Goal: Task Accomplishment & Management: Manage account settings

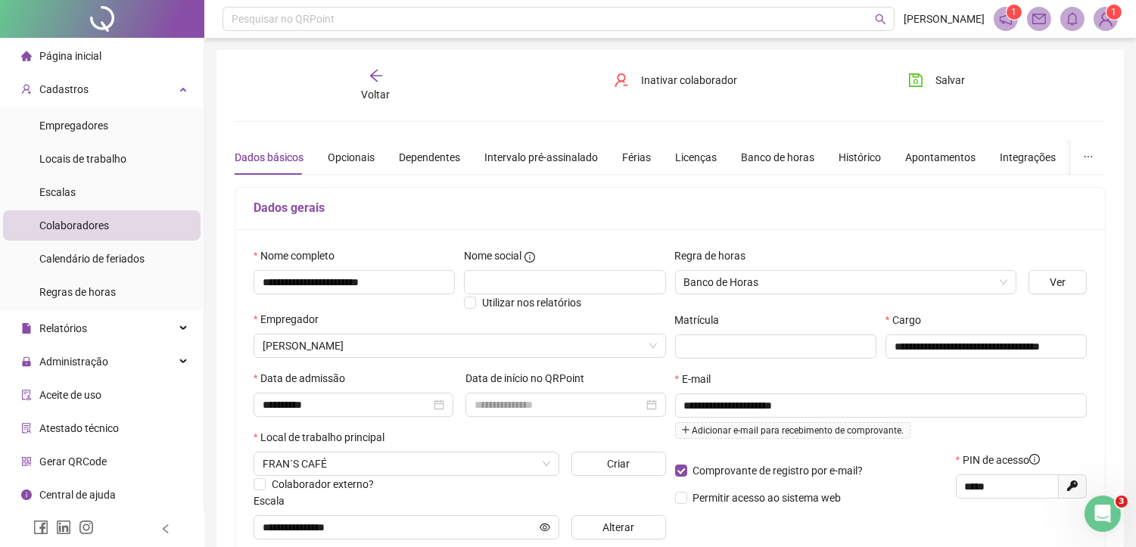
click at [386, 79] on div "Voltar" at bounding box center [375, 85] width 135 height 35
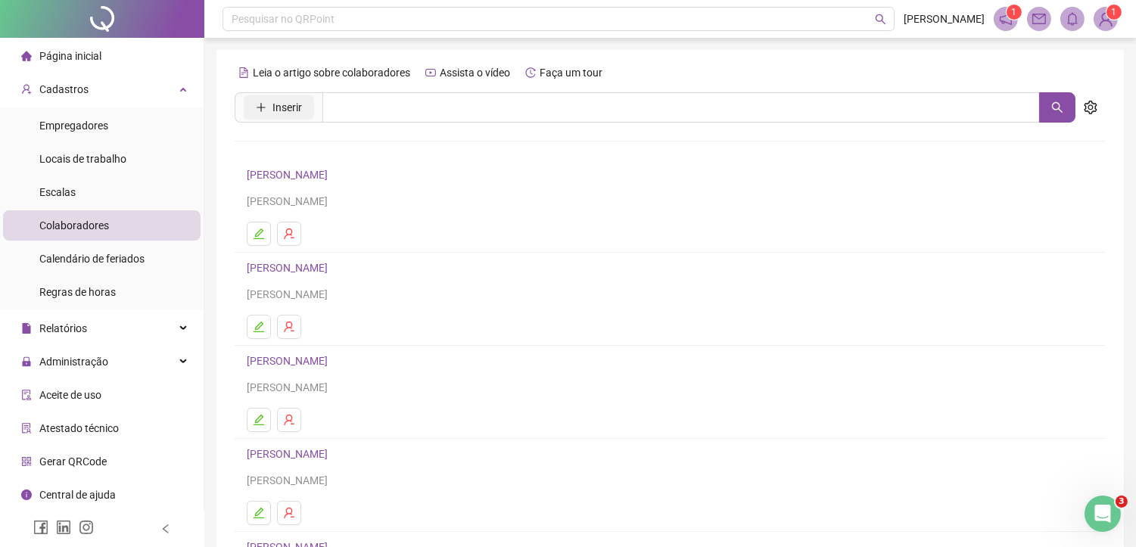
click at [285, 101] on span "Inserir" at bounding box center [287, 107] width 30 height 17
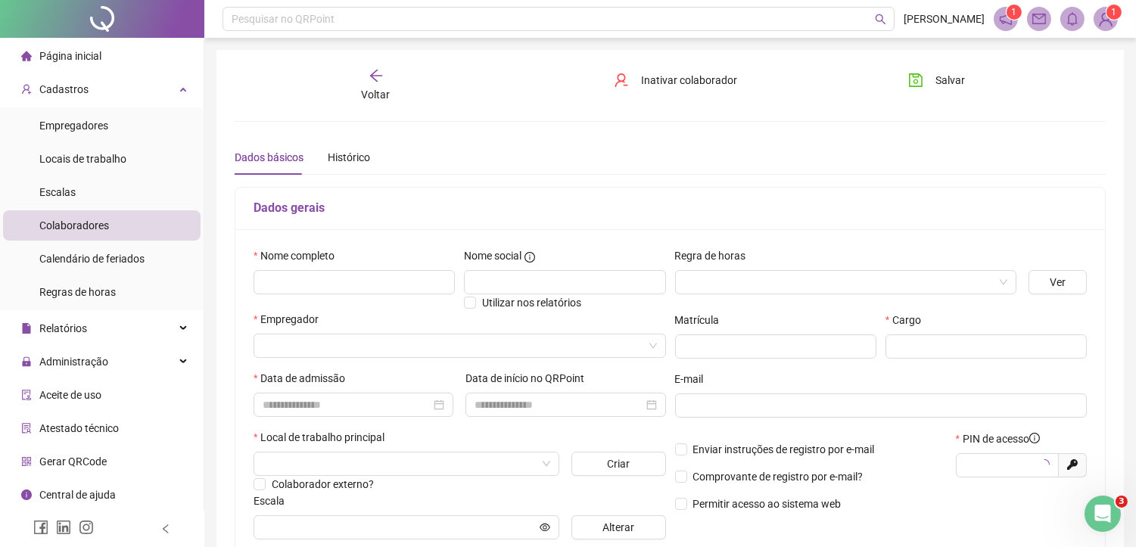
type input "*****"
click at [365, 291] on input "text" at bounding box center [353, 282] width 201 height 24
type input "**********"
click at [958, 281] on input "search" at bounding box center [838, 282] width 309 height 23
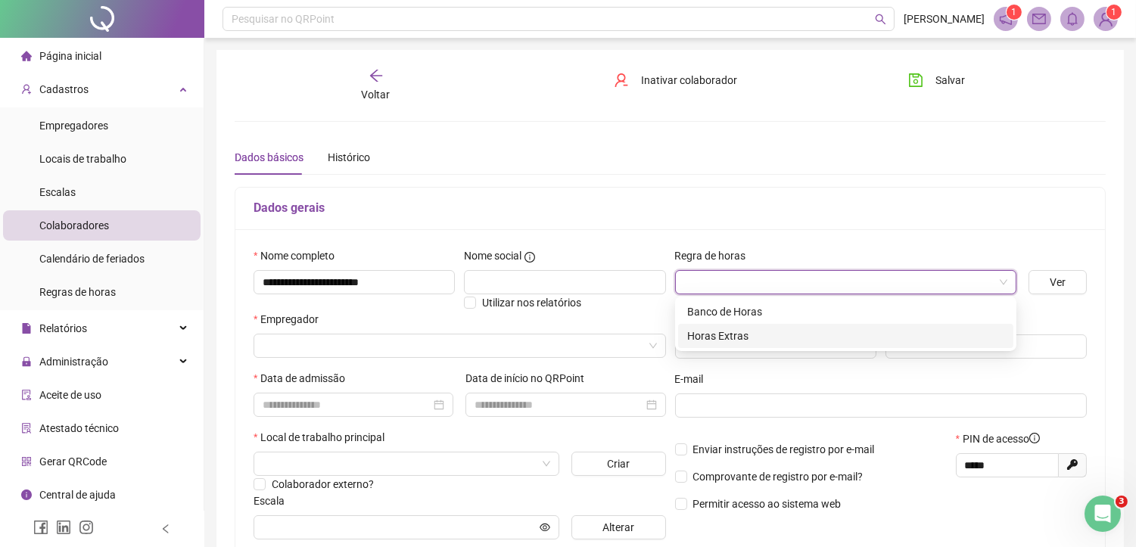
click at [737, 337] on div "Horas Extras" at bounding box center [845, 336] width 317 height 17
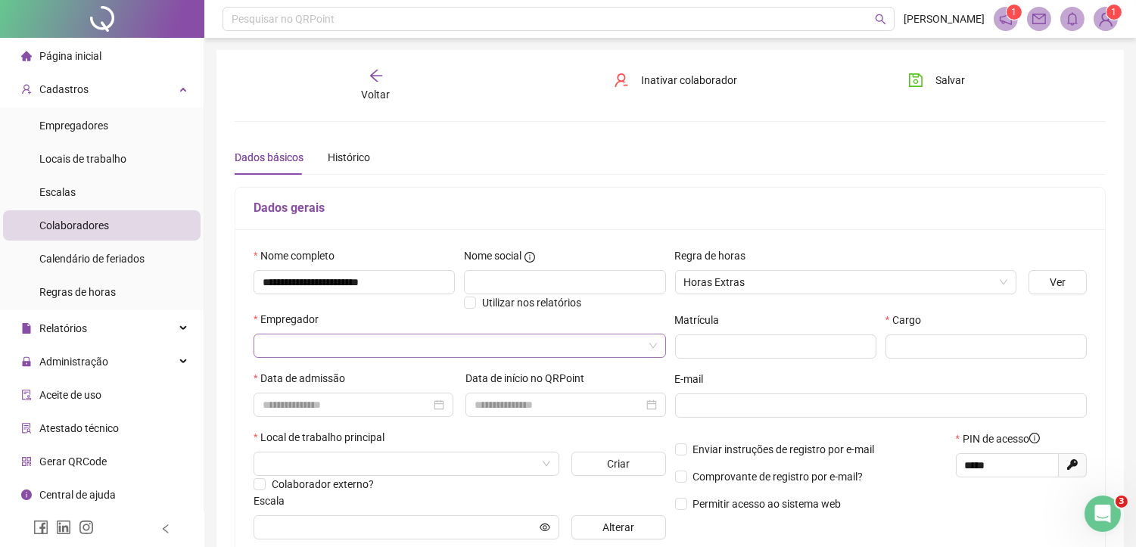
click at [384, 350] on input "search" at bounding box center [453, 345] width 381 height 23
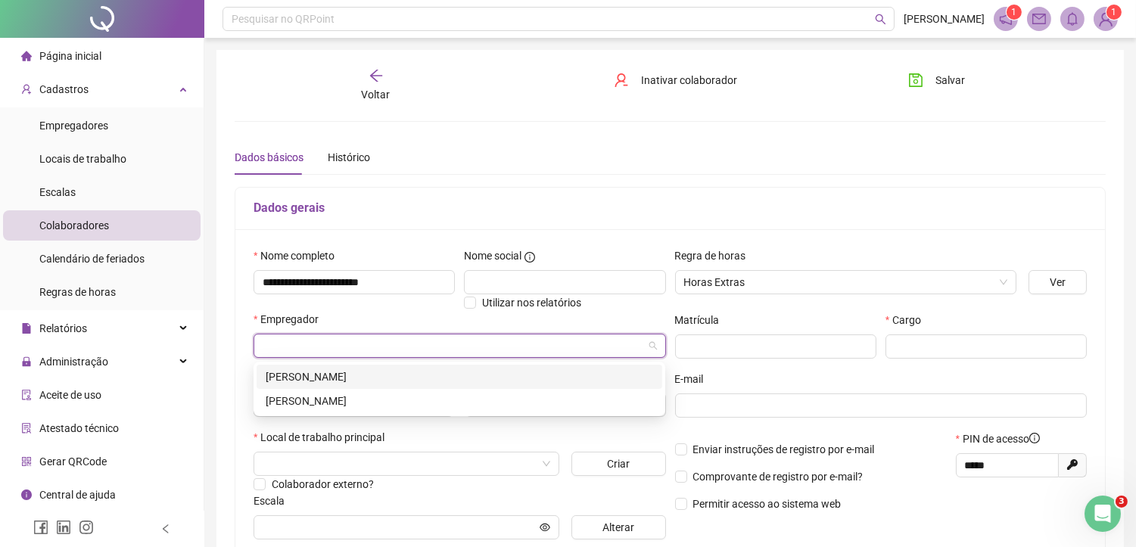
click at [412, 375] on div "[PERSON_NAME]" at bounding box center [459, 376] width 387 height 17
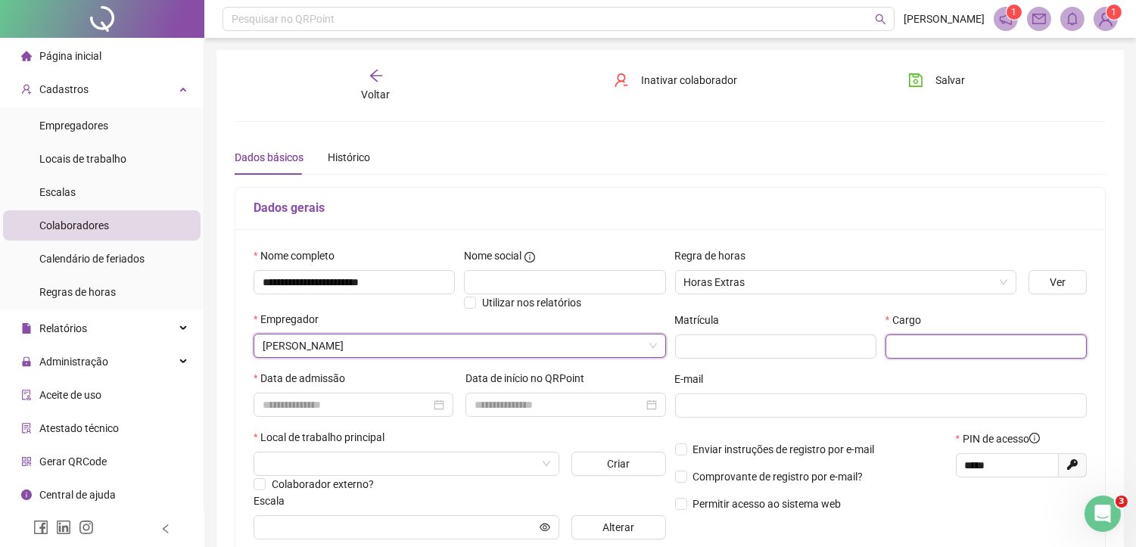
click at [934, 344] on input "text" at bounding box center [985, 346] width 201 height 24
type input "**********"
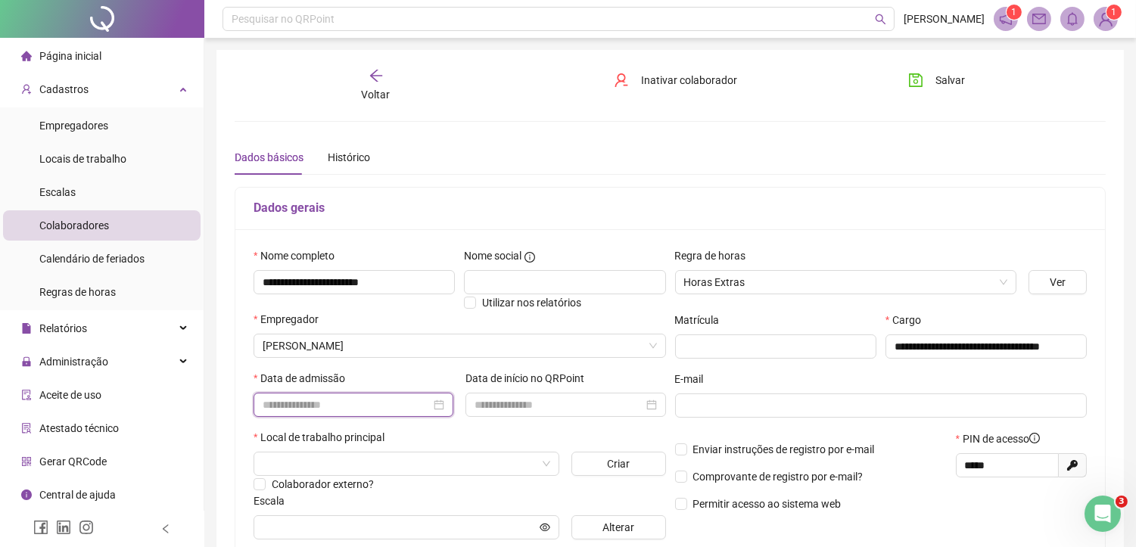
click at [368, 399] on input at bounding box center [347, 404] width 168 height 17
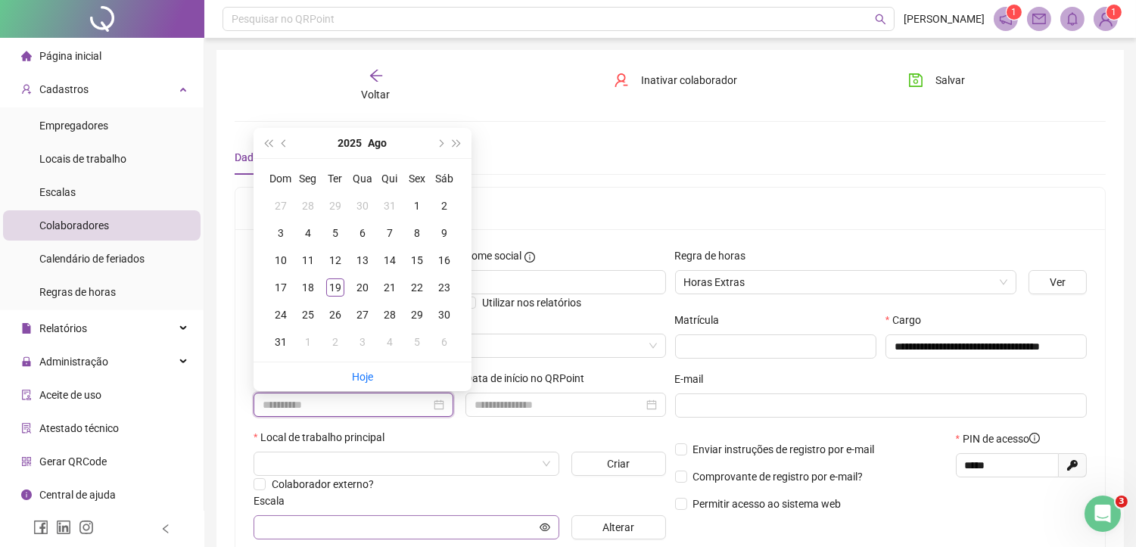
type input "**********"
click at [328, 227] on div "5" at bounding box center [335, 233] width 18 height 18
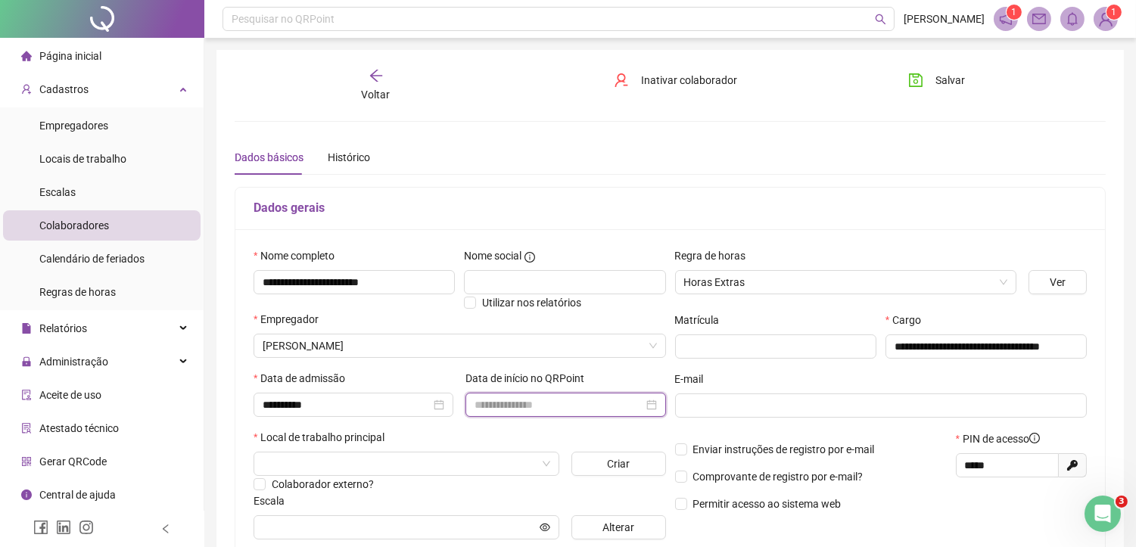
click at [505, 403] on input at bounding box center [558, 404] width 168 height 17
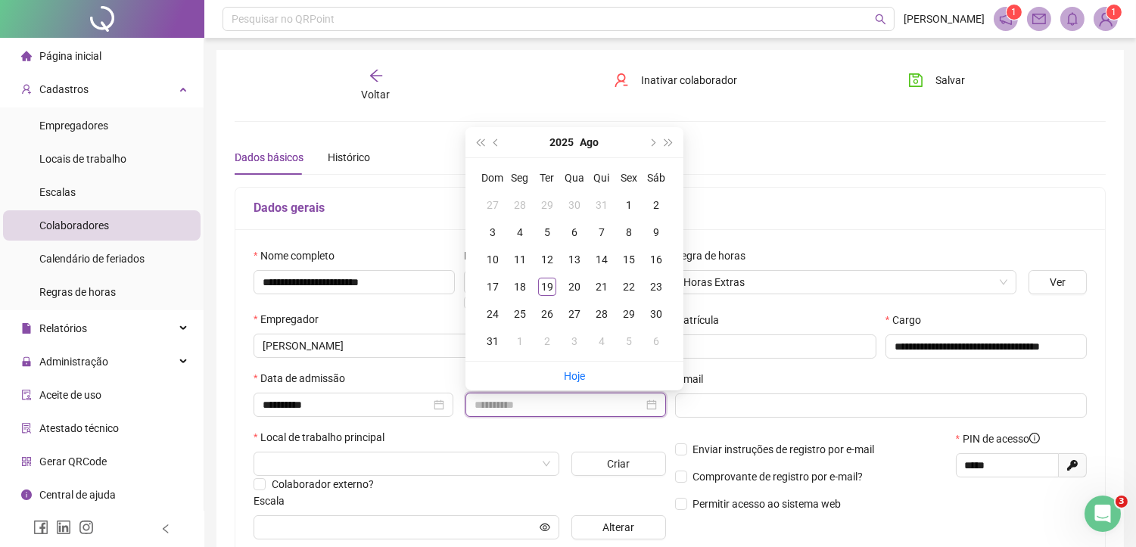
type input "**********"
click at [542, 229] on div "5" at bounding box center [547, 232] width 18 height 18
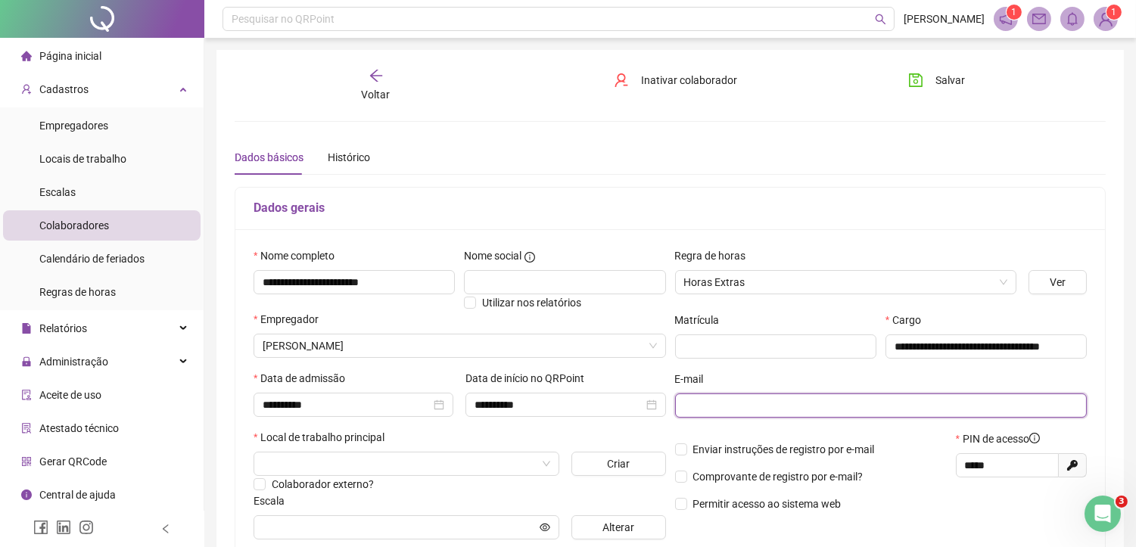
click at [715, 405] on input "text" at bounding box center [879, 405] width 391 height 17
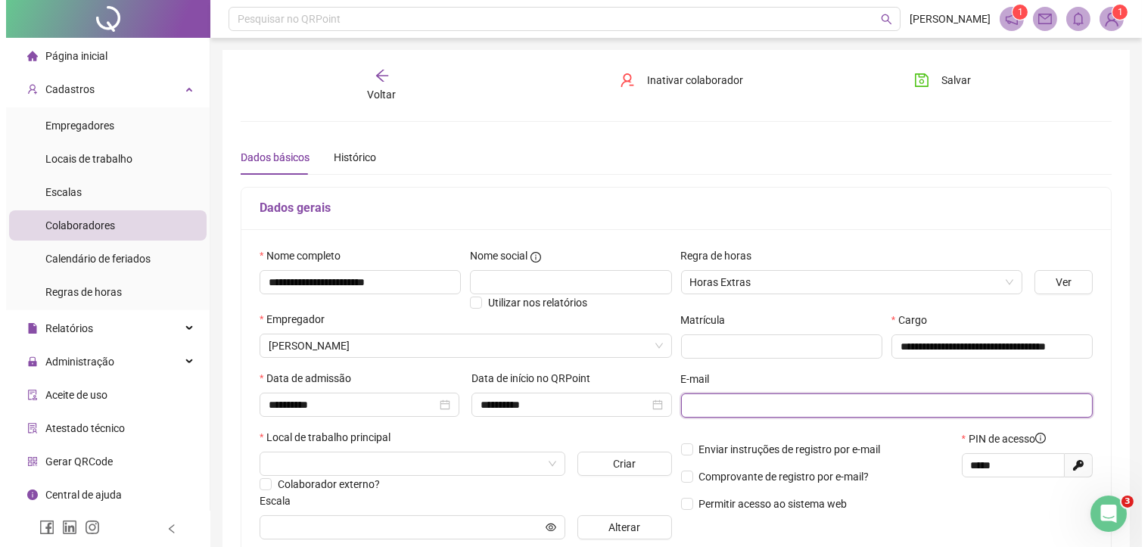
scroll to position [168, 0]
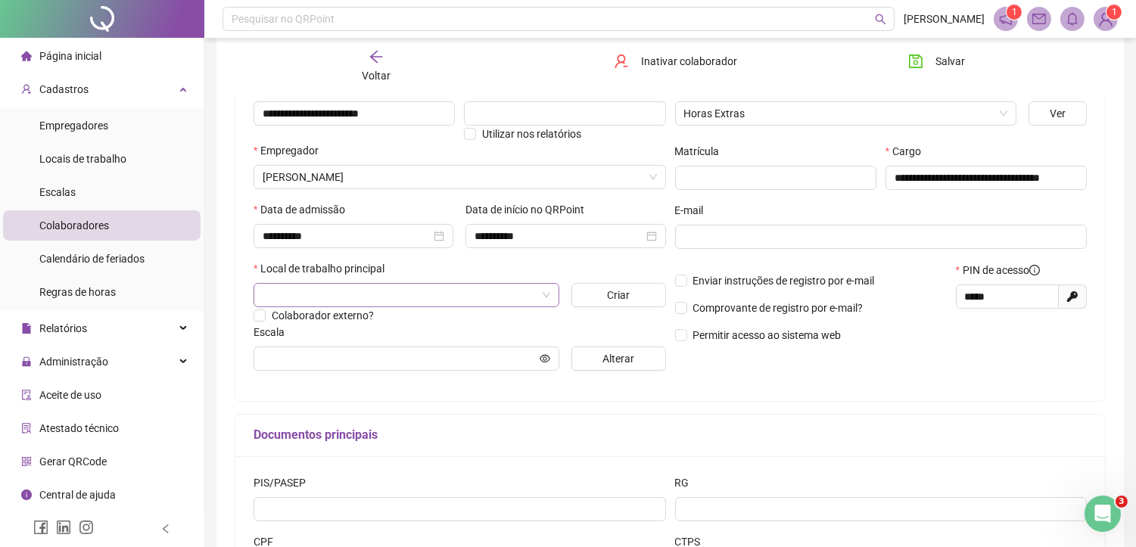
click at [527, 297] on input "search" at bounding box center [400, 295] width 274 height 23
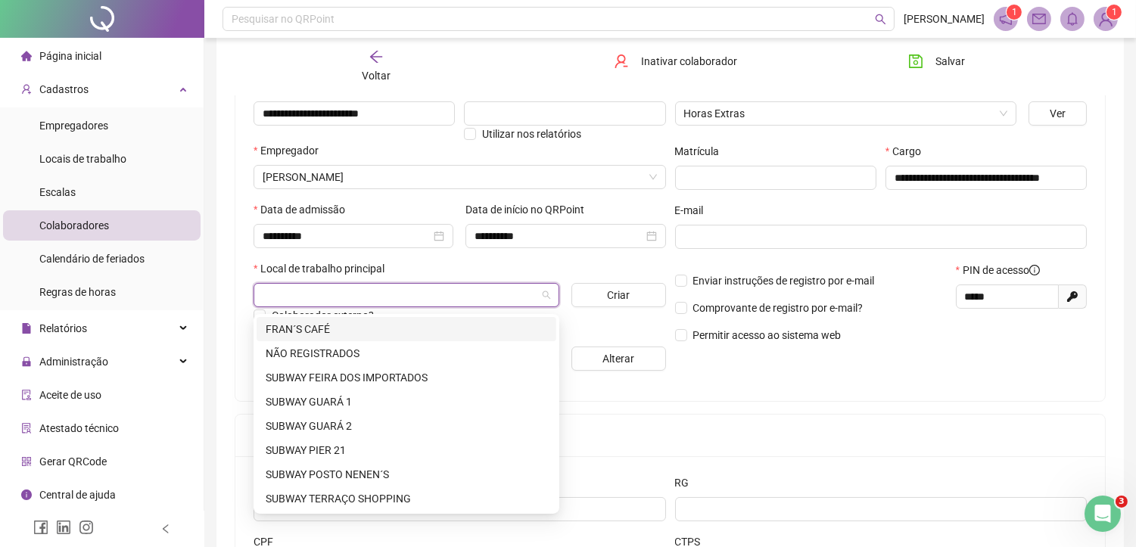
click at [344, 324] on div "FRAN´S CAFÉ" at bounding box center [406, 329] width 281 height 17
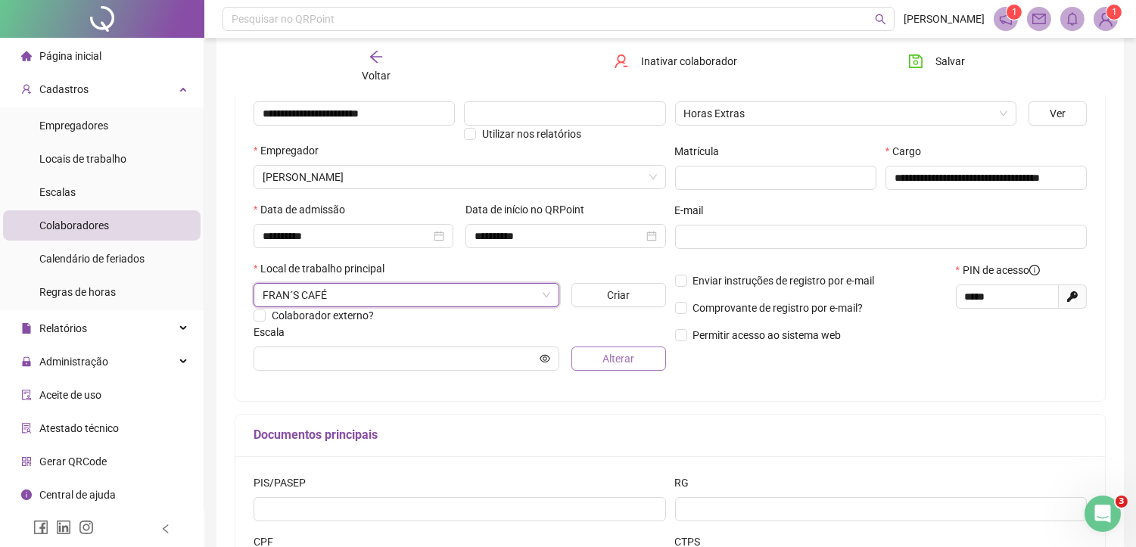
click at [625, 359] on span "Alterar" at bounding box center [618, 358] width 32 height 17
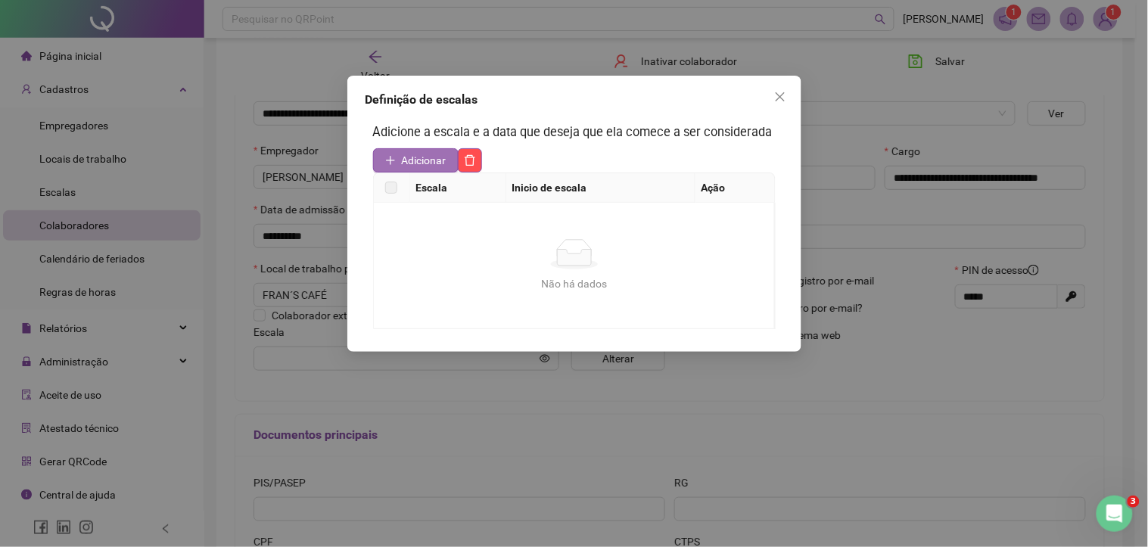
click at [406, 155] on span "Adicionar" at bounding box center [424, 160] width 45 height 17
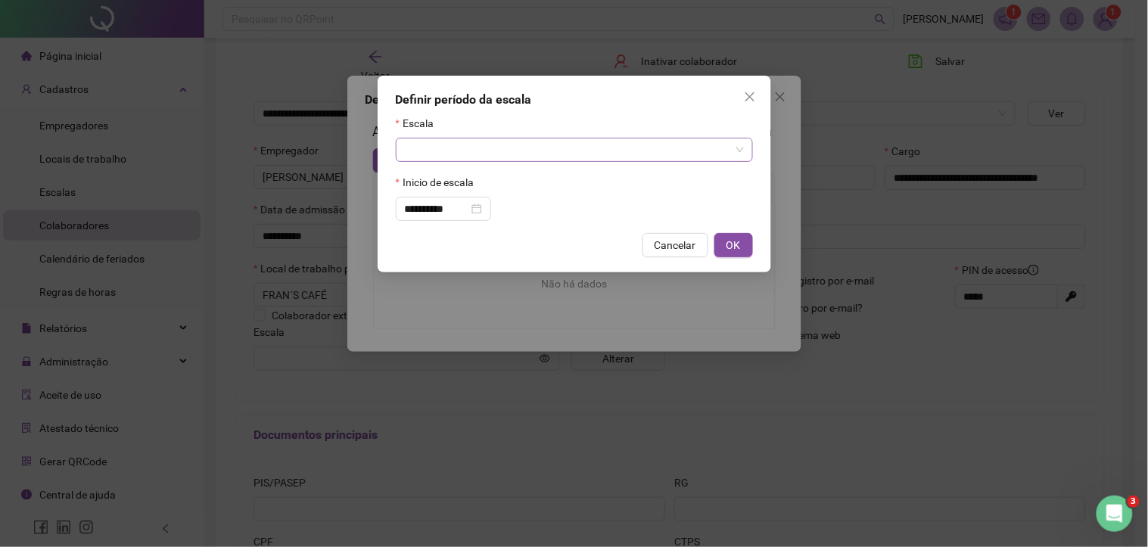
click at [522, 157] on input "search" at bounding box center [567, 149] width 325 height 23
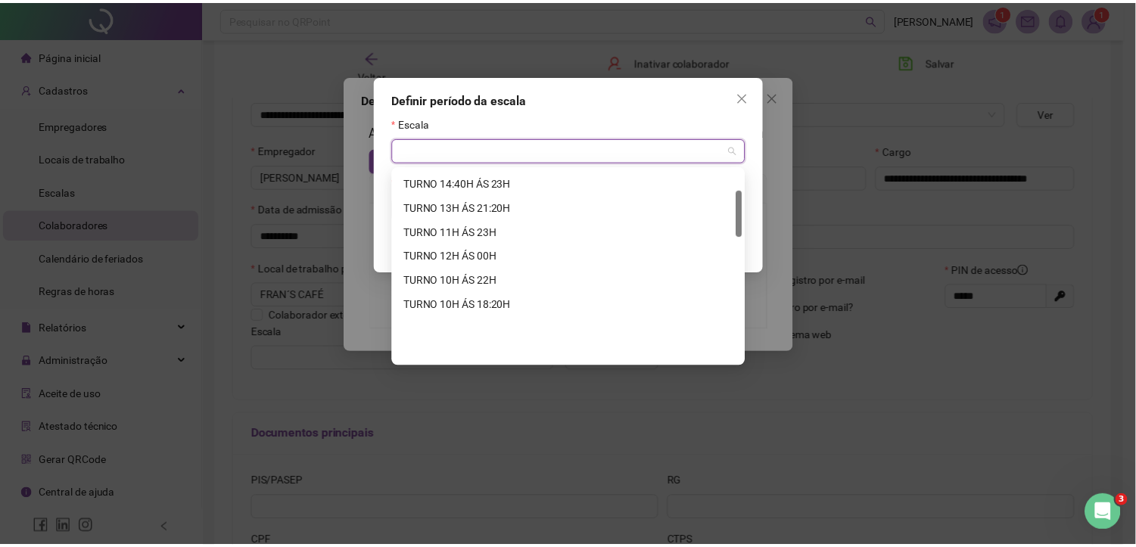
scroll to position [84, 0]
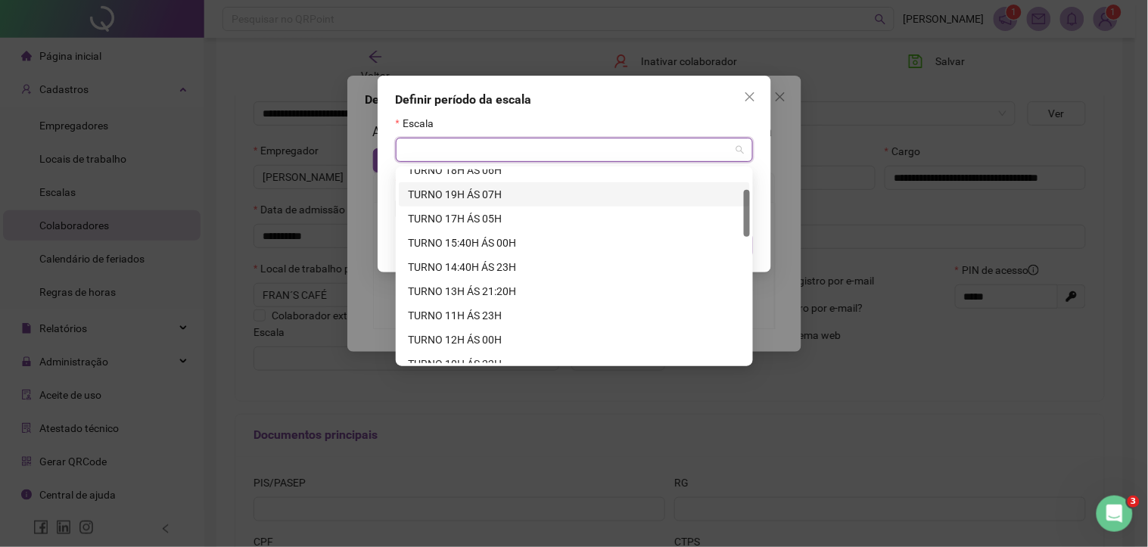
click at [487, 191] on div "TURNO 19H ÁS 07H" at bounding box center [574, 194] width 333 height 17
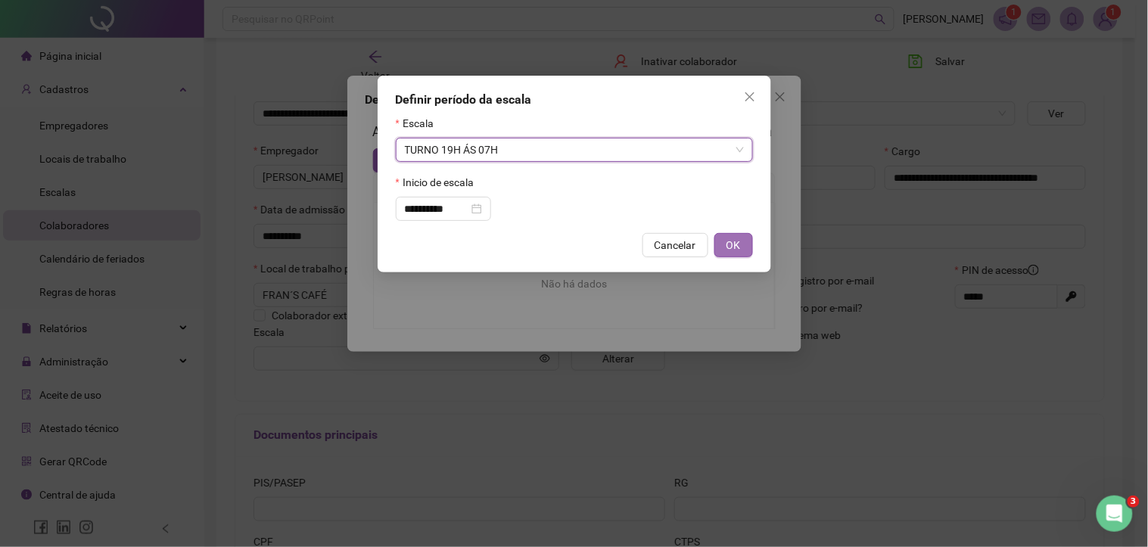
click at [749, 250] on button "OK" at bounding box center [733, 245] width 39 height 24
type input "**********"
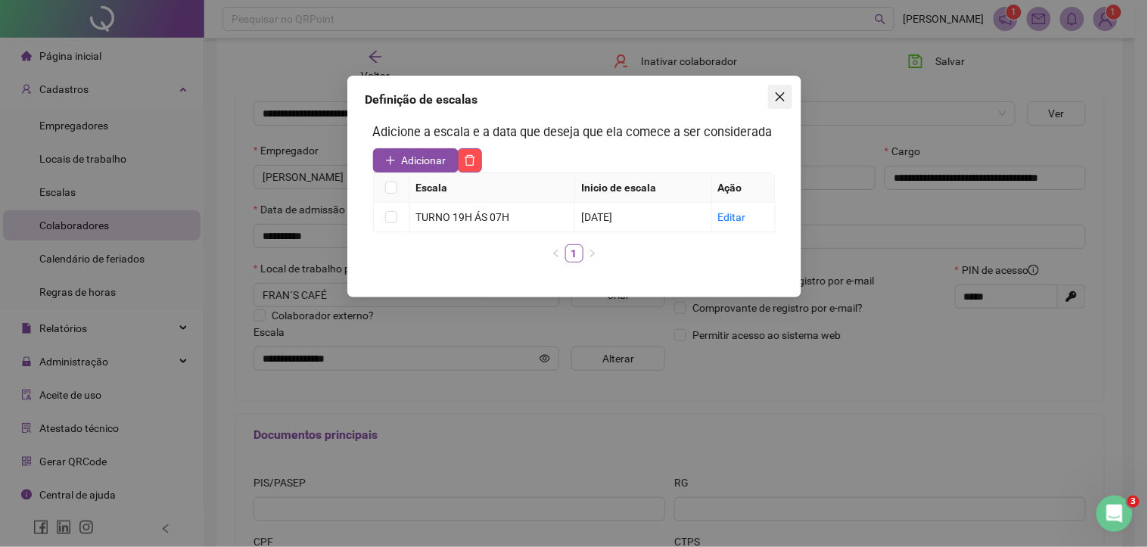
click at [777, 94] on icon "close" at bounding box center [779, 96] width 9 height 9
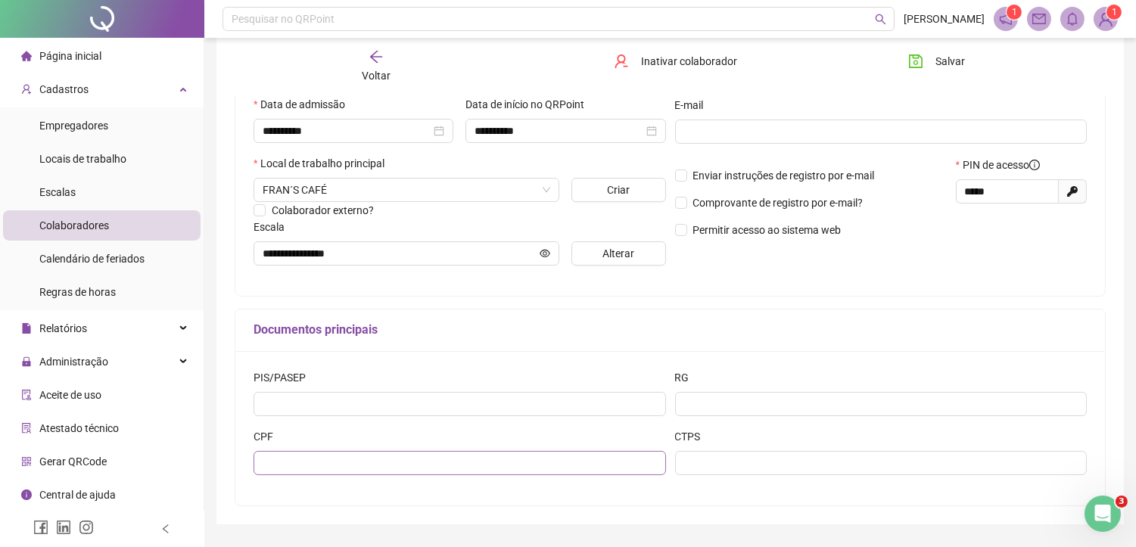
scroll to position [319, 0]
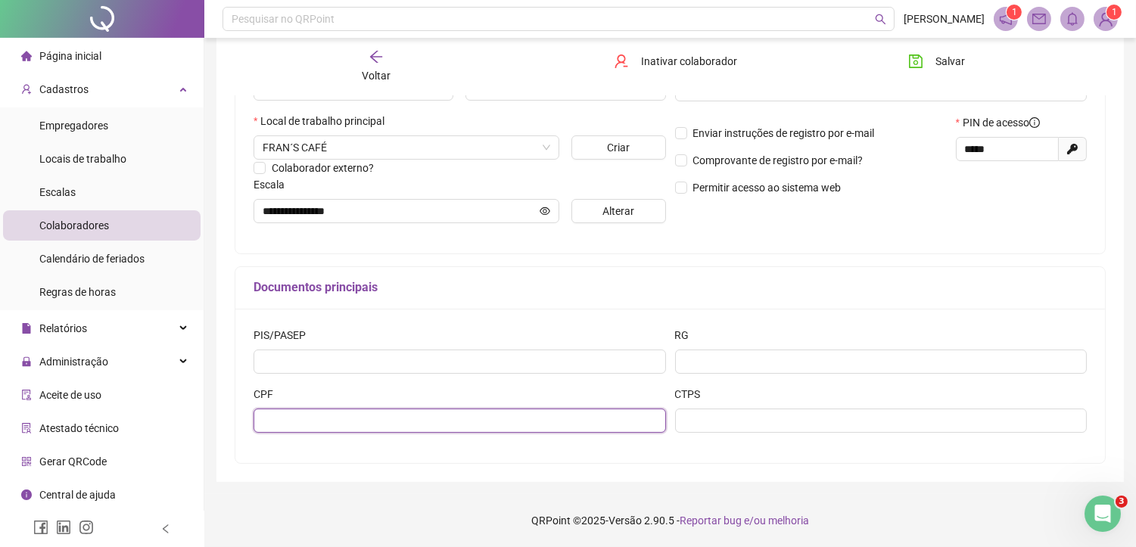
click at [307, 412] on input "text" at bounding box center [459, 421] width 412 height 24
type input "**********"
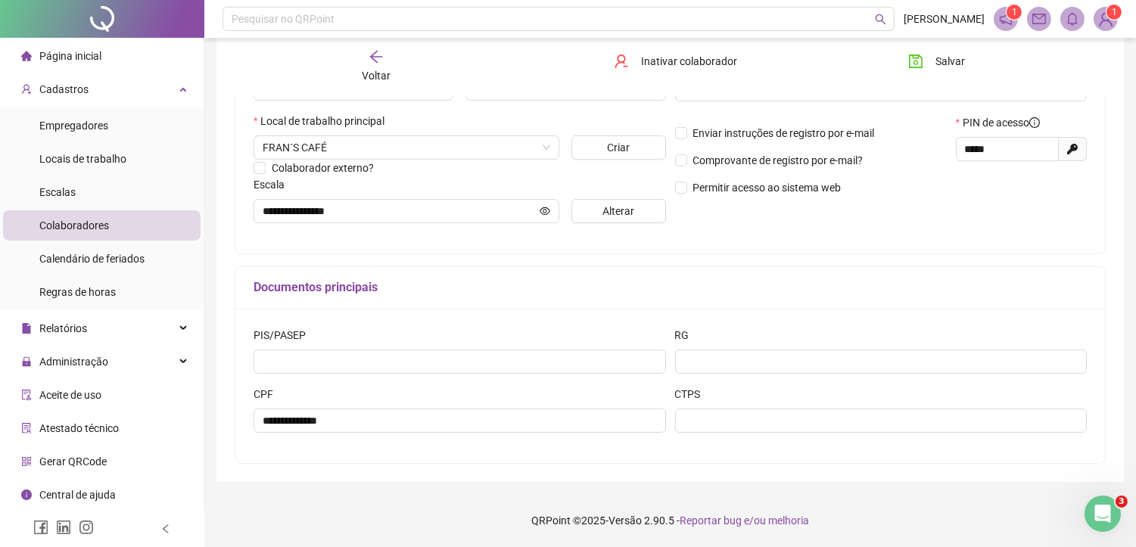
click at [358, 348] on div "PIS/PASEP" at bounding box center [459, 338] width 412 height 23
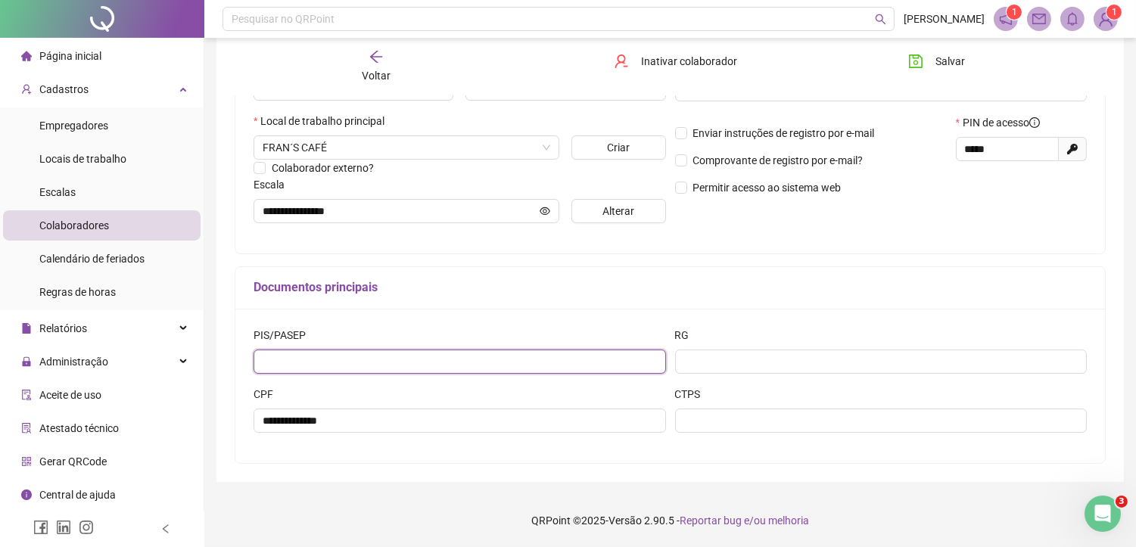
click at [356, 353] on input "text" at bounding box center [459, 362] width 412 height 24
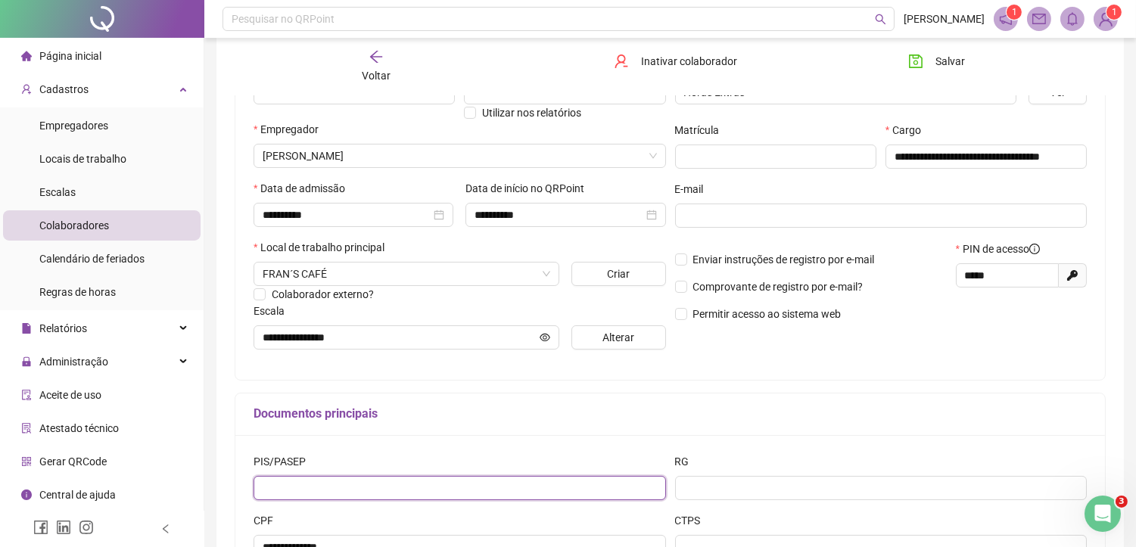
scroll to position [151, 0]
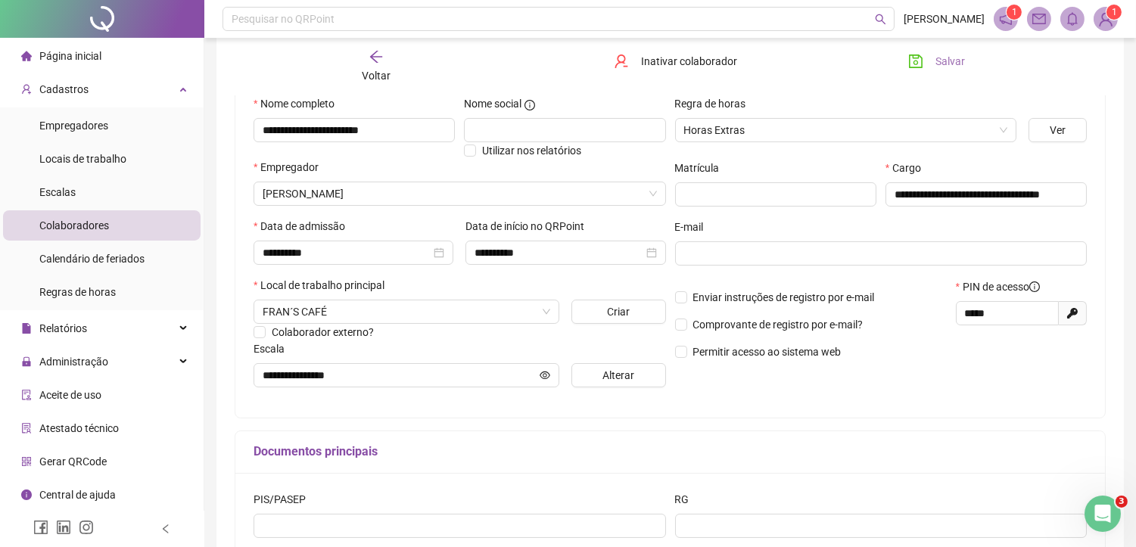
click at [938, 67] on span "Salvar" at bounding box center [950, 61] width 30 height 17
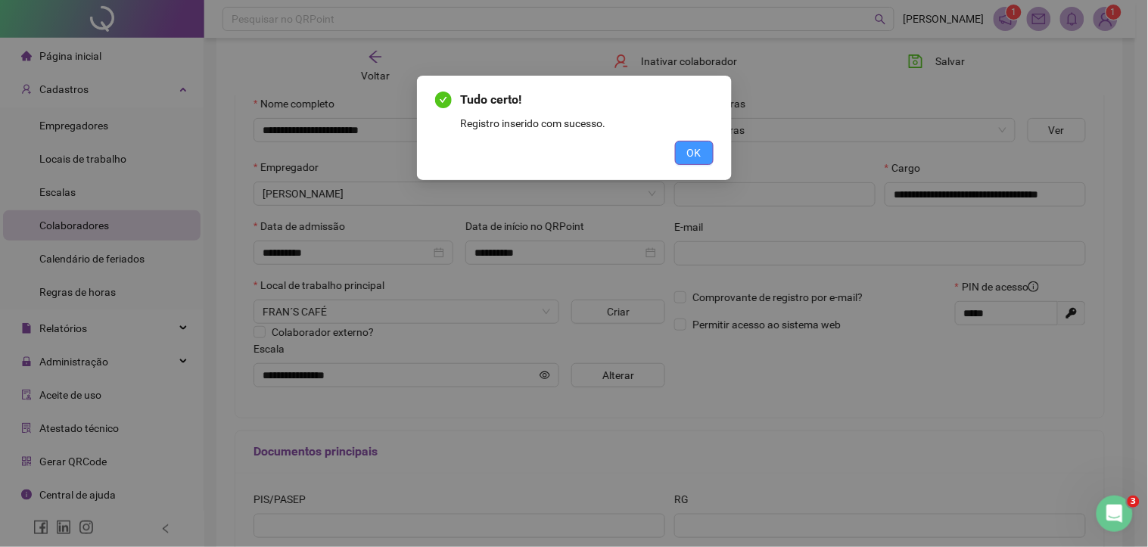
click at [698, 149] on span "OK" at bounding box center [694, 153] width 14 height 17
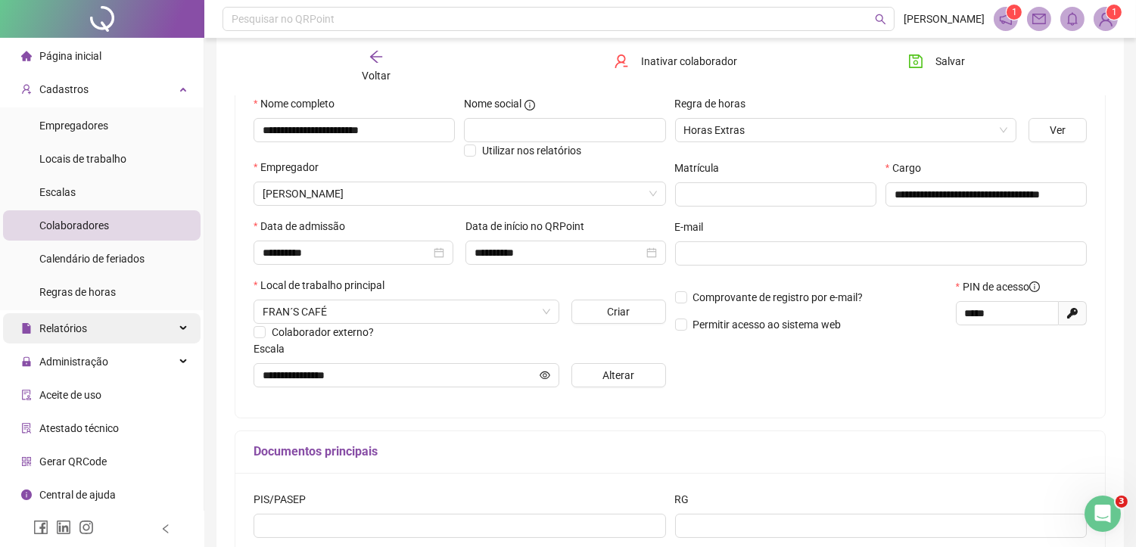
click at [168, 328] on div "Relatórios" at bounding box center [101, 328] width 197 height 30
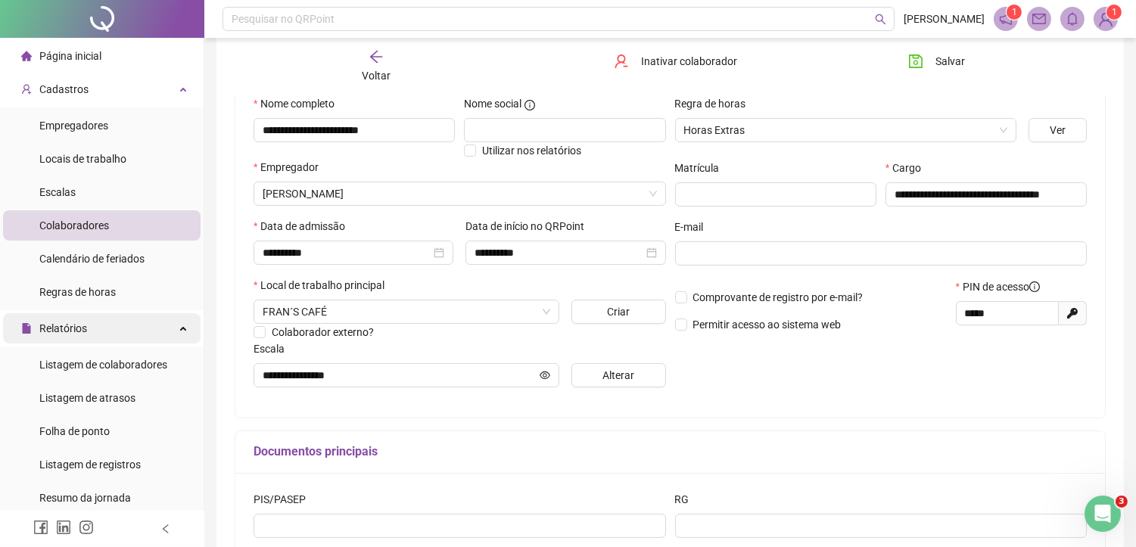
click at [168, 327] on div "Relatórios" at bounding box center [101, 328] width 197 height 30
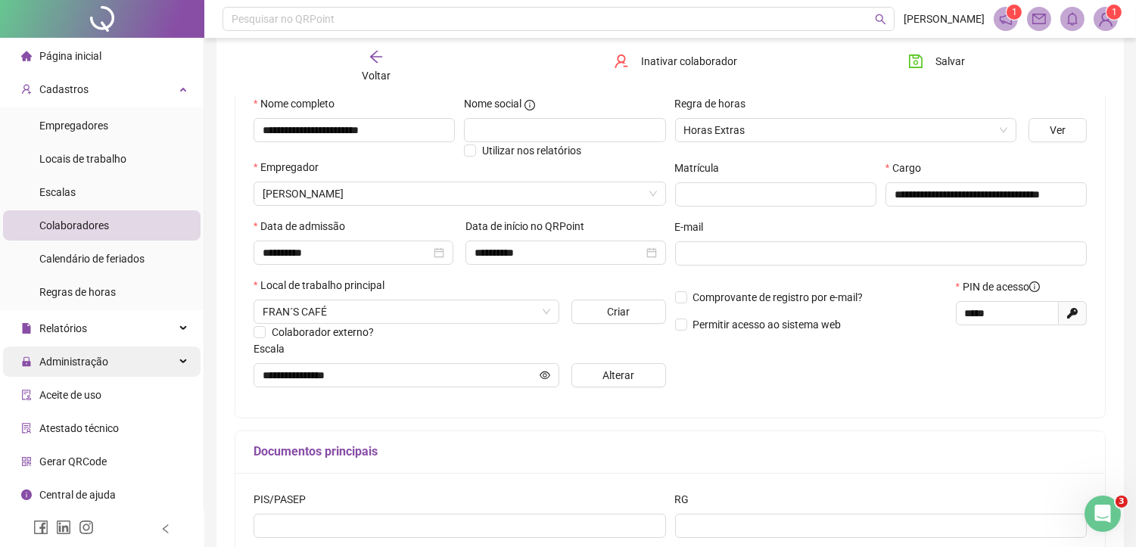
click at [169, 350] on div "Administração" at bounding box center [101, 362] width 197 height 30
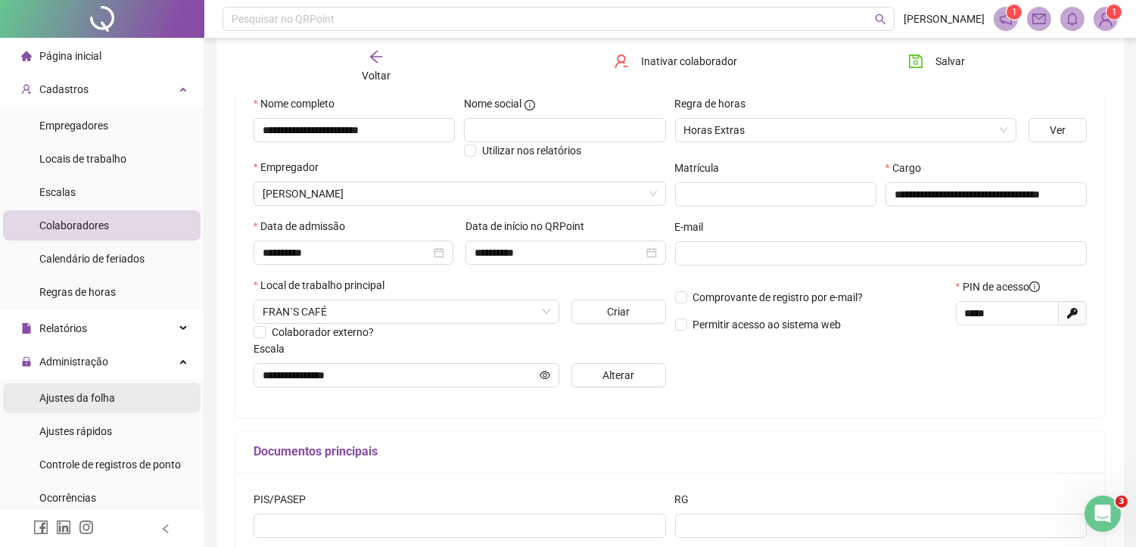
click at [152, 396] on li "Ajustes da folha" at bounding box center [101, 398] width 197 height 30
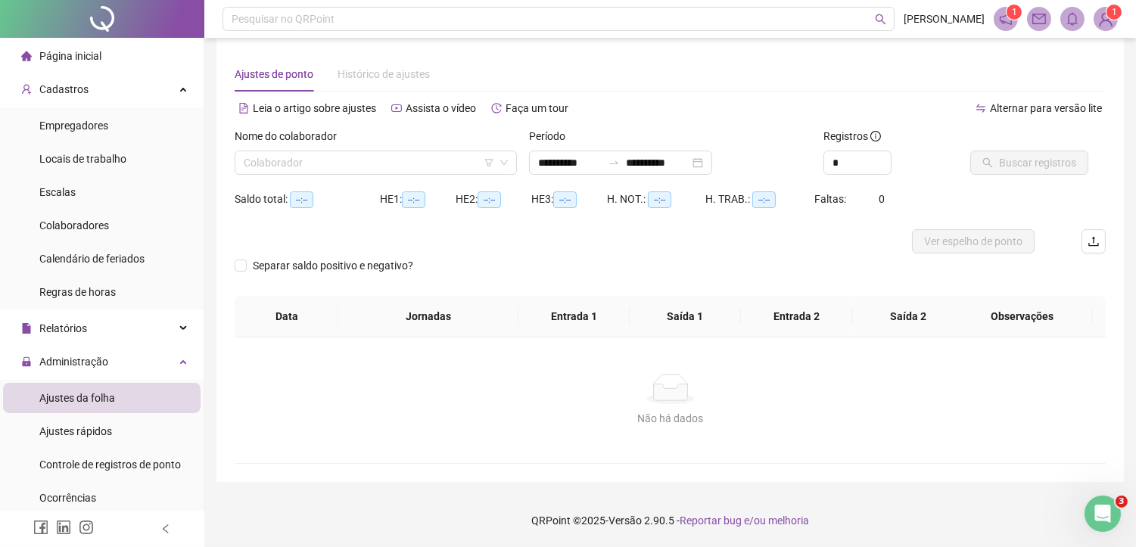
scroll to position [11, 0]
type input "**********"
click at [388, 172] on input "search" at bounding box center [369, 163] width 250 height 23
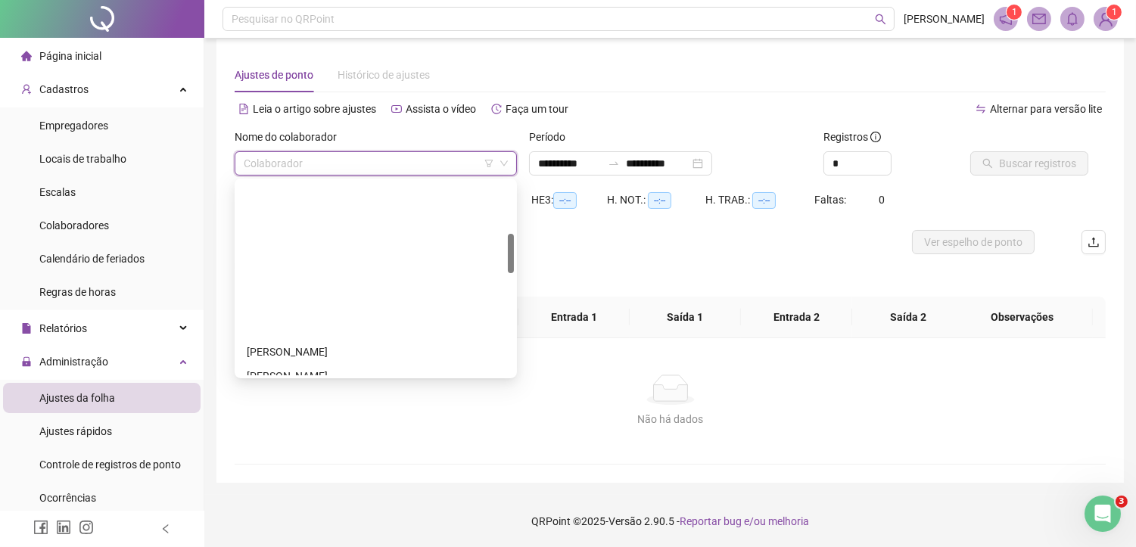
scroll to position [252, 0]
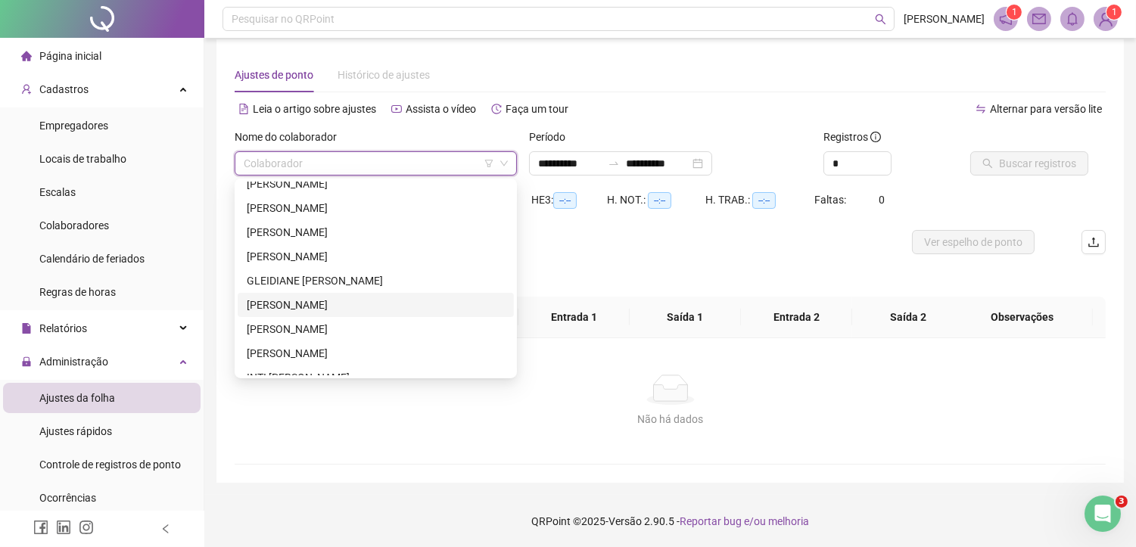
click at [358, 297] on div "[PERSON_NAME]" at bounding box center [376, 305] width 258 height 17
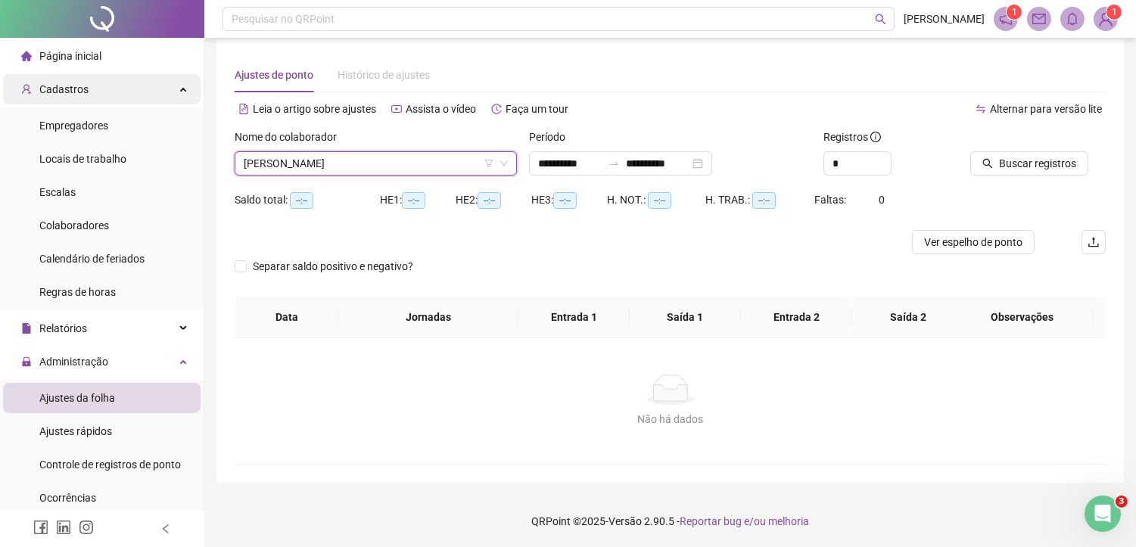
click at [102, 88] on div "Cadastros" at bounding box center [101, 89] width 197 height 30
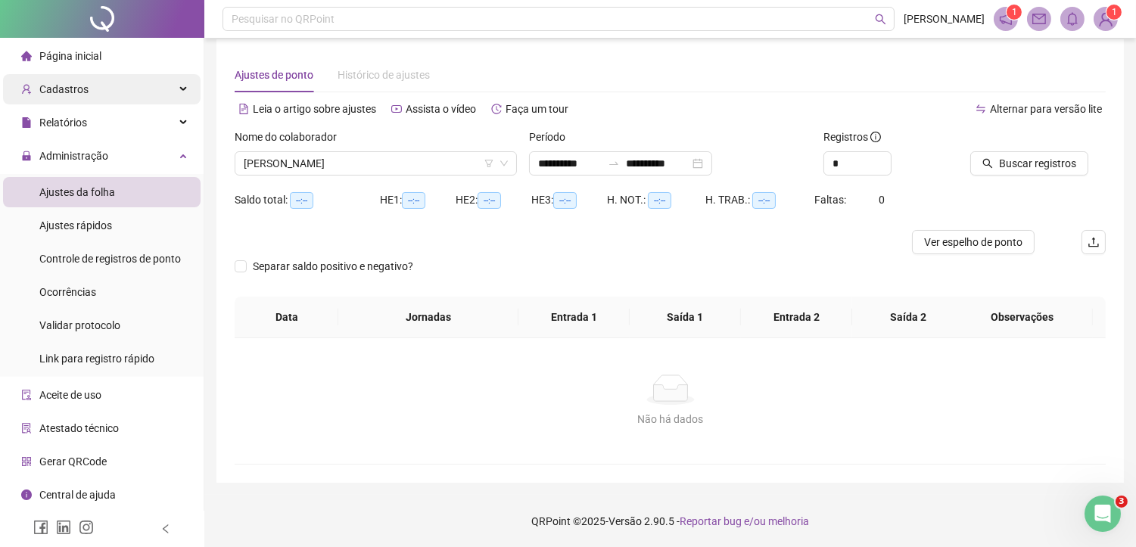
click at [101, 93] on div "Cadastros" at bounding box center [101, 89] width 197 height 30
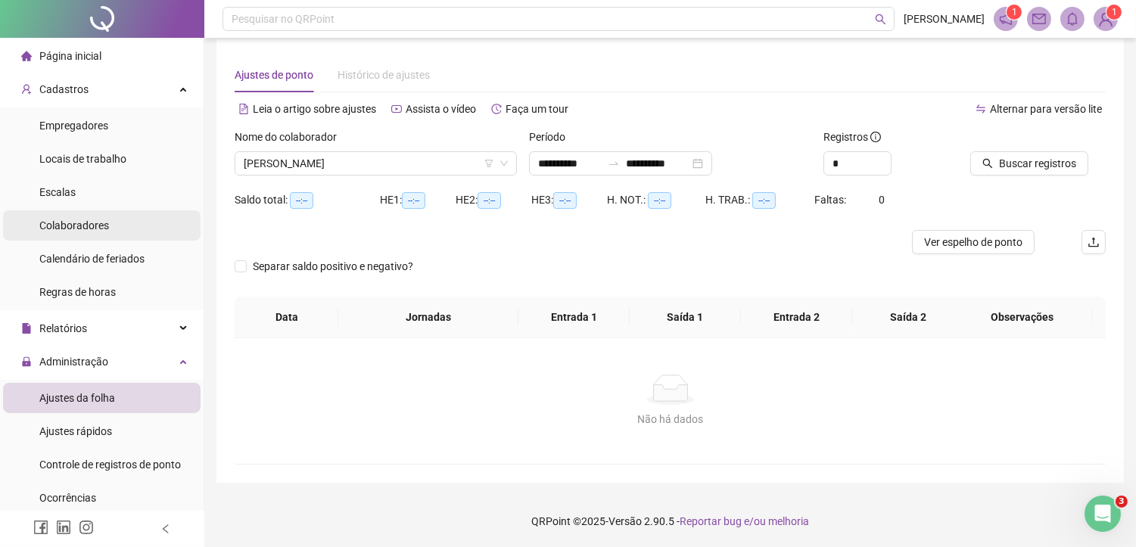
click at [120, 236] on li "Colaboradores" at bounding box center [101, 225] width 197 height 30
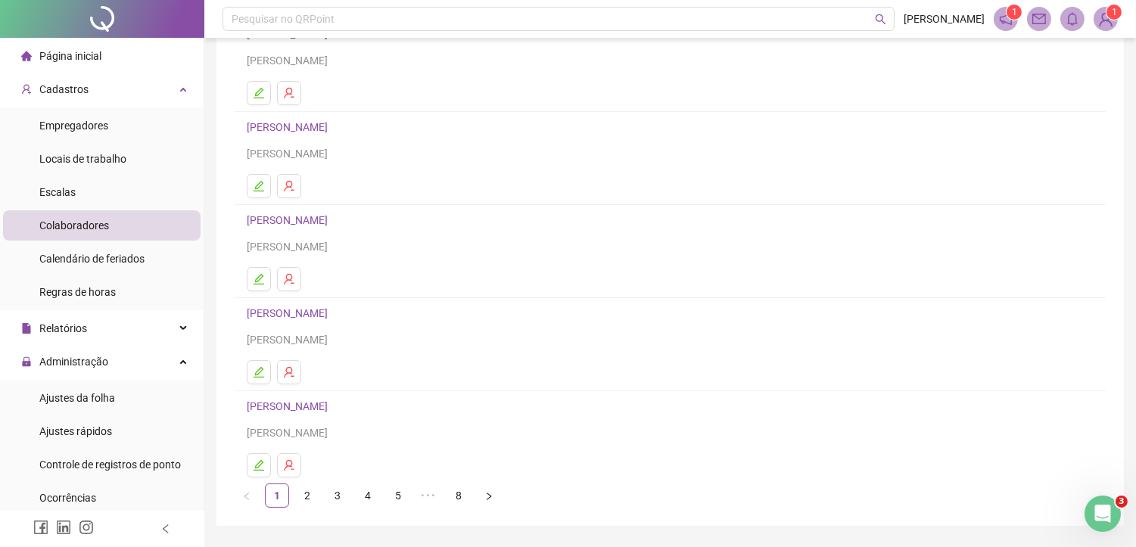
scroll to position [185, 0]
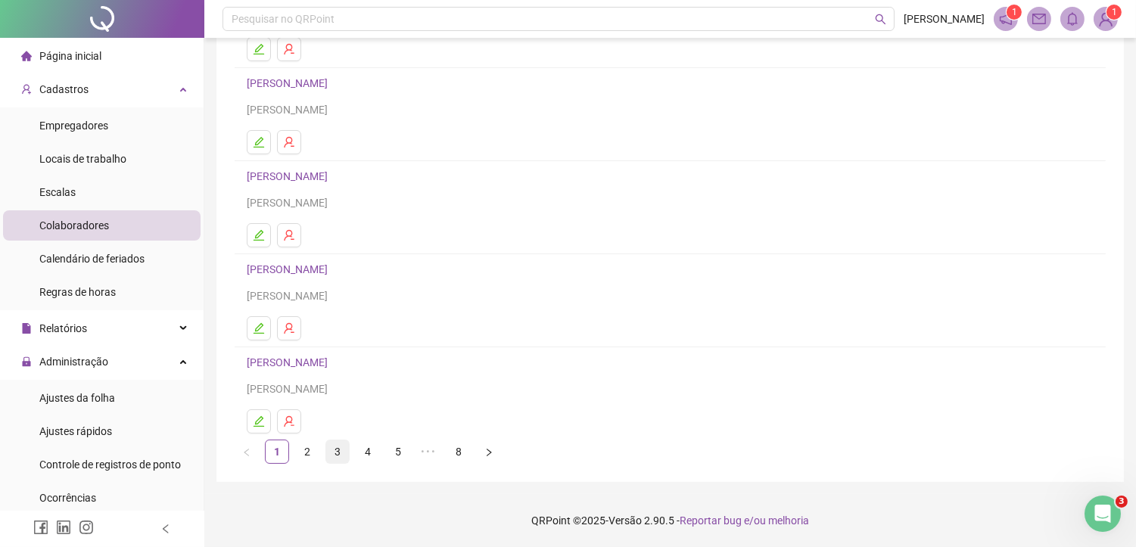
click at [334, 445] on link "3" at bounding box center [337, 451] width 23 height 23
click at [371, 452] on link "4" at bounding box center [367, 451] width 23 height 23
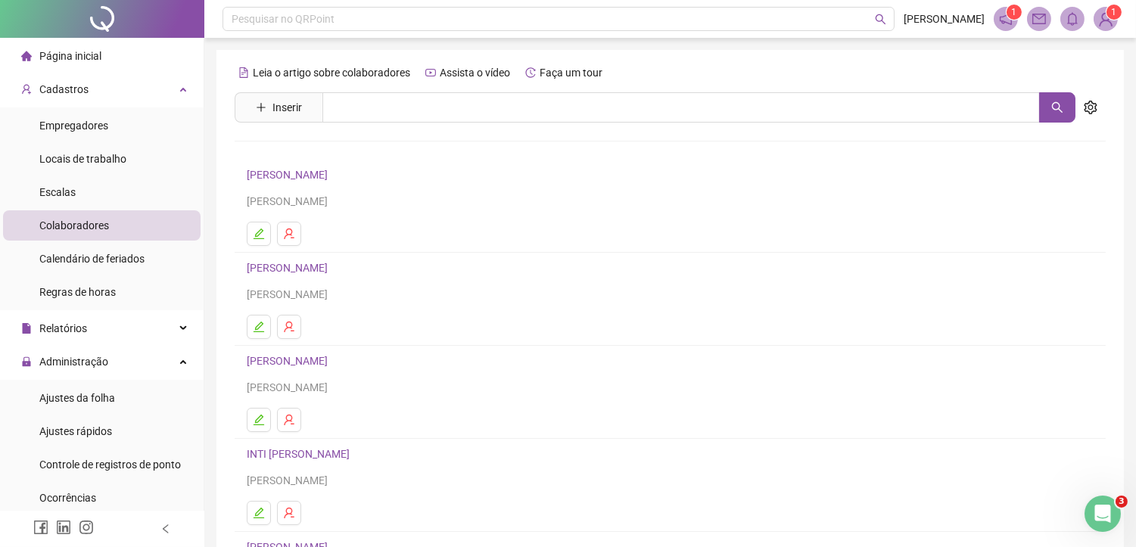
click at [332, 174] on link "[PERSON_NAME]" at bounding box center [289, 175] width 85 height 12
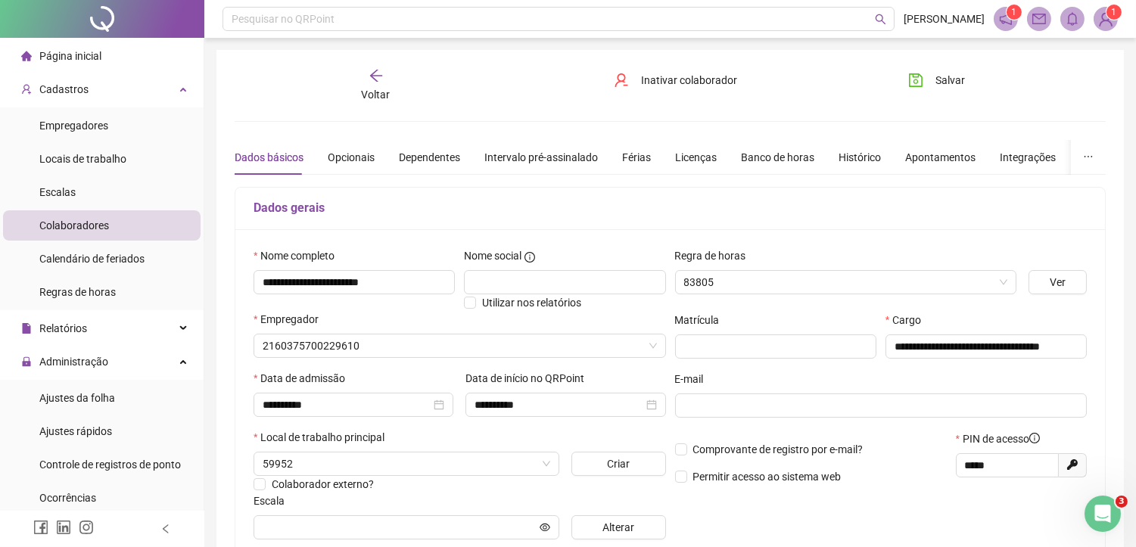
type input "**********"
drag, startPoint x: 376, startPoint y: 283, endPoint x: 415, endPoint y: 284, distance: 38.6
click at [415, 284] on input "**********" at bounding box center [353, 282] width 201 height 24
type input "**********"
click at [532, 292] on input "text" at bounding box center [564, 282] width 201 height 24
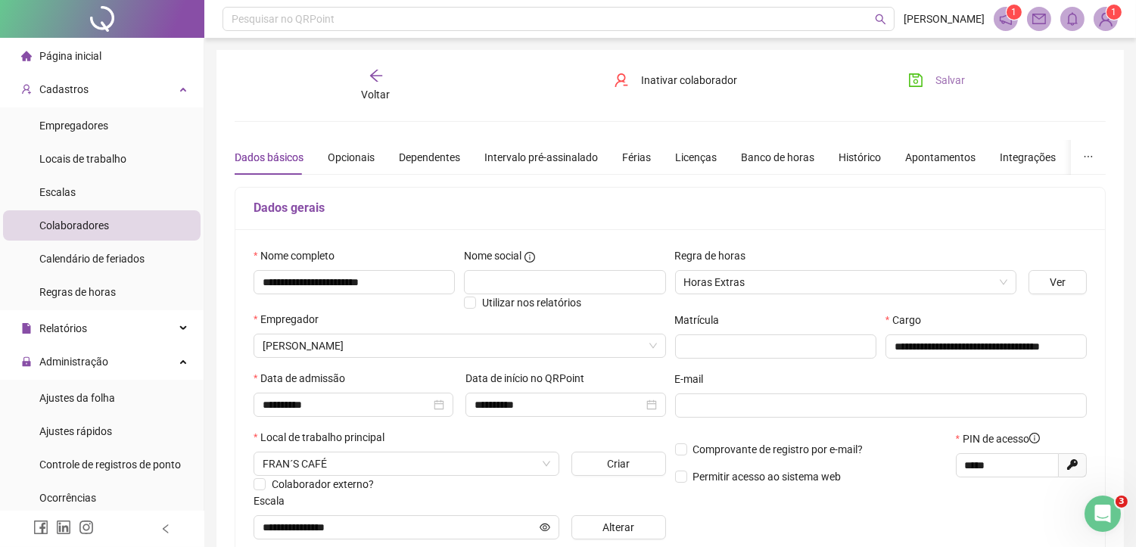
click at [925, 80] on button "Salvar" at bounding box center [936, 80] width 79 height 24
drag, startPoint x: 758, startPoint y: 328, endPoint x: 754, endPoint y: 335, distance: 7.8
click at [758, 330] on div "Matrícula" at bounding box center [775, 323] width 201 height 23
click at [746, 354] on input "text" at bounding box center [775, 346] width 201 height 24
type input "******"
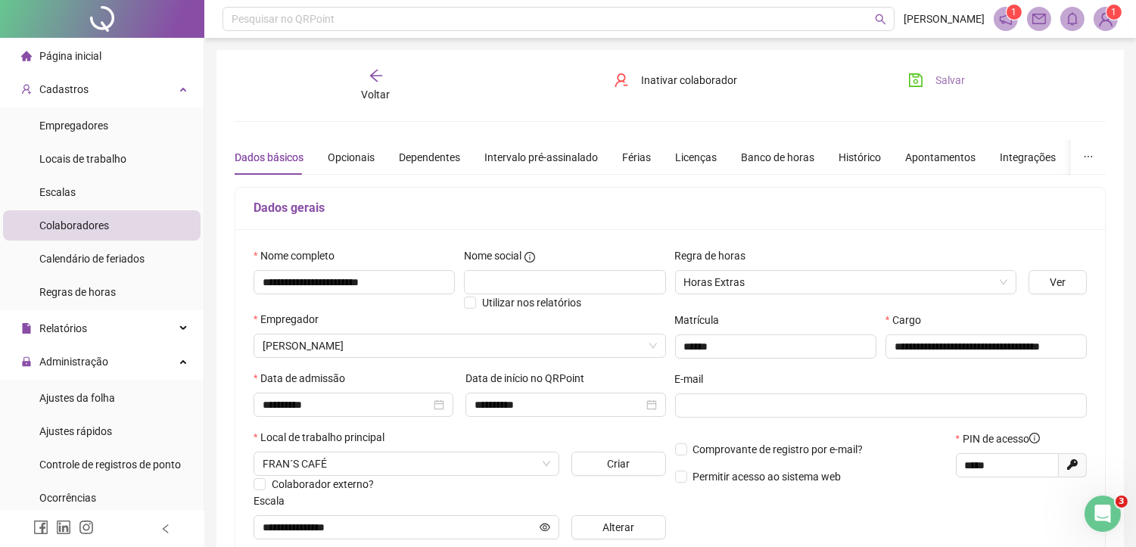
click at [940, 89] on button "Salvar" at bounding box center [936, 80] width 79 height 24
click at [381, 89] on span "Voltar" at bounding box center [376, 95] width 29 height 12
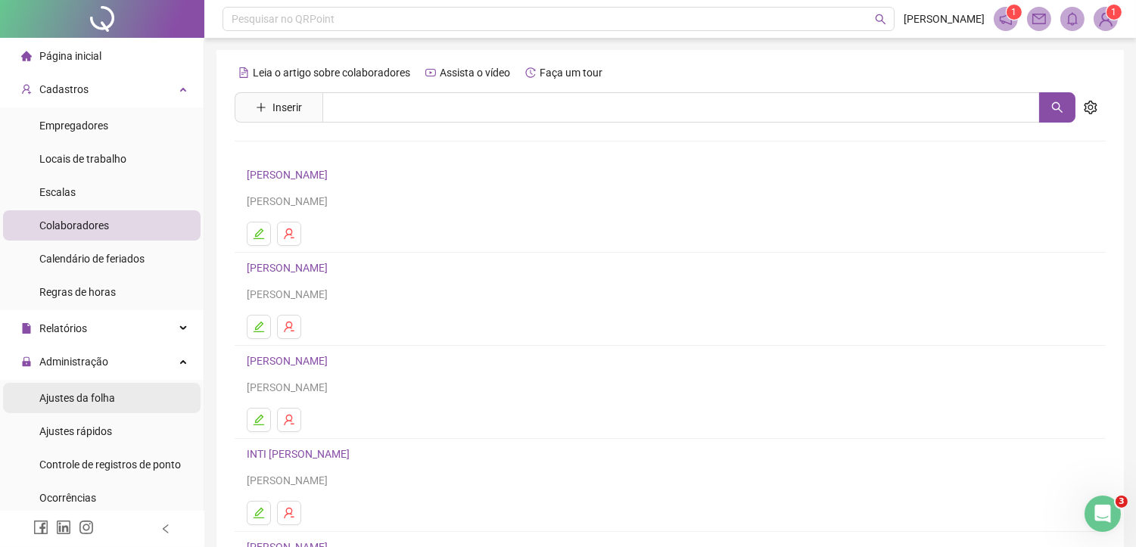
click at [106, 386] on div "Ajustes da folha" at bounding box center [77, 398] width 76 height 30
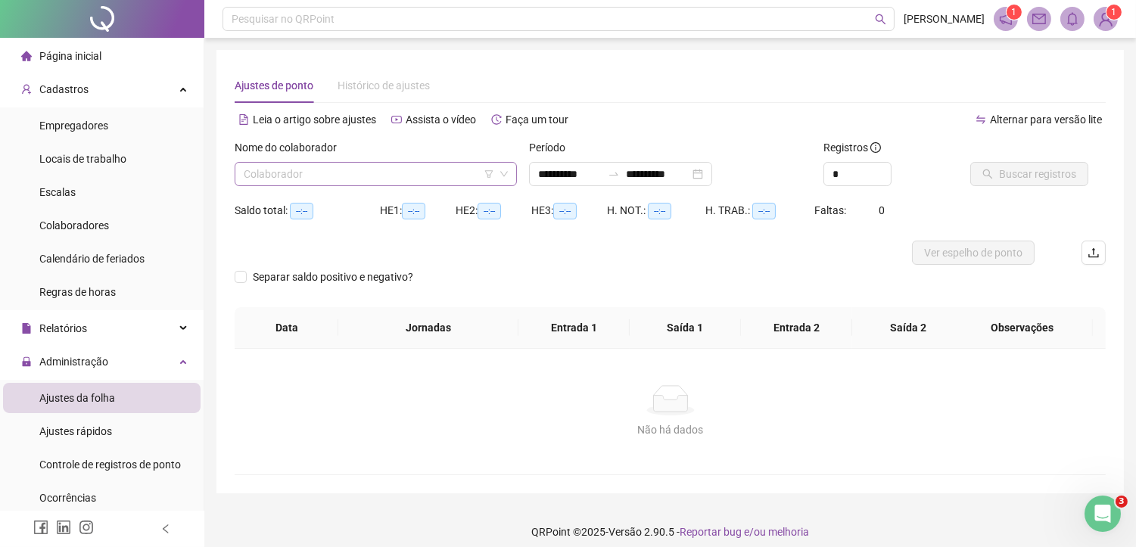
click at [395, 165] on input "search" at bounding box center [369, 174] width 250 height 23
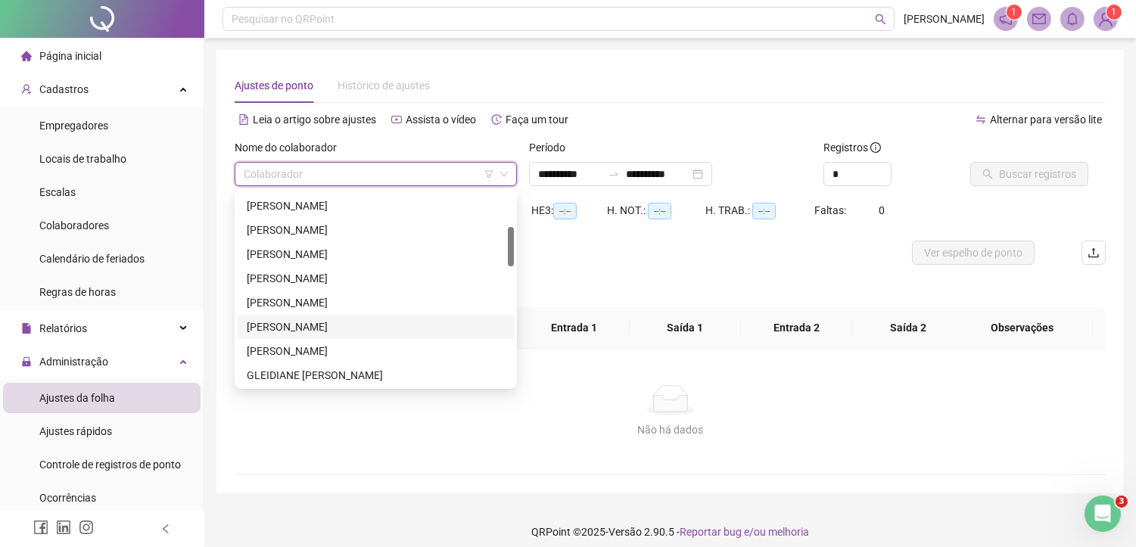
scroll to position [336, 0]
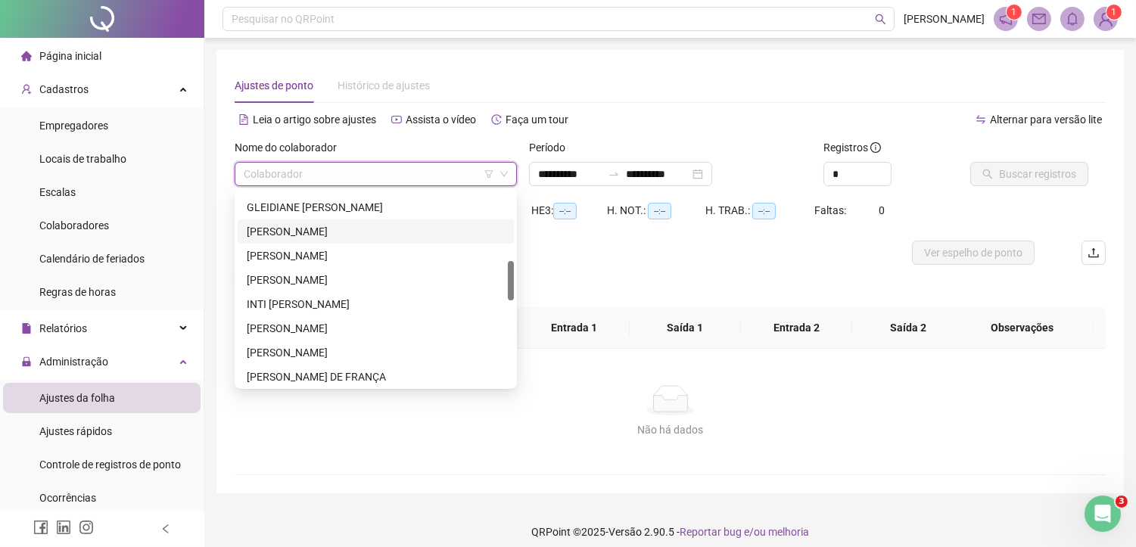
click at [353, 228] on div "[PERSON_NAME]" at bounding box center [376, 231] width 258 height 17
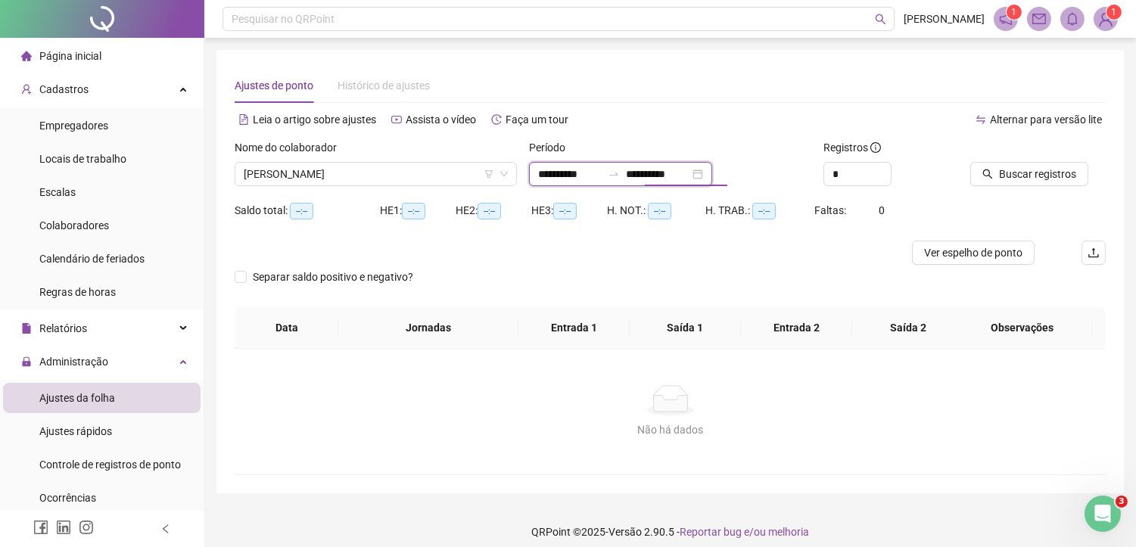
click at [669, 169] on input "**********" at bounding box center [658, 174] width 64 height 17
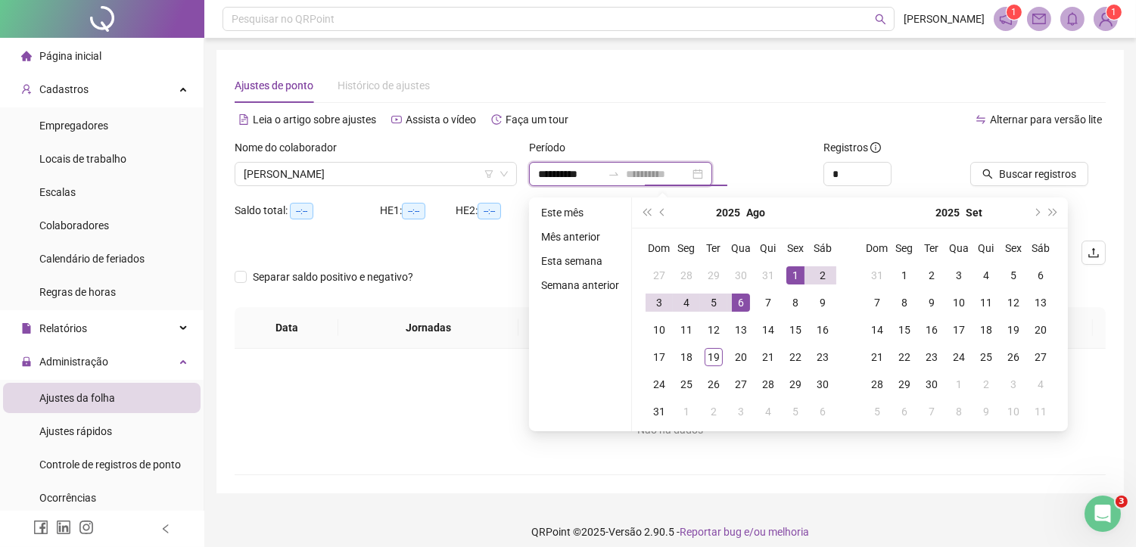
type input "**********"
click at [796, 273] on div "1" at bounding box center [795, 275] width 18 height 18
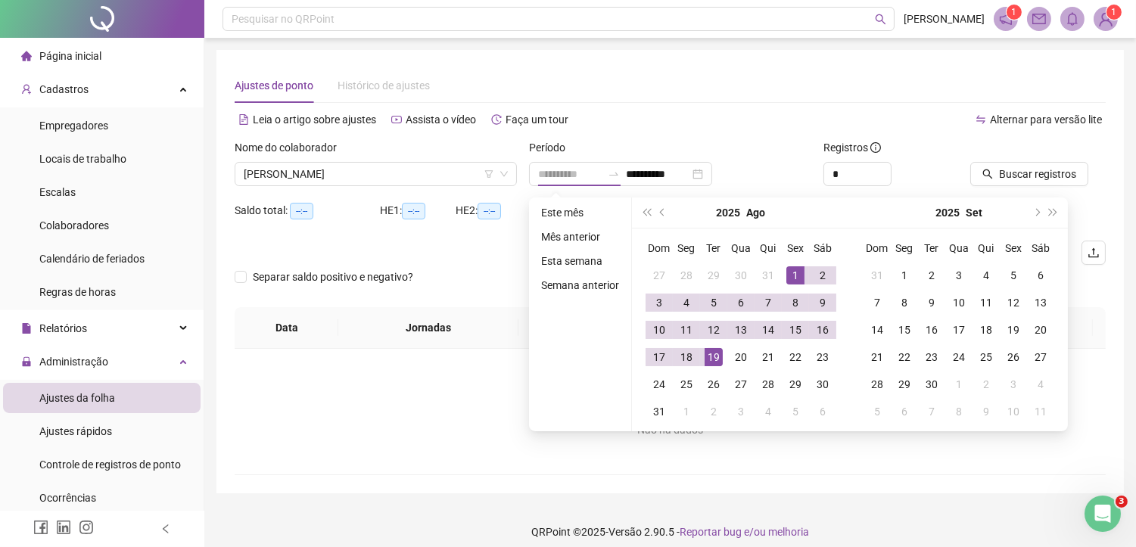
click at [705, 354] on div "19" at bounding box center [713, 357] width 18 height 18
type input "**********"
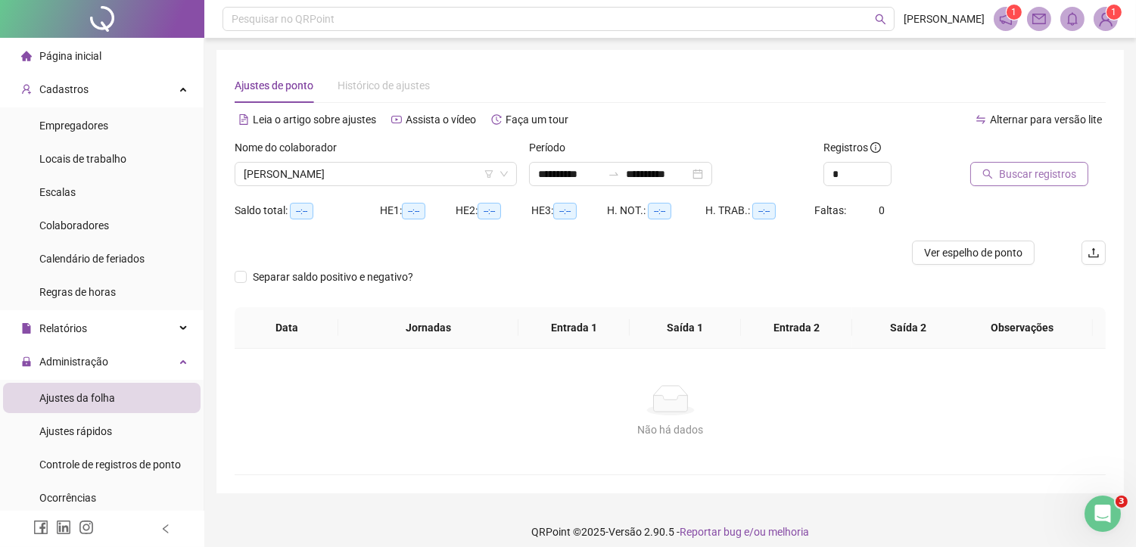
click at [1008, 167] on span "Buscar registros" at bounding box center [1037, 174] width 77 height 17
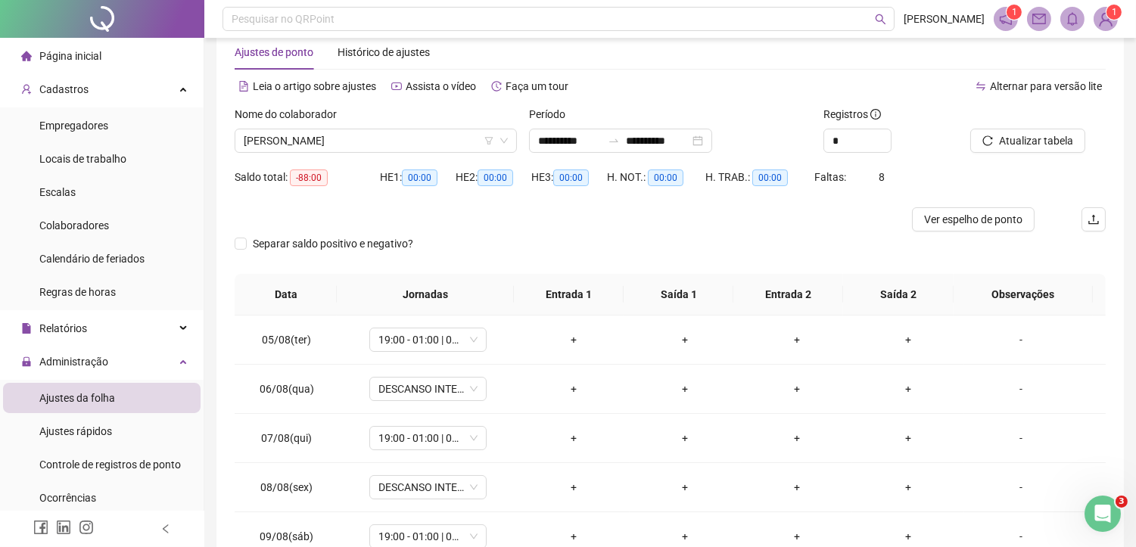
scroll to position [123, 0]
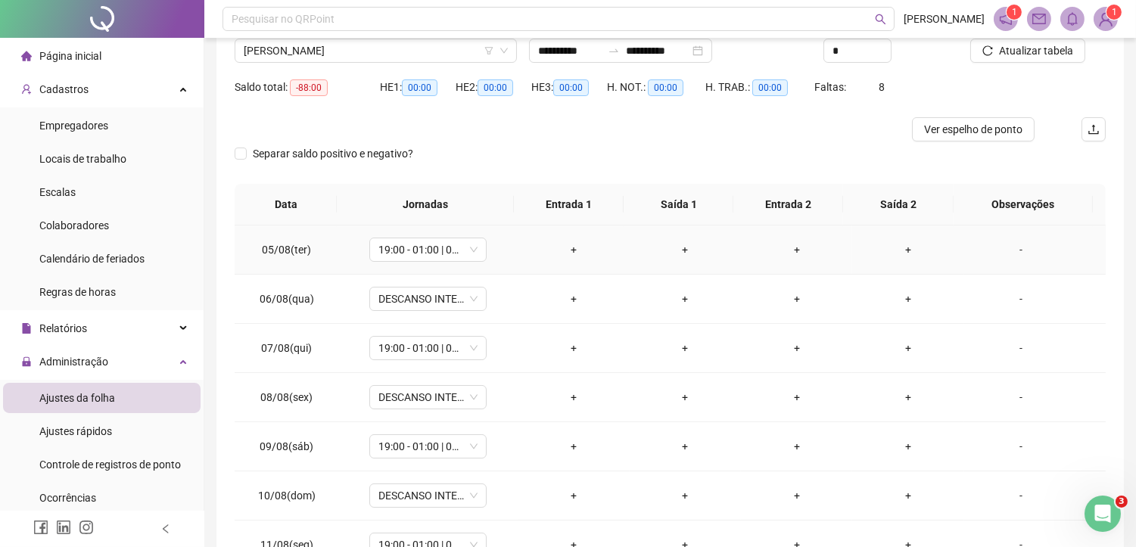
click at [572, 248] on div "+" at bounding box center [573, 249] width 87 height 17
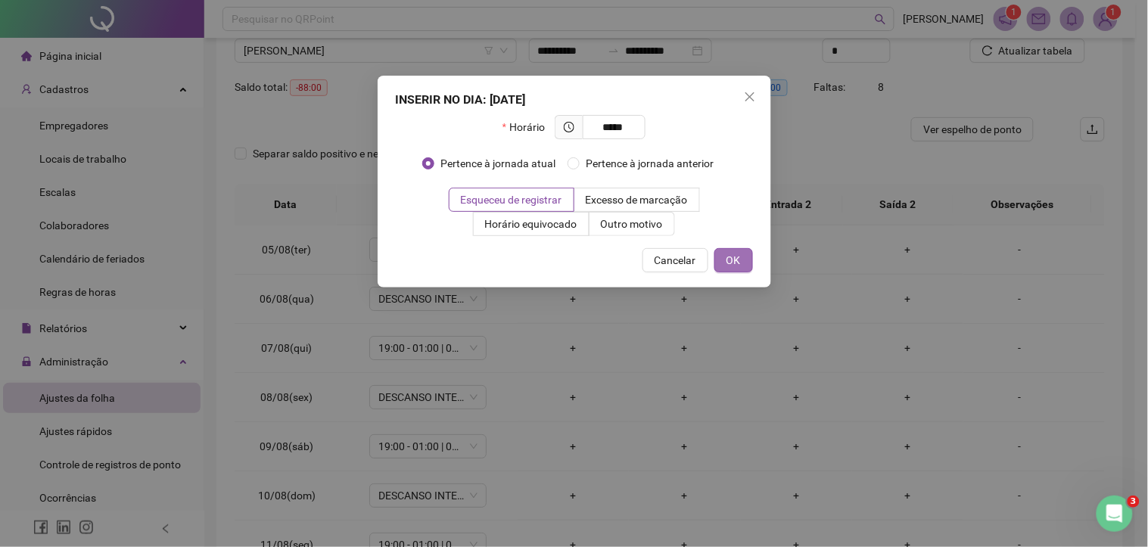
type input "*****"
click at [732, 263] on span "OK" at bounding box center [733, 260] width 14 height 17
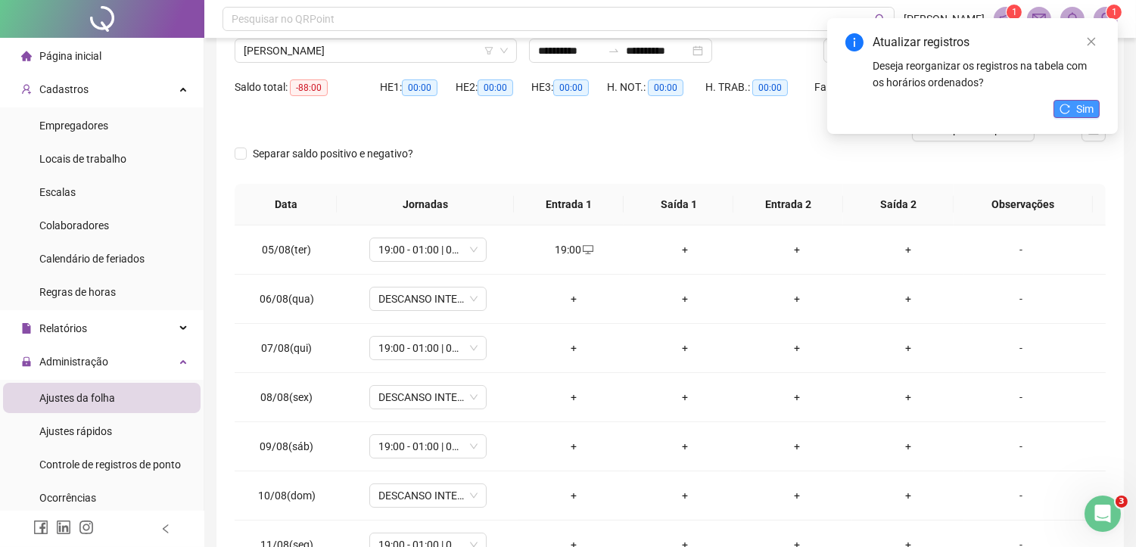
click at [1068, 107] on icon "reload" at bounding box center [1065, 109] width 10 height 10
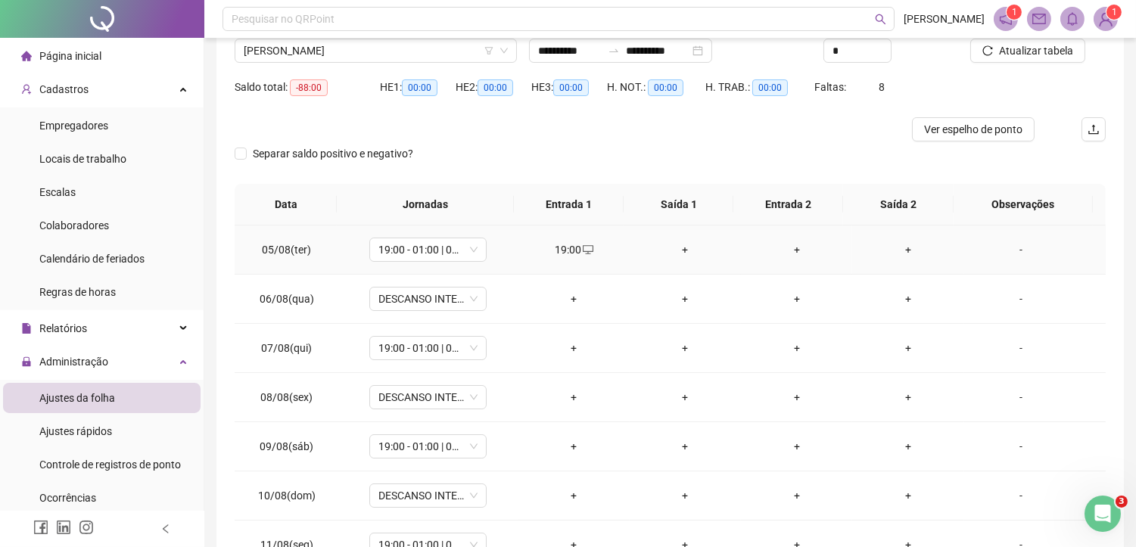
click at [679, 247] on div "+" at bounding box center [685, 249] width 87 height 17
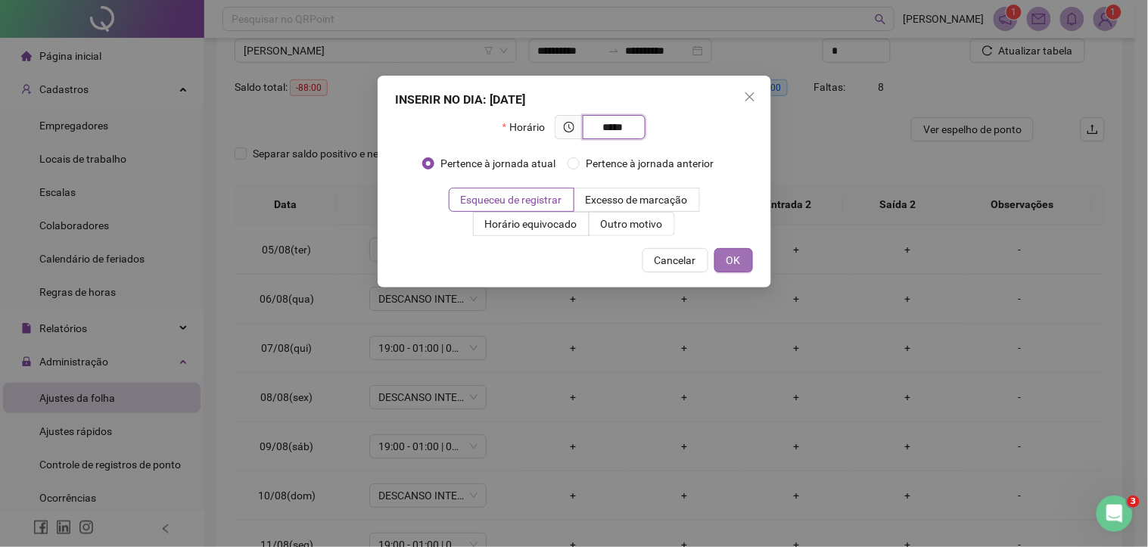
type input "*****"
click at [738, 257] on span "OK" at bounding box center [733, 260] width 14 height 17
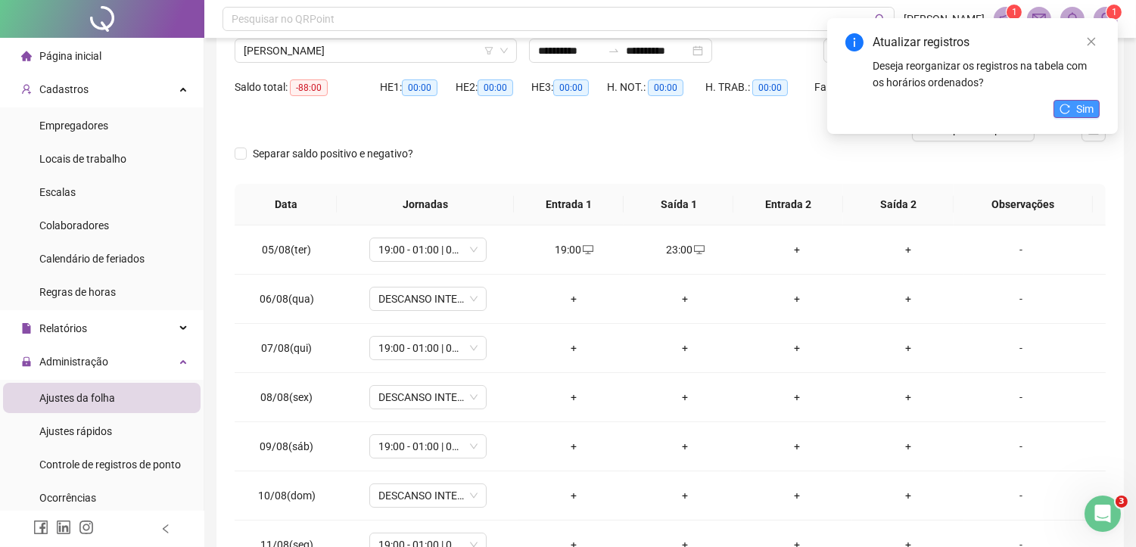
click at [1070, 113] on button "Sim" at bounding box center [1076, 109] width 46 height 18
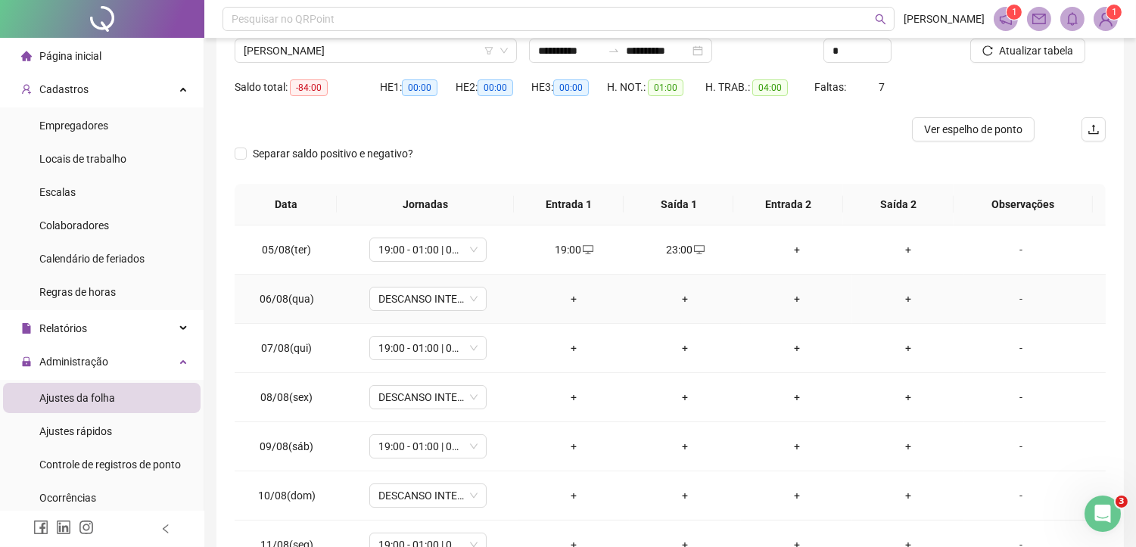
click at [790, 303] on div "+" at bounding box center [796, 299] width 87 height 17
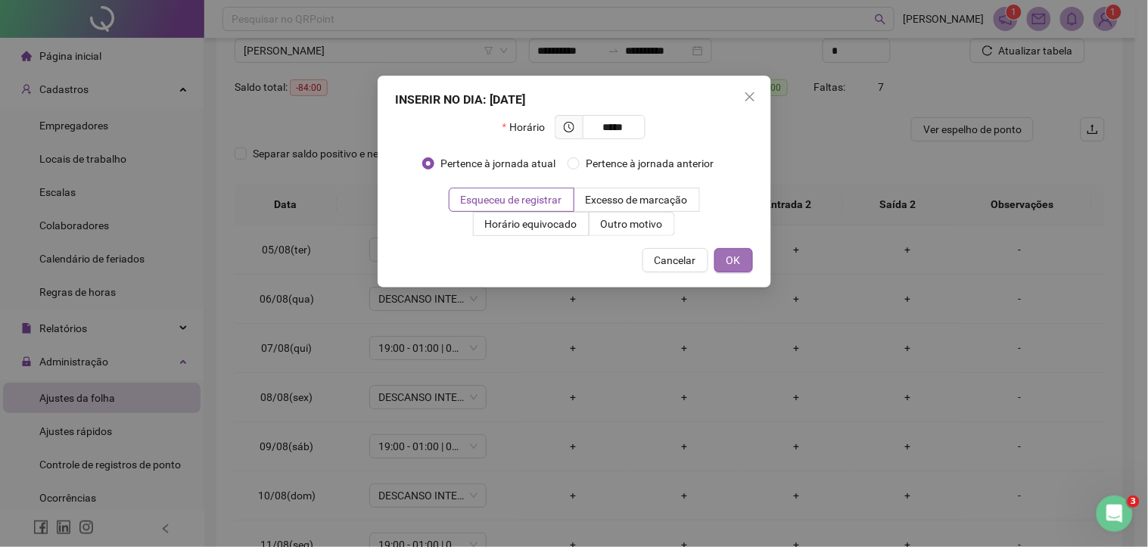
type input "*****"
click at [735, 260] on span "OK" at bounding box center [733, 260] width 14 height 17
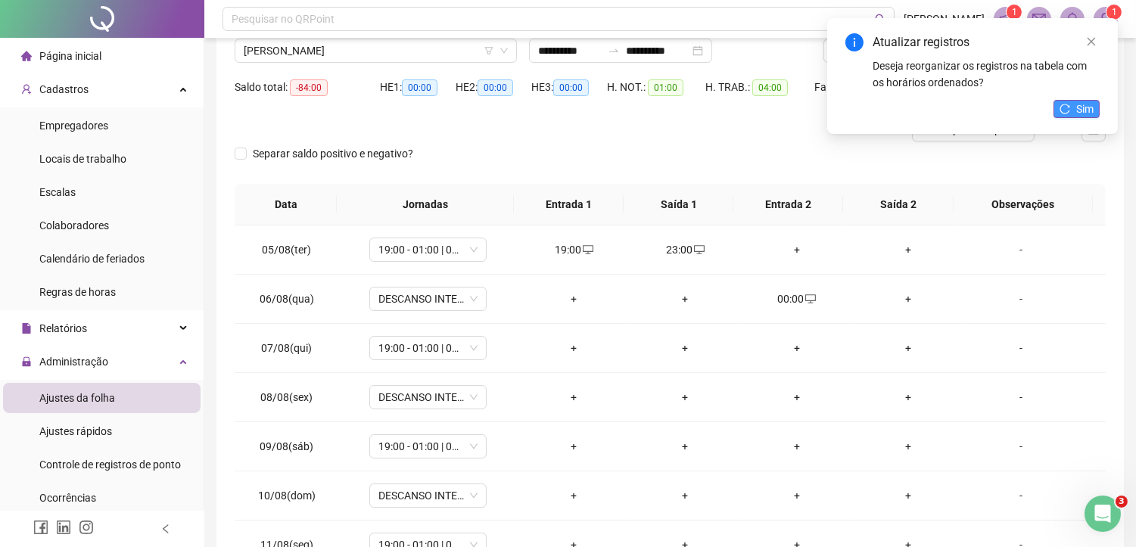
click at [1076, 110] on span "Sim" at bounding box center [1084, 109] width 17 height 17
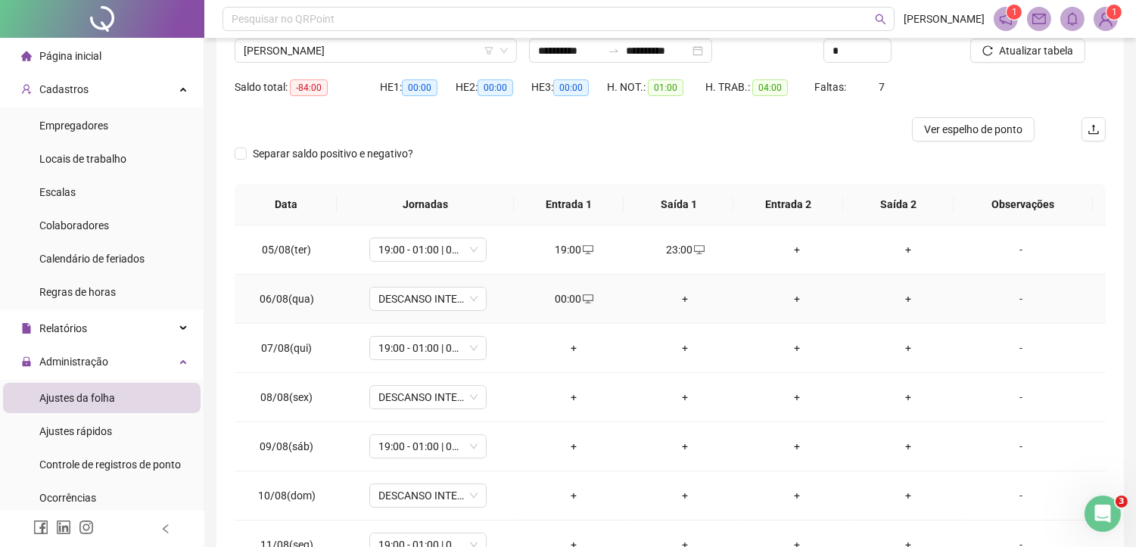
click at [549, 298] on div "00:00" at bounding box center [573, 299] width 87 height 17
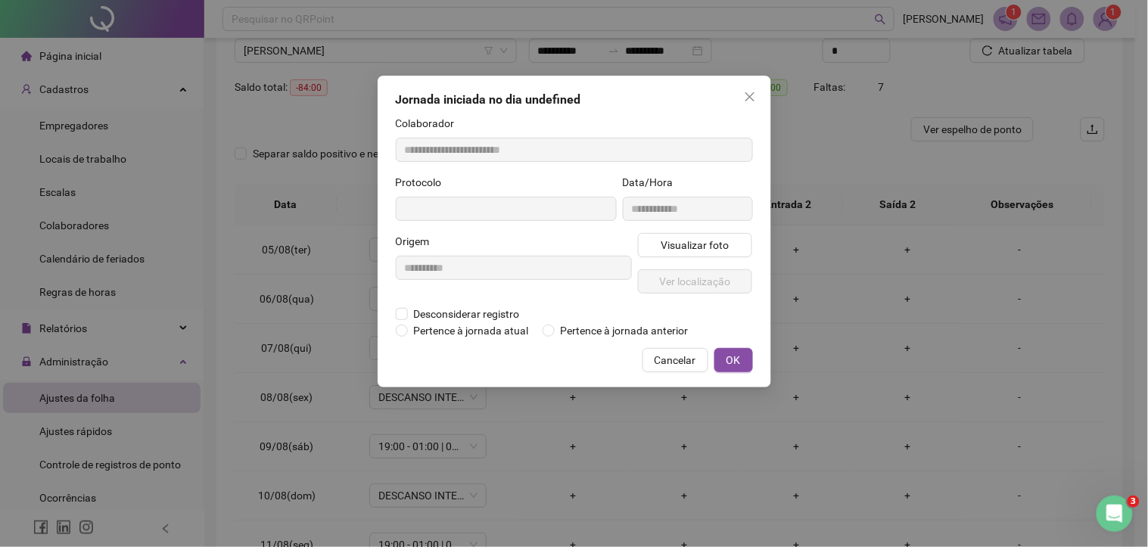
type input "**********"
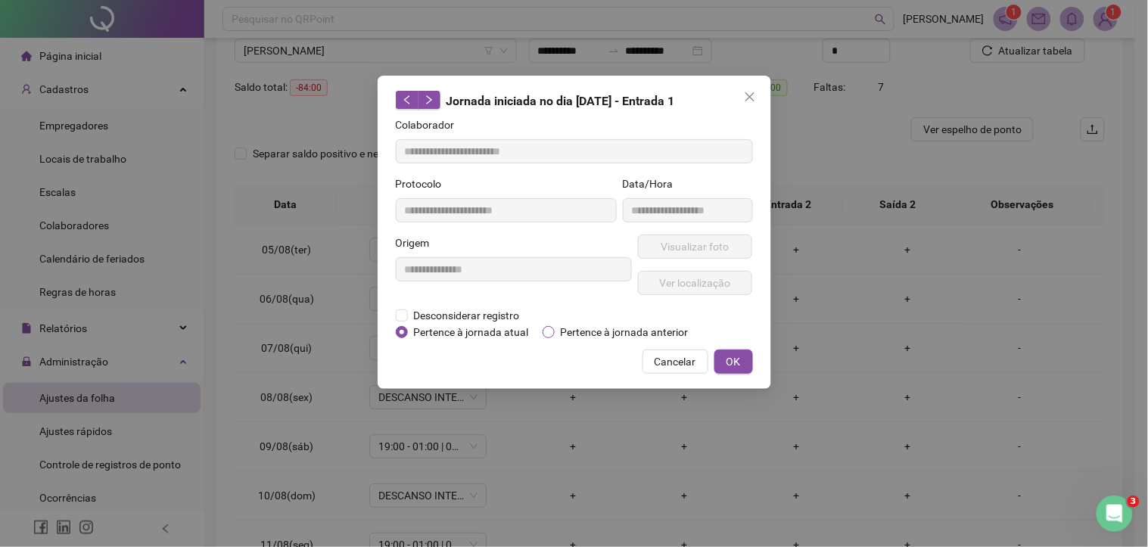
click at [571, 331] on span "Pertence à jornada anterior" at bounding box center [625, 332] width 140 height 17
click at [738, 360] on span "OK" at bounding box center [733, 361] width 14 height 17
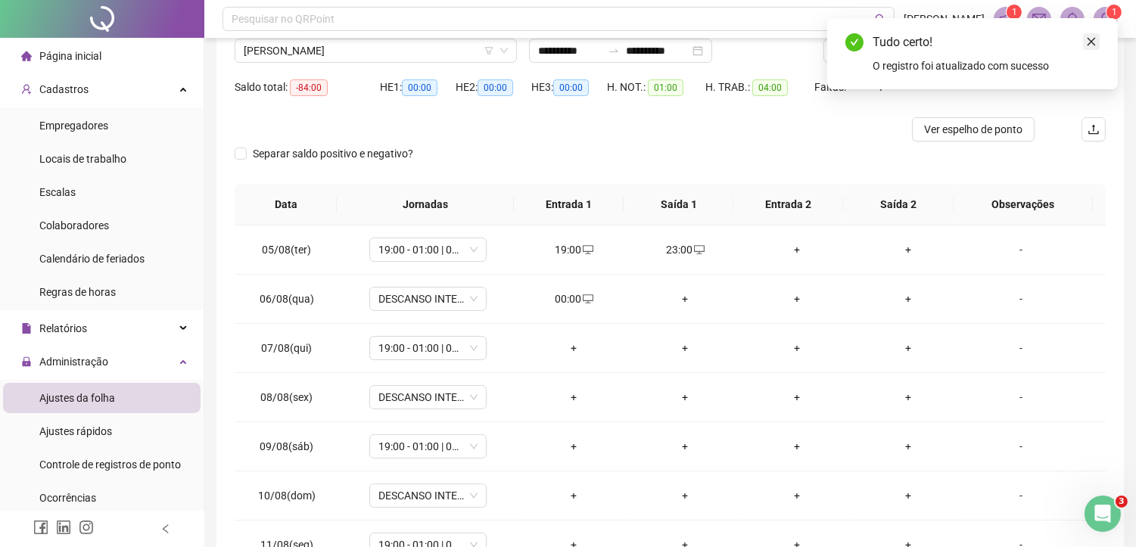
click at [1093, 43] on icon "close" at bounding box center [1091, 42] width 8 height 8
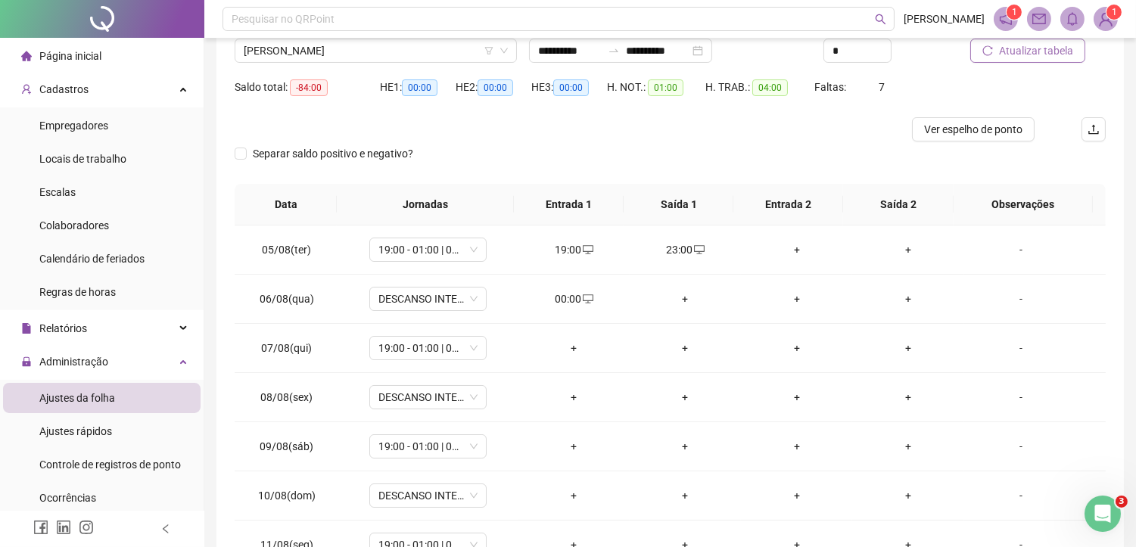
click at [1034, 54] on span "Atualizar tabela" at bounding box center [1036, 50] width 74 height 17
click at [896, 253] on div "+" at bounding box center [907, 249] width 87 height 17
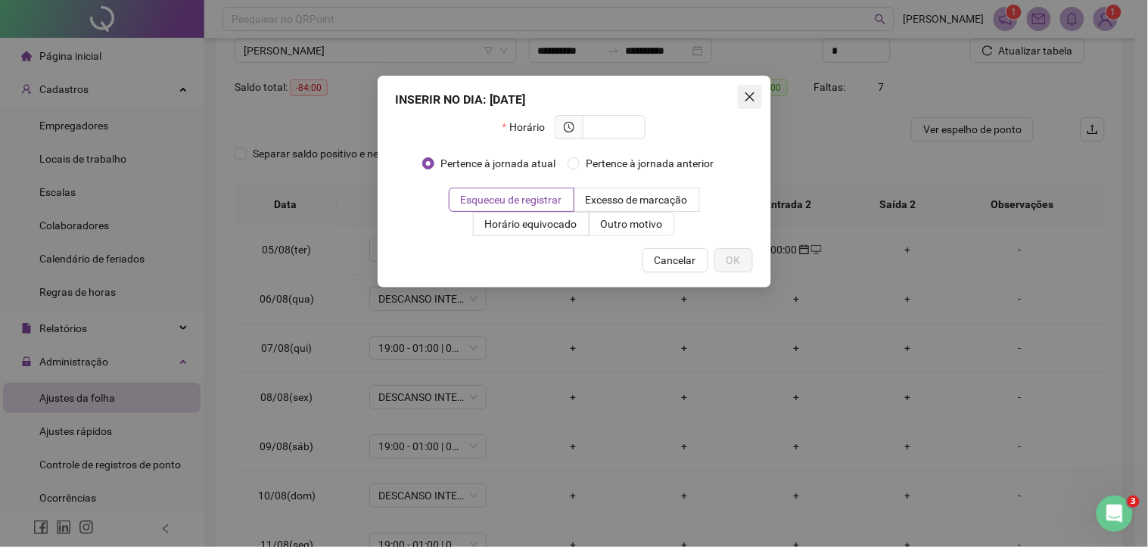
click at [754, 97] on icon "close" at bounding box center [750, 97] width 12 height 12
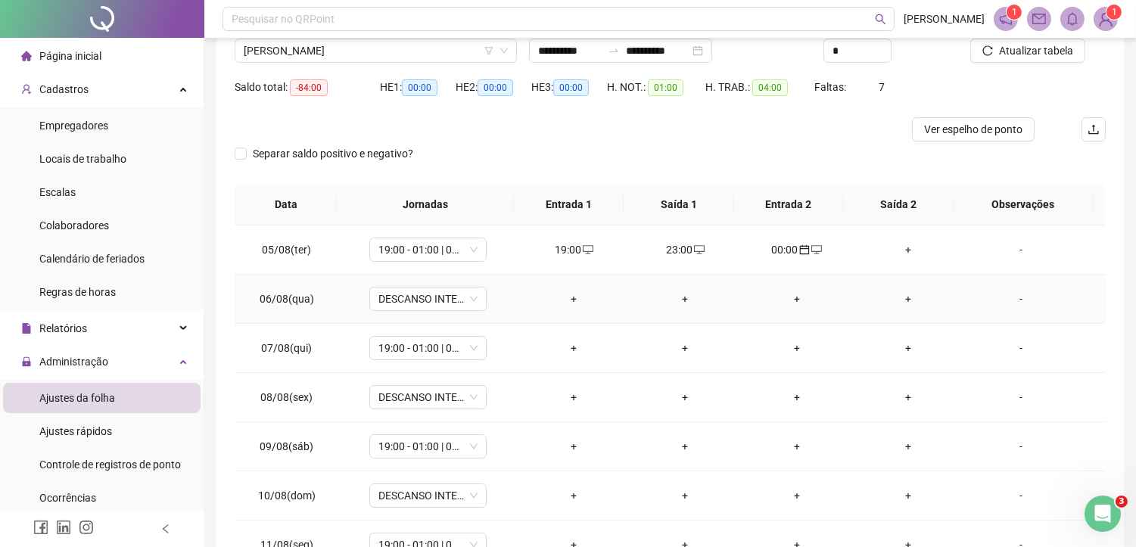
click at [897, 303] on div "+" at bounding box center [907, 299] width 87 height 17
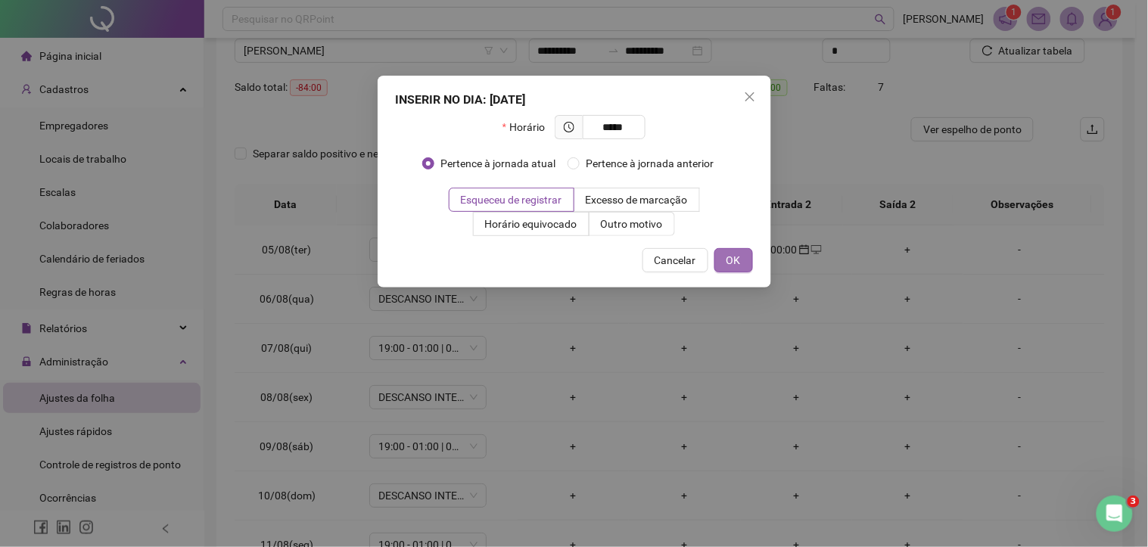
type input "*****"
click at [732, 256] on span "OK" at bounding box center [733, 260] width 14 height 17
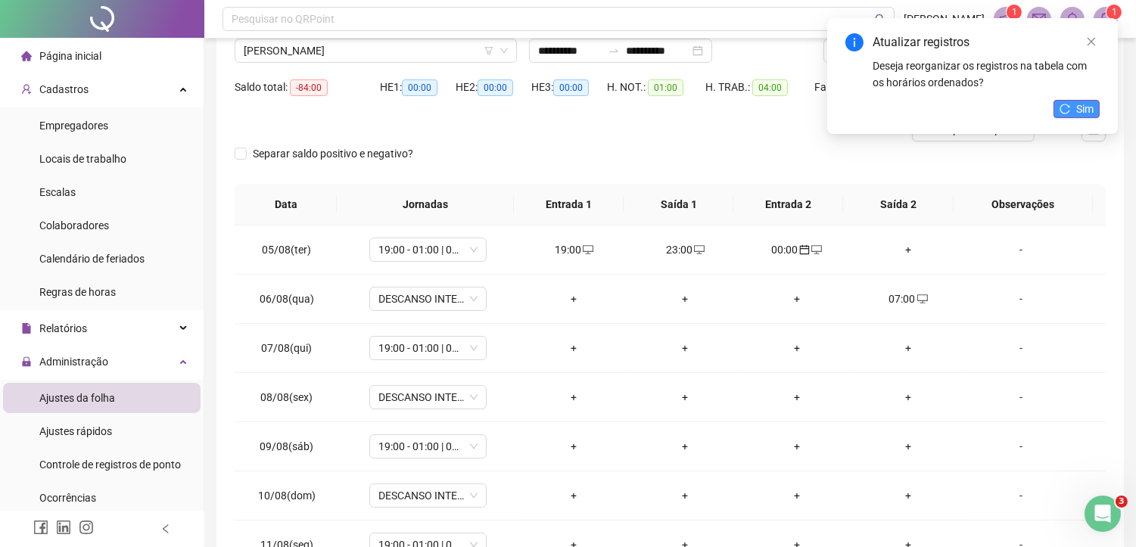
click at [1085, 113] on span "Sim" at bounding box center [1084, 109] width 17 height 17
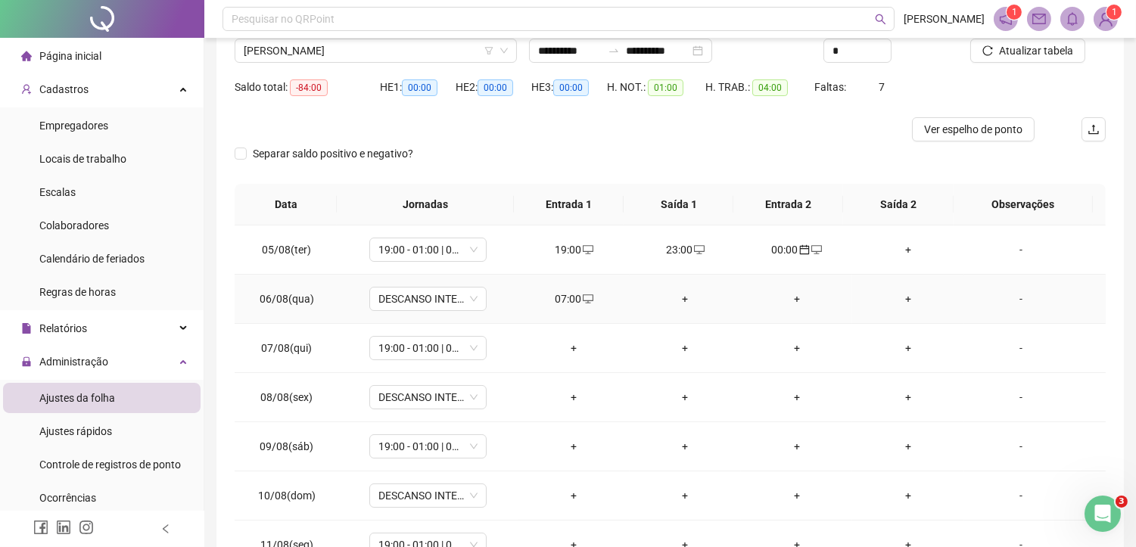
click at [564, 295] on div "07:00" at bounding box center [573, 299] width 87 height 17
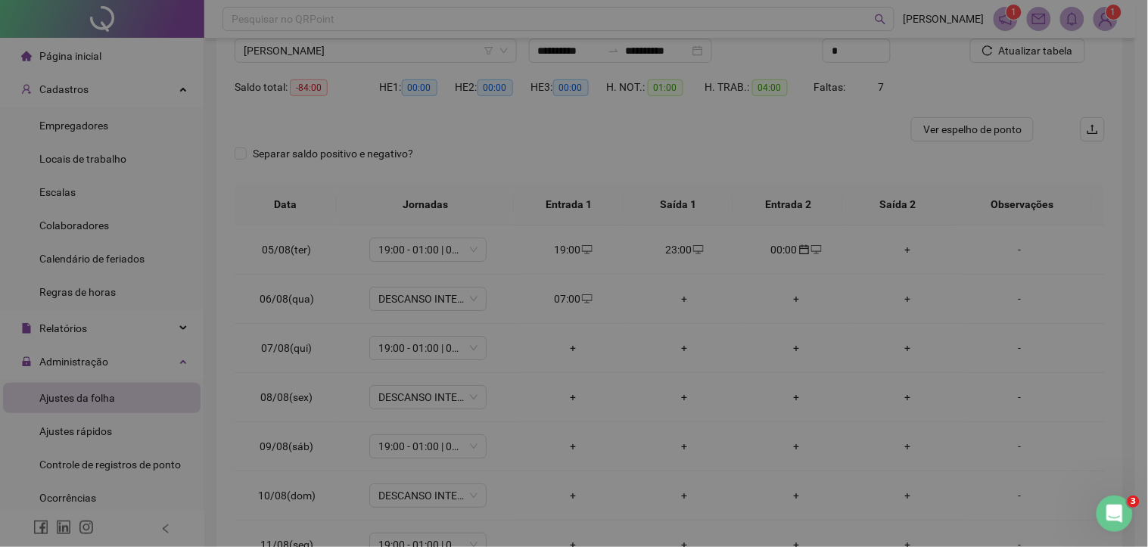
type input "**********"
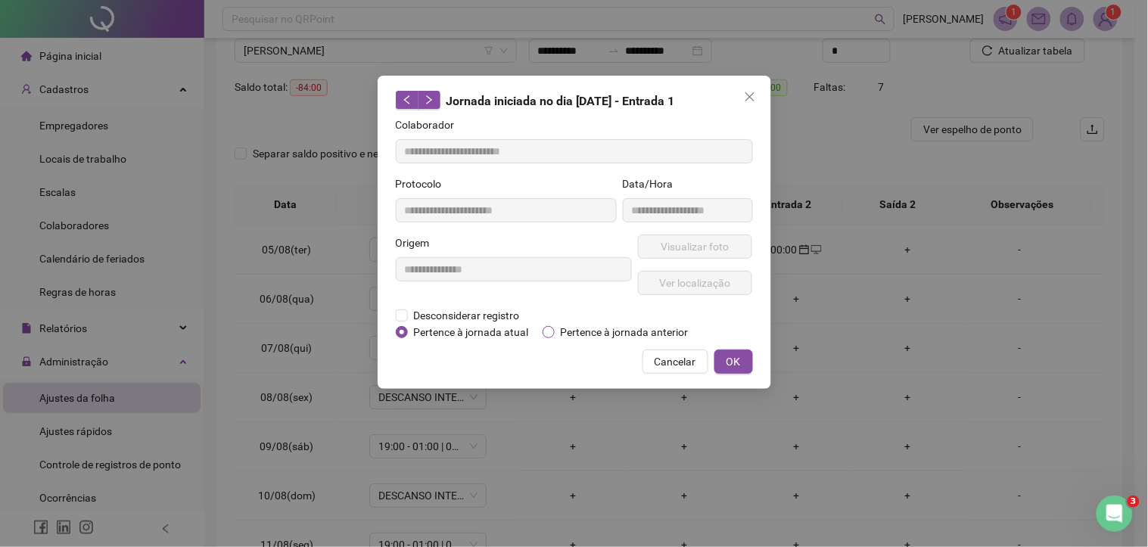
click at [611, 333] on span "Pertence à jornada anterior" at bounding box center [625, 332] width 140 height 17
click at [732, 359] on span "OK" at bounding box center [733, 361] width 14 height 17
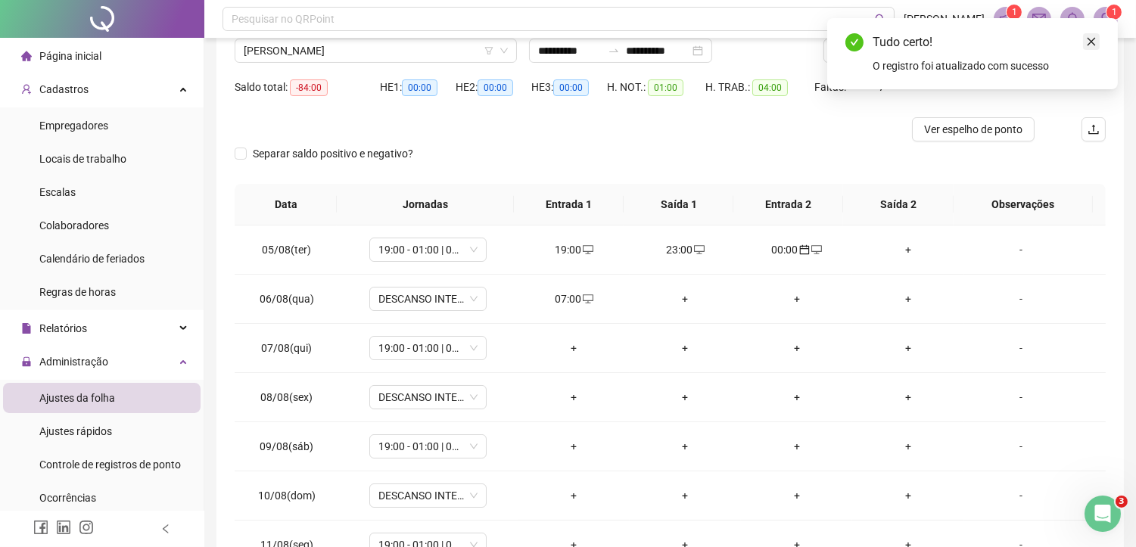
click at [1095, 44] on icon "close" at bounding box center [1091, 41] width 11 height 11
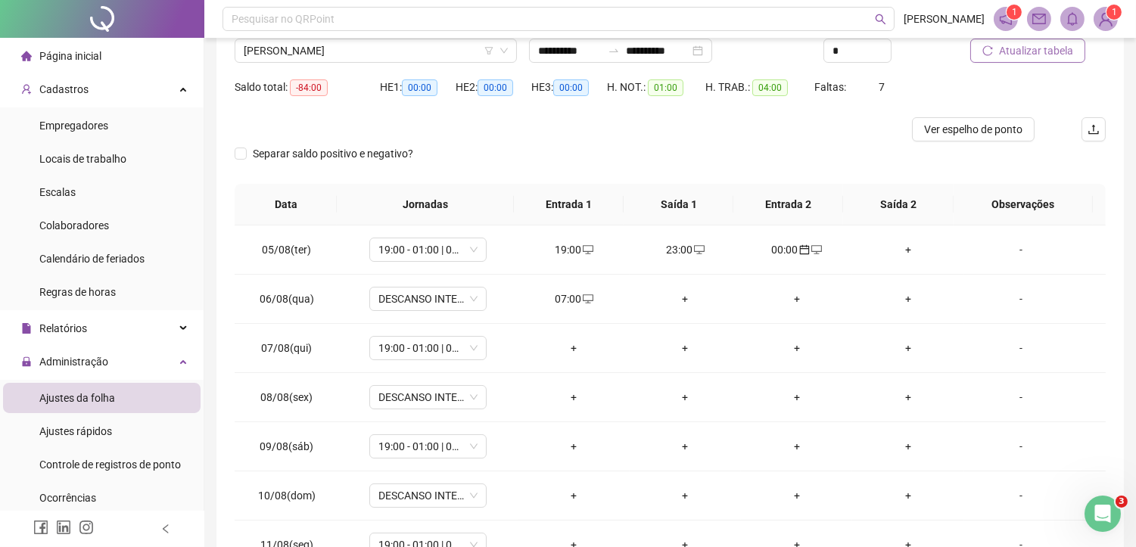
click at [1054, 48] on span "Atualizar tabela" at bounding box center [1036, 50] width 74 height 17
click at [578, 346] on div "+" at bounding box center [573, 348] width 87 height 17
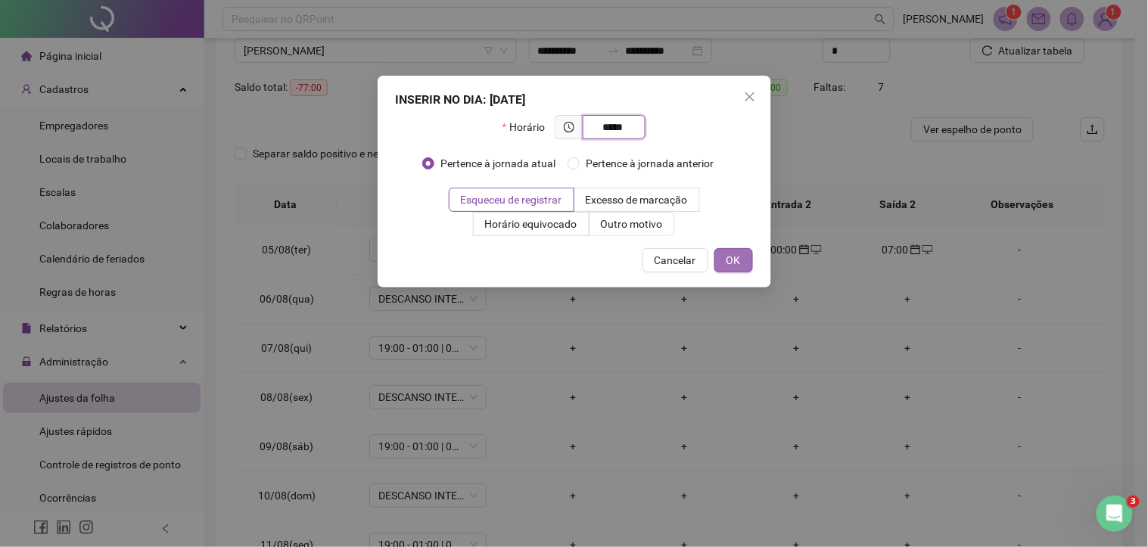
type input "*****"
click at [729, 260] on span "OK" at bounding box center [733, 260] width 14 height 17
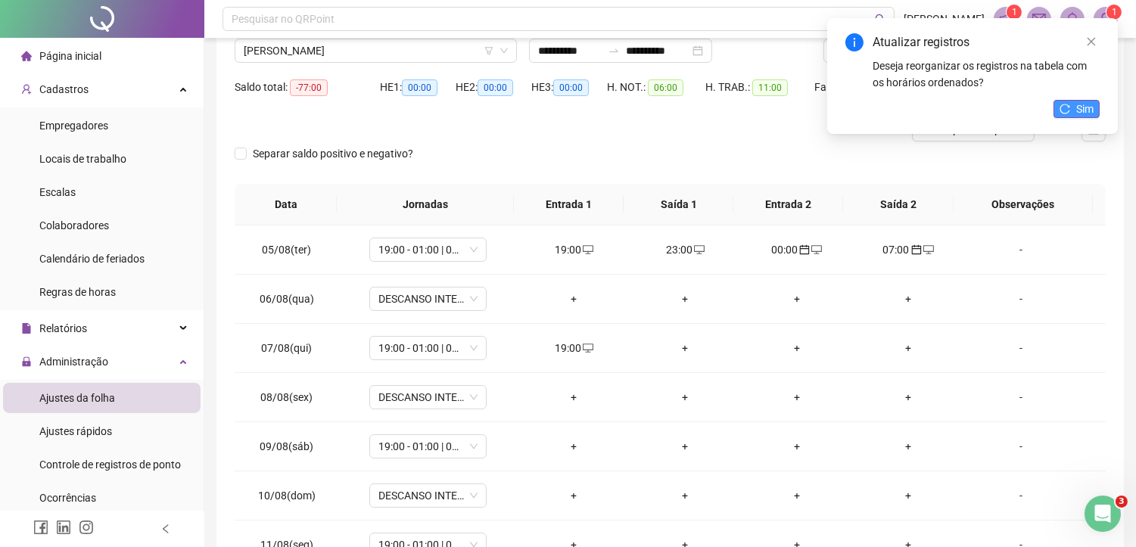
click at [1088, 106] on span "Sim" at bounding box center [1084, 109] width 17 height 17
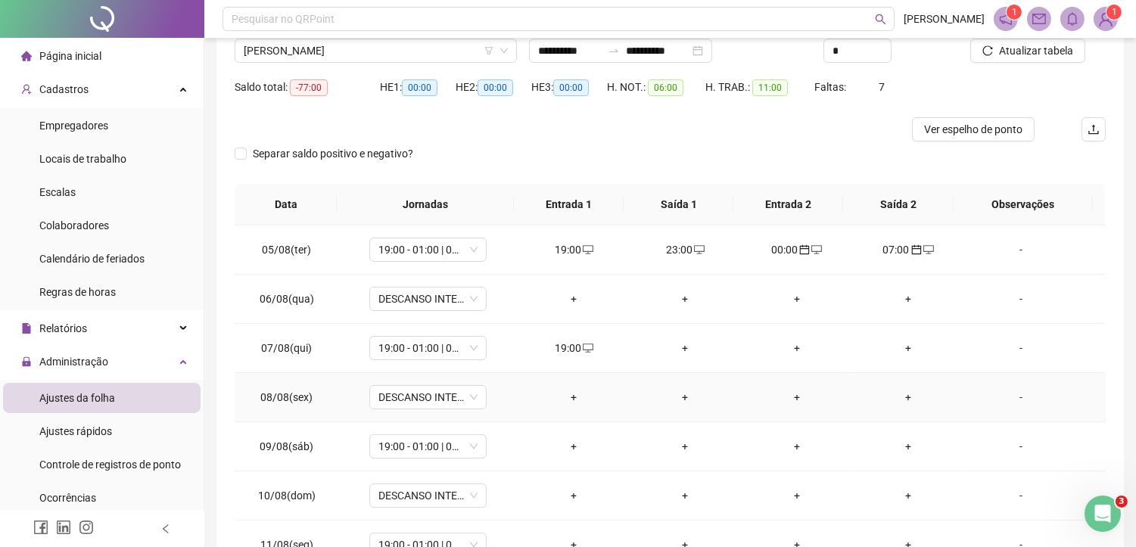
click at [683, 398] on div "+" at bounding box center [685, 397] width 87 height 17
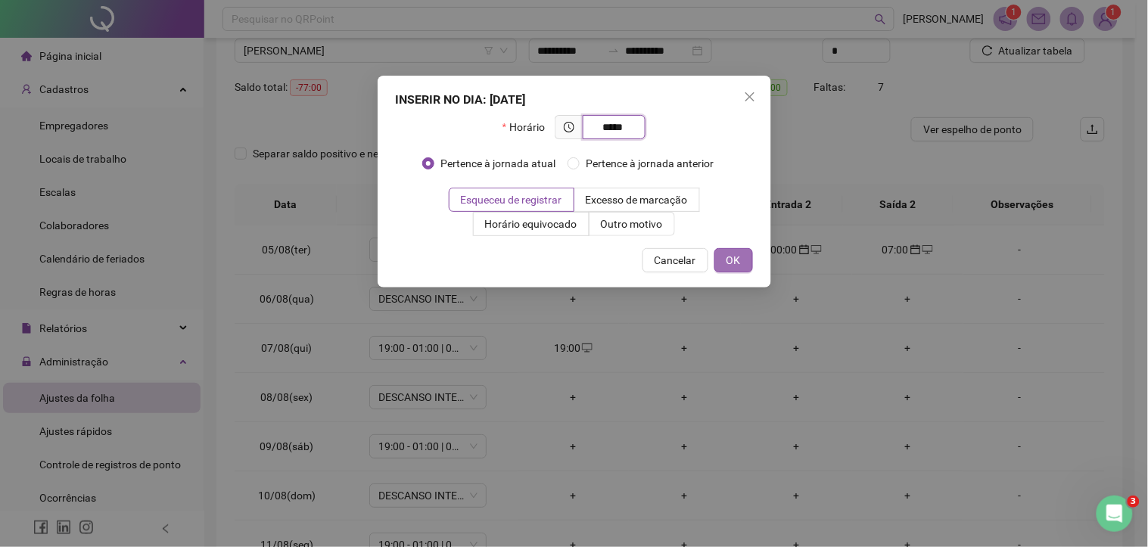
type input "*****"
click at [732, 259] on span "OK" at bounding box center [733, 260] width 14 height 17
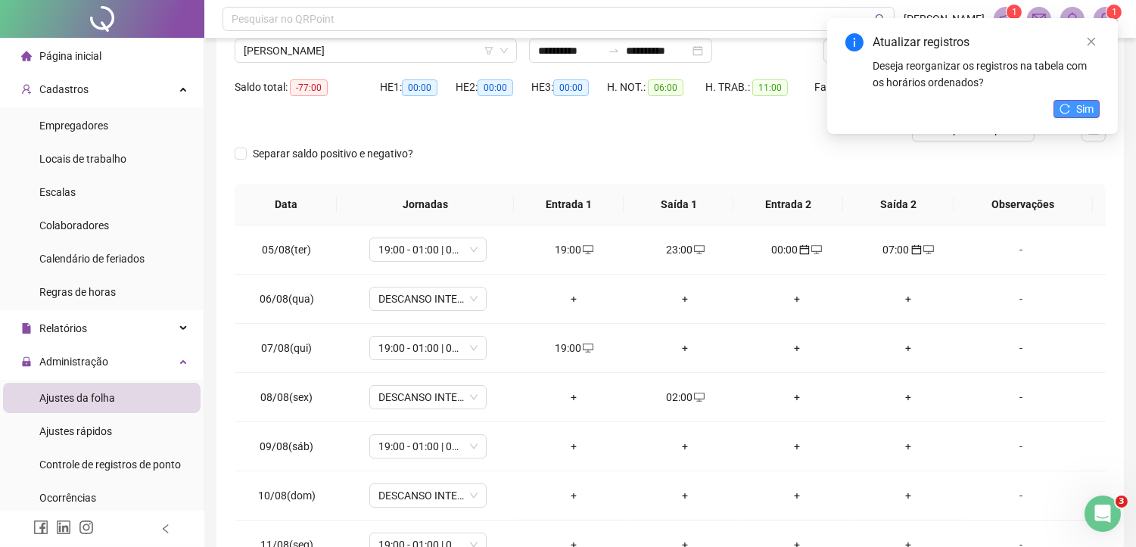
click at [1071, 103] on button "Sim" at bounding box center [1076, 109] width 46 height 18
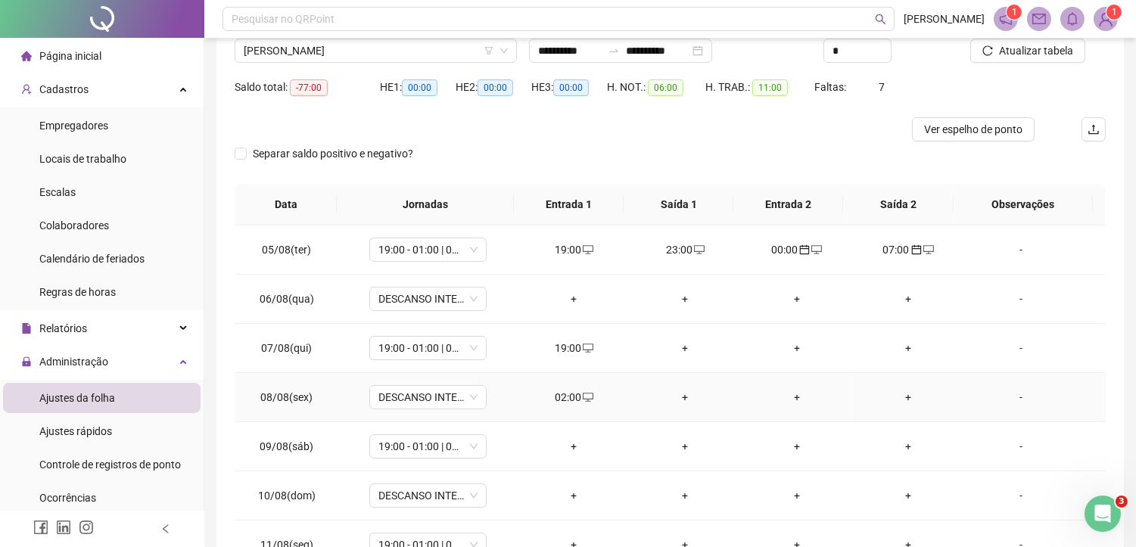
click at [569, 398] on div "02:00" at bounding box center [573, 397] width 87 height 17
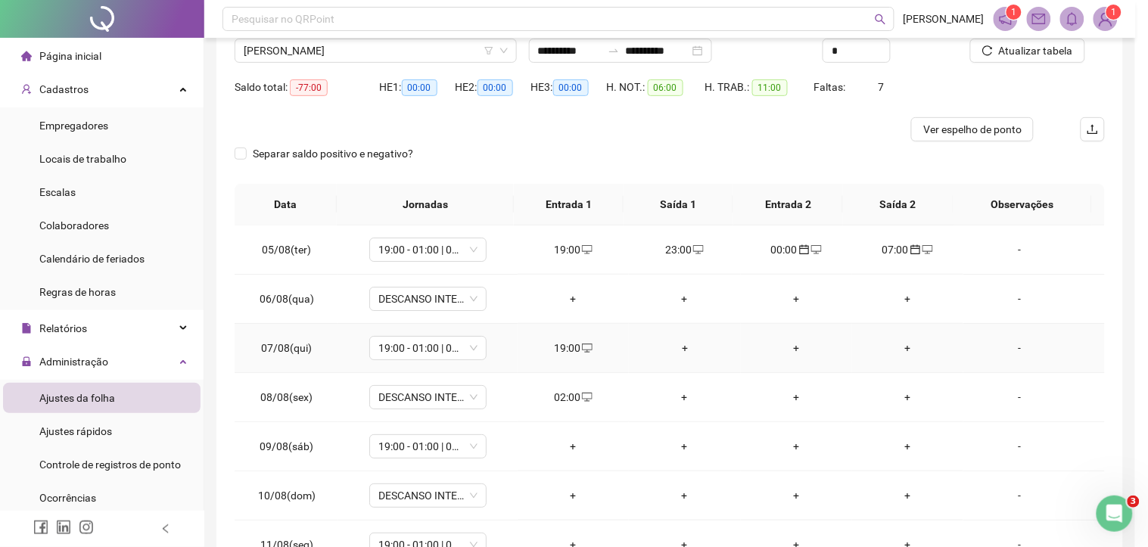
type input "**********"
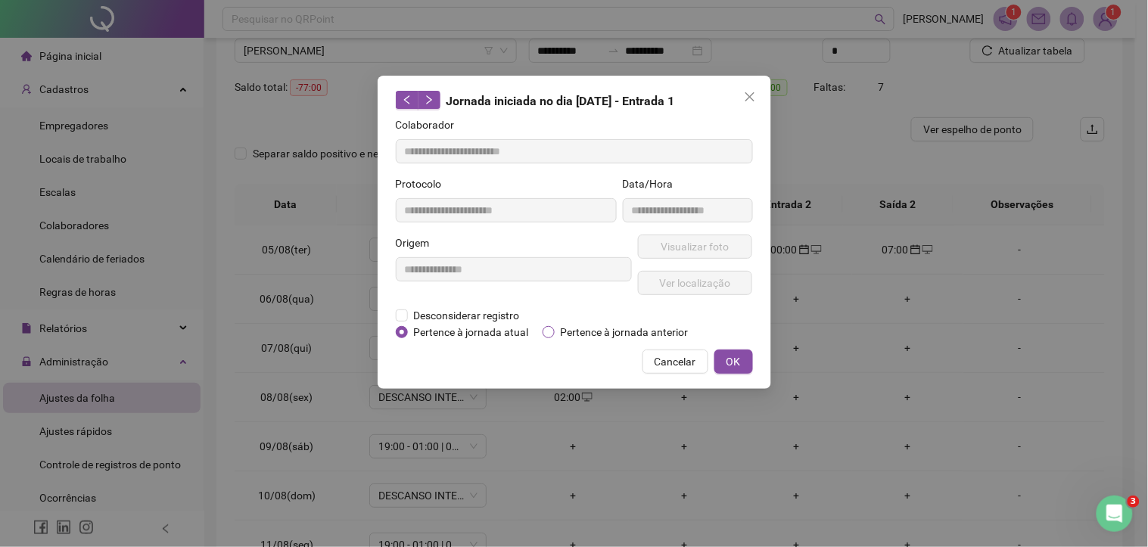
click at [575, 330] on span "Pertence à jornada anterior" at bounding box center [625, 332] width 140 height 17
click at [734, 369] on button "OK" at bounding box center [733, 362] width 39 height 24
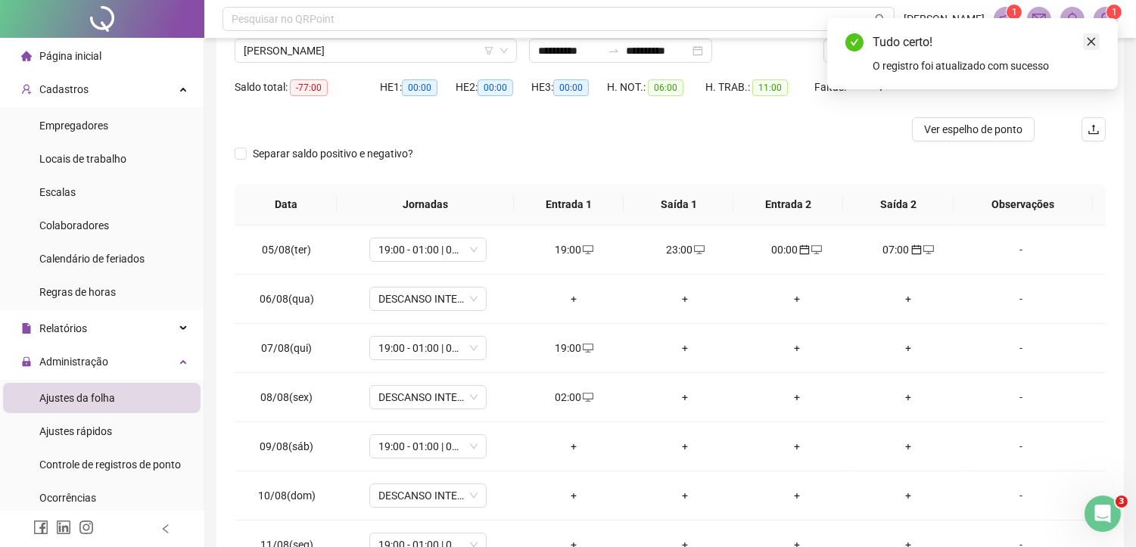
click at [1091, 42] on icon "close" at bounding box center [1091, 41] width 11 height 11
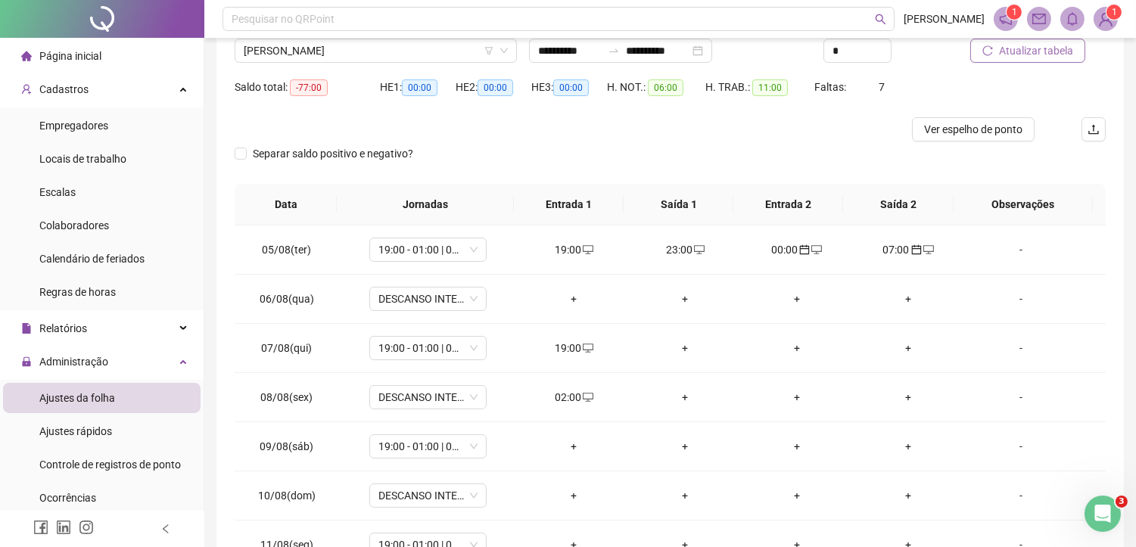
click at [1056, 49] on span "Atualizar tabela" at bounding box center [1036, 50] width 74 height 17
click at [789, 397] on div "+" at bounding box center [796, 397] width 87 height 17
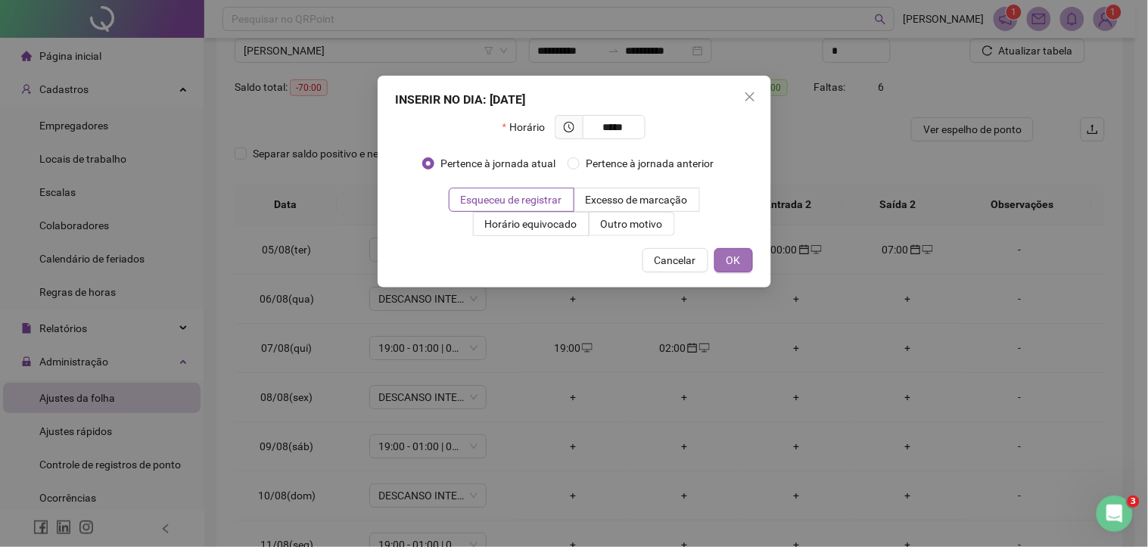
type input "*****"
click at [748, 261] on button "OK" at bounding box center [733, 260] width 39 height 24
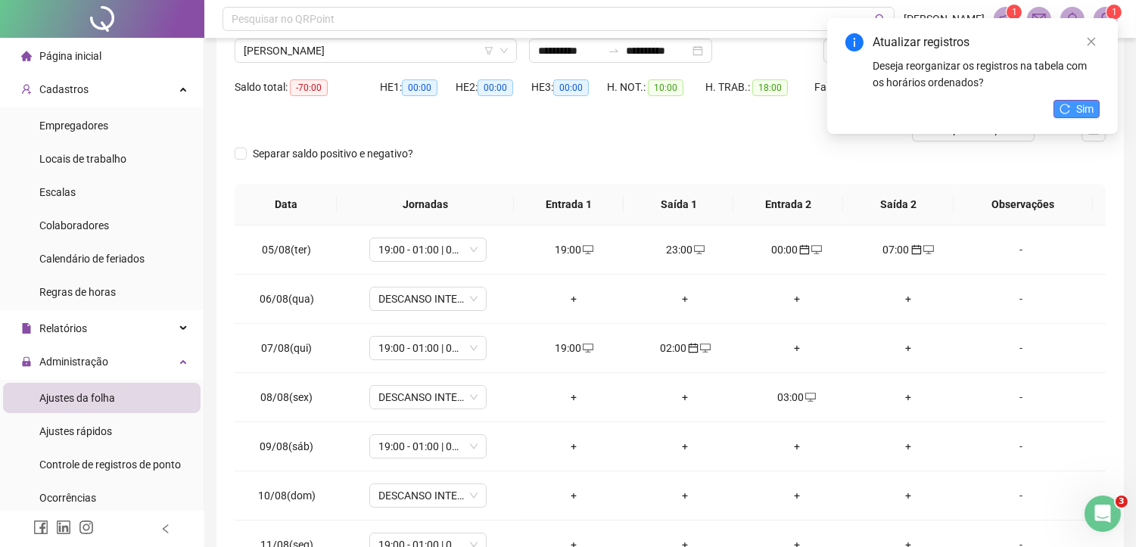
click at [1068, 107] on icon "reload" at bounding box center [1064, 109] width 11 height 11
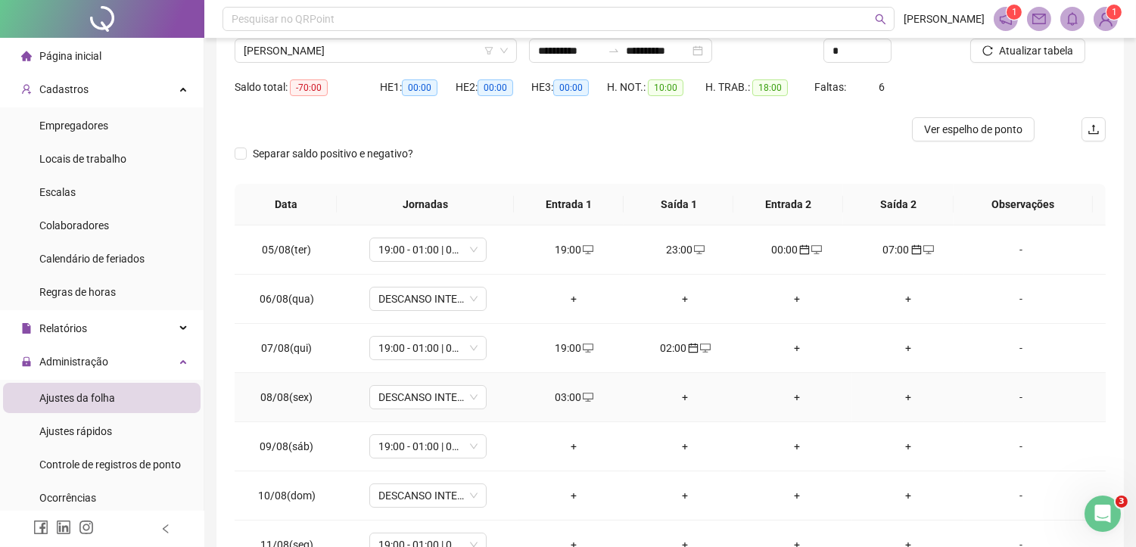
click at [570, 398] on div "03:00" at bounding box center [573, 397] width 87 height 17
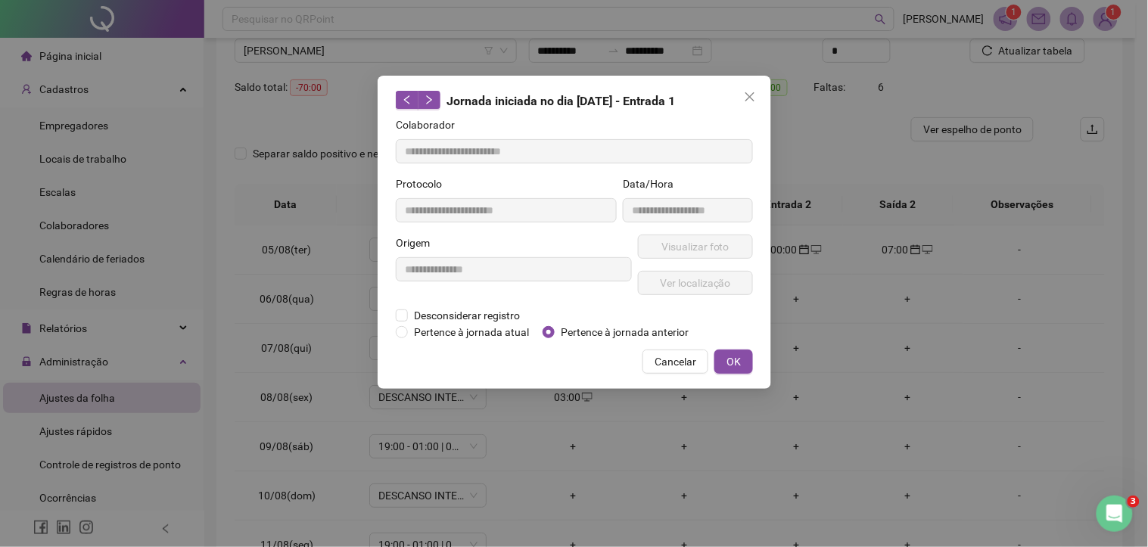
type input "**********"
click at [608, 328] on span "Pertence à jornada anterior" at bounding box center [625, 332] width 140 height 17
click at [727, 356] on span "OK" at bounding box center [733, 361] width 14 height 17
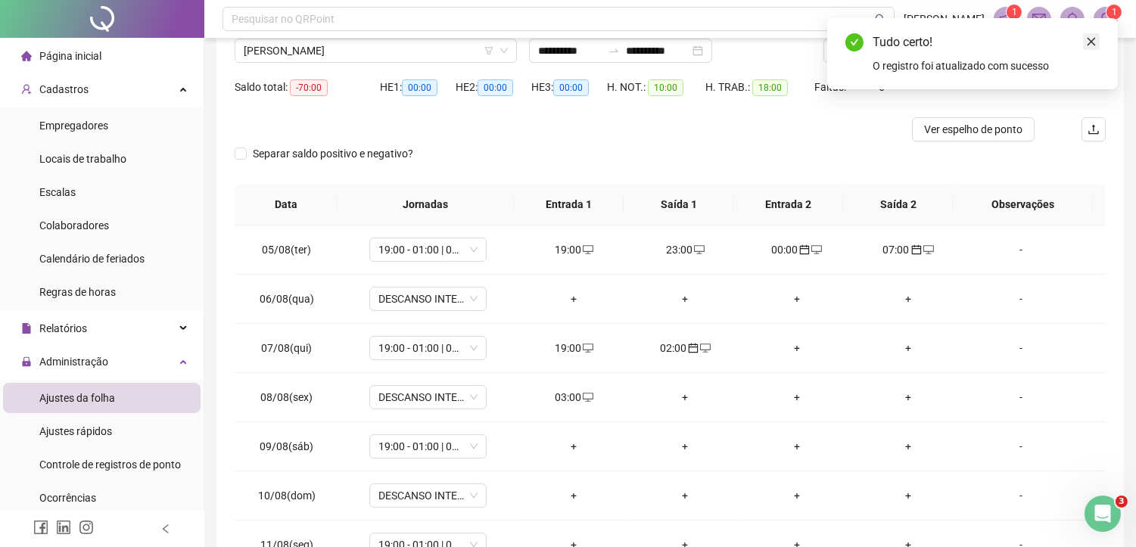
click at [1093, 42] on icon "close" at bounding box center [1091, 41] width 11 height 11
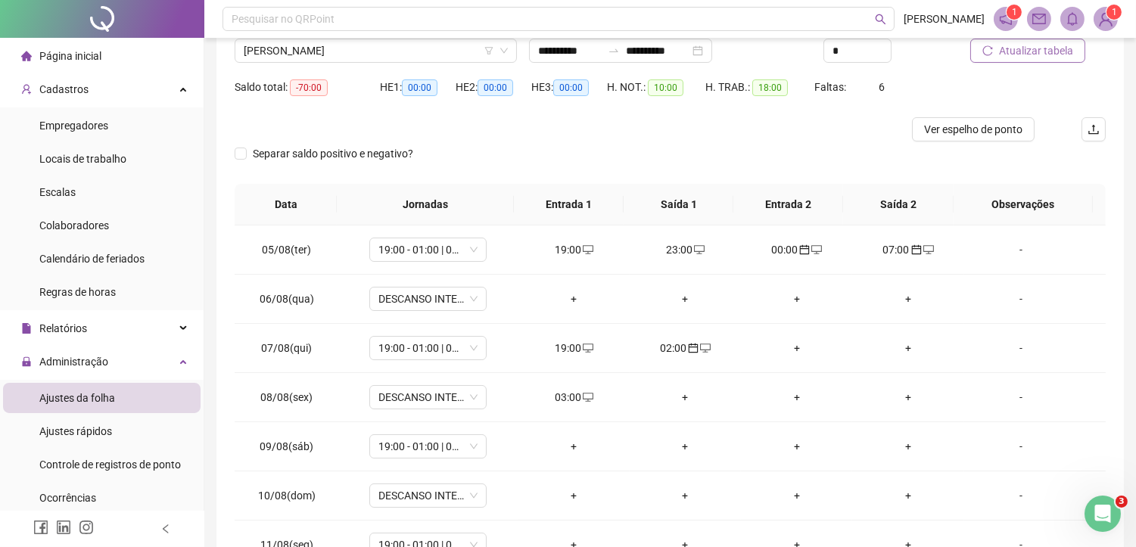
click at [1024, 58] on button "Atualizar tabela" at bounding box center [1027, 51] width 115 height 24
click at [903, 399] on div "+" at bounding box center [907, 397] width 87 height 17
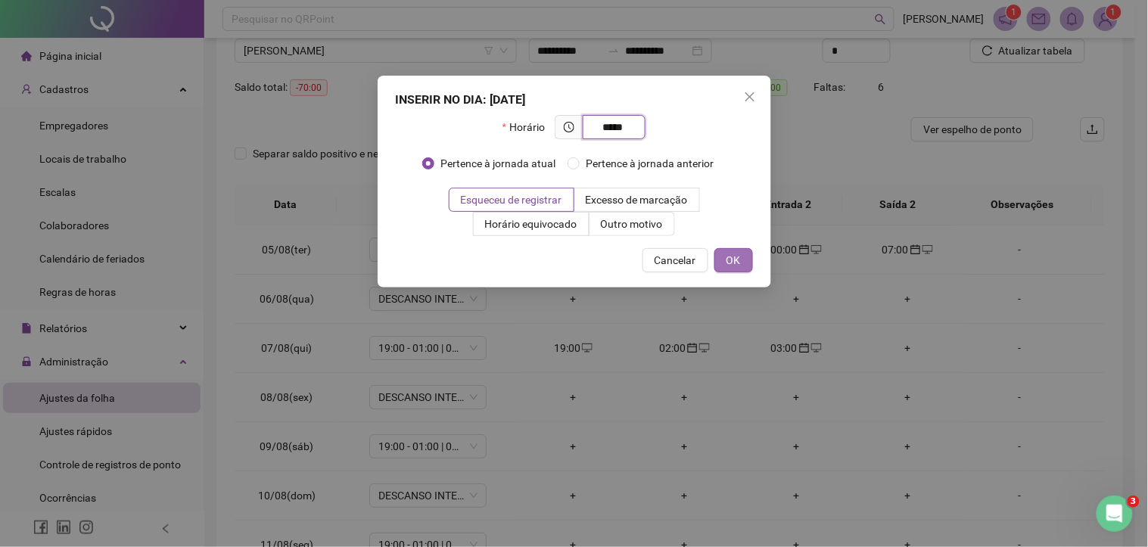
type input "*****"
click at [737, 262] on span "OK" at bounding box center [733, 260] width 14 height 17
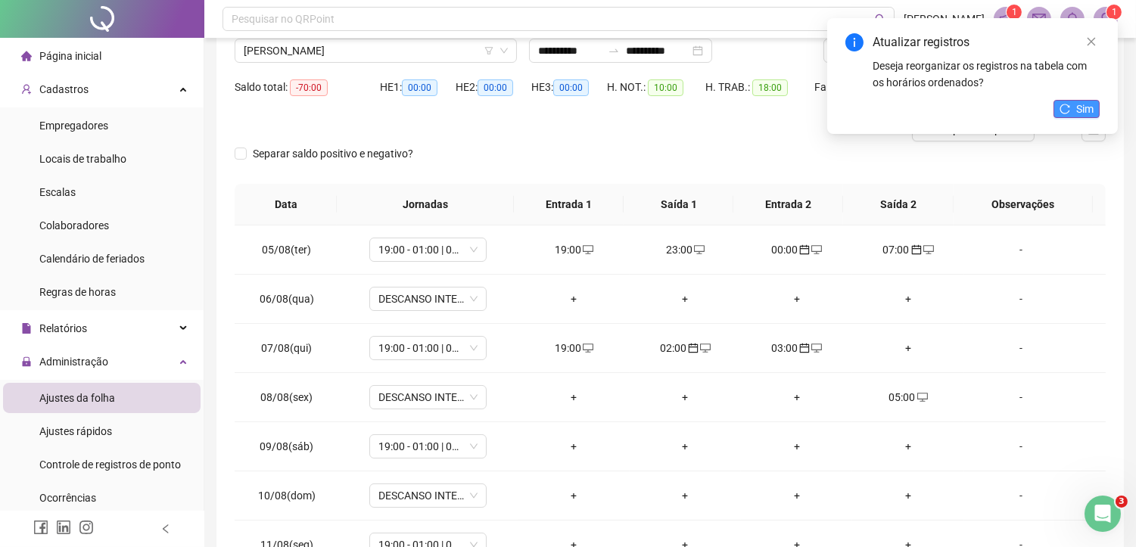
click at [1082, 104] on span "Sim" at bounding box center [1084, 109] width 17 height 17
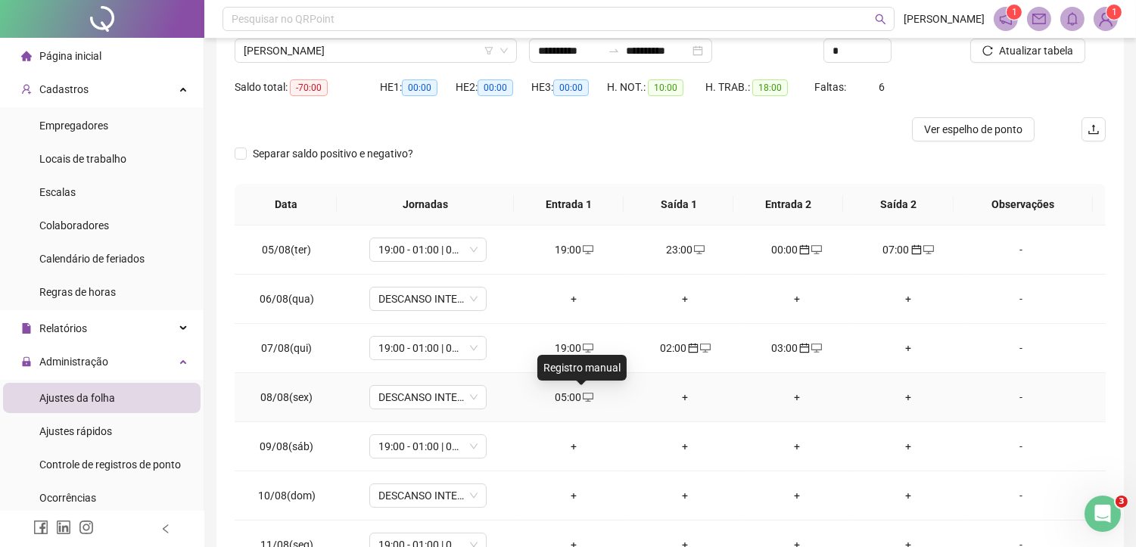
click at [581, 398] on span "desktop" at bounding box center [587, 397] width 12 height 11
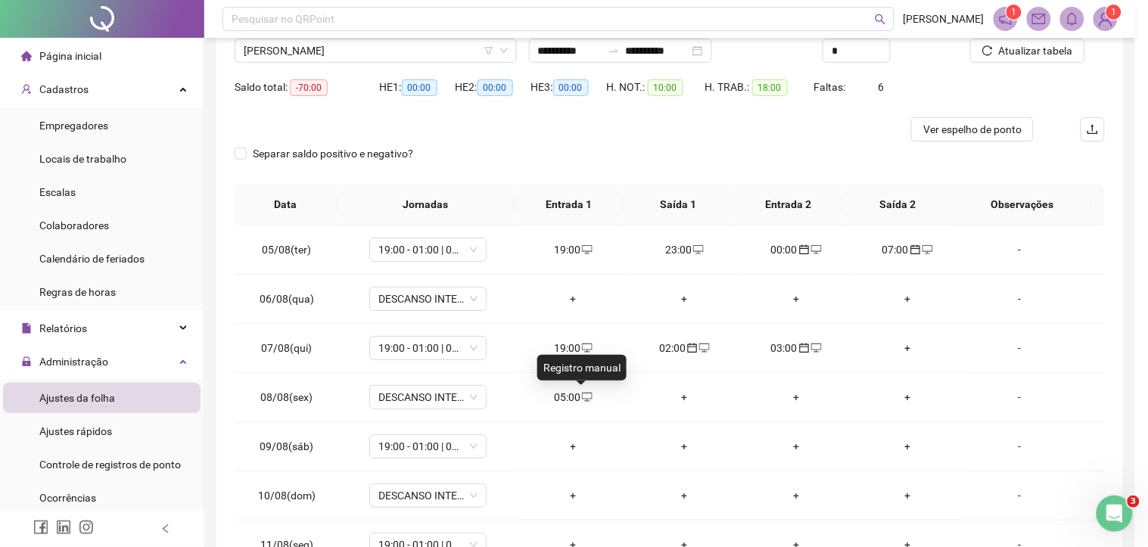
type input "**********"
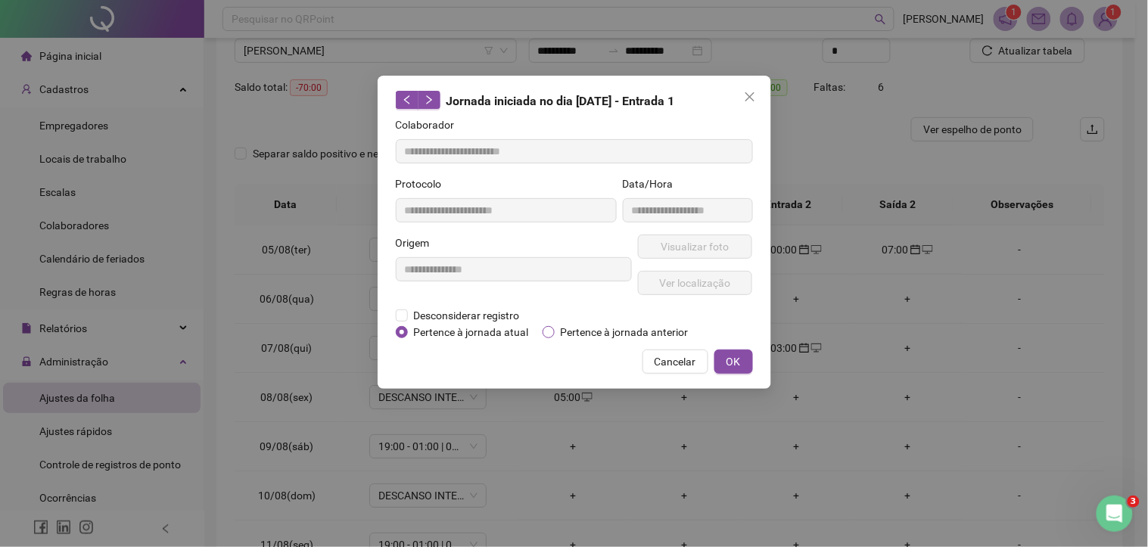
click at [625, 334] on span "Pertence à jornada anterior" at bounding box center [625, 332] width 140 height 17
click at [736, 360] on span "OK" at bounding box center [733, 361] width 14 height 17
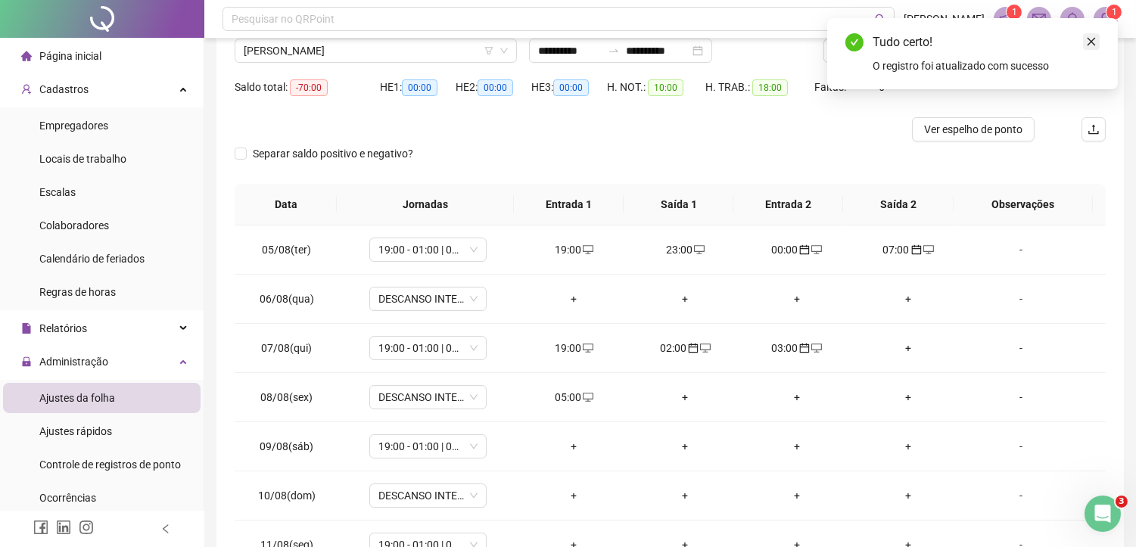
click at [1086, 42] on icon "close" at bounding box center [1091, 41] width 11 height 11
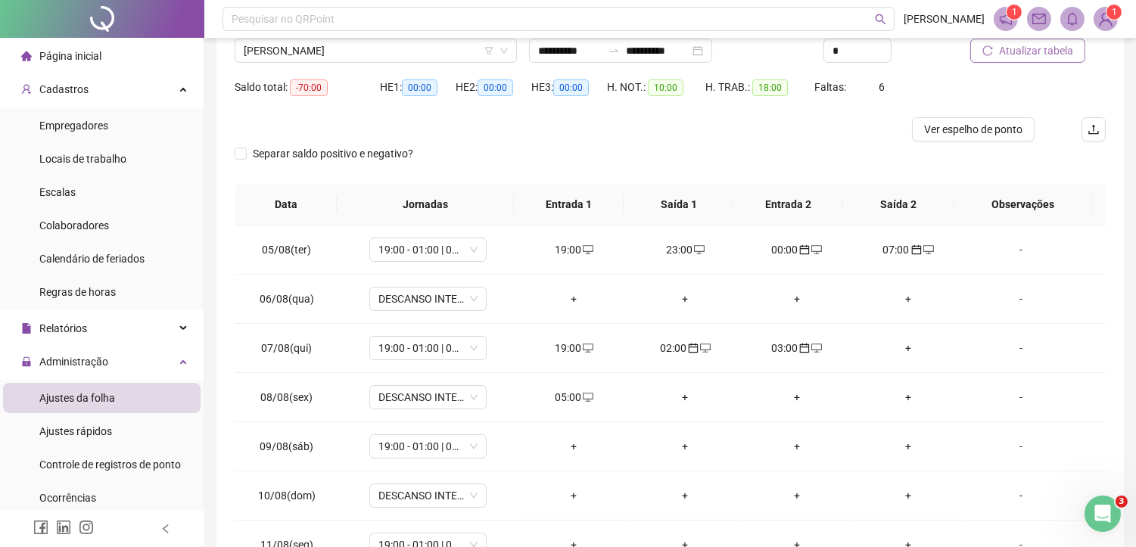
click at [1055, 58] on button "Atualizar tabela" at bounding box center [1027, 51] width 115 height 24
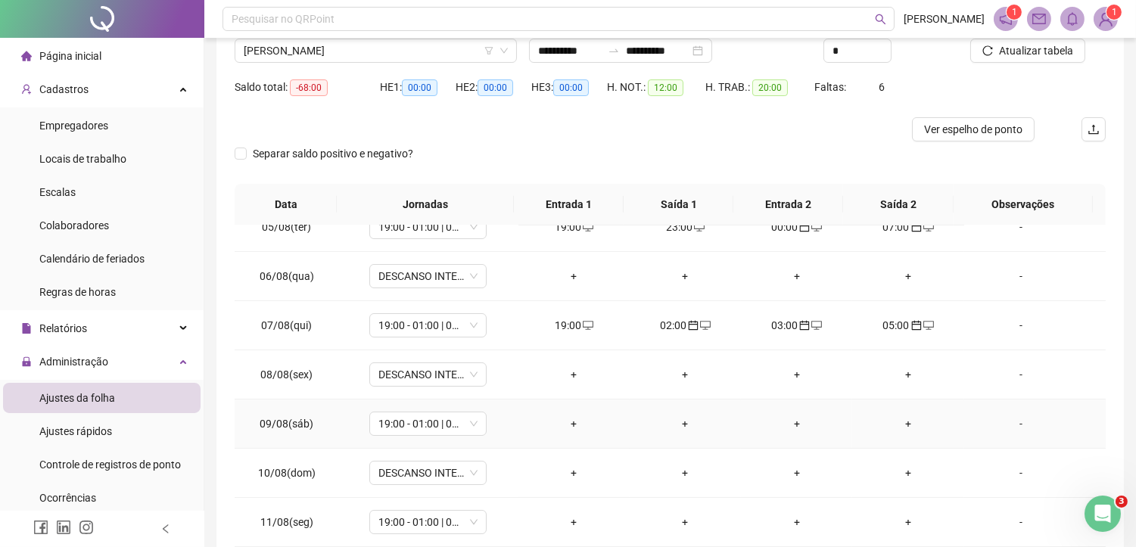
scroll to position [84, 0]
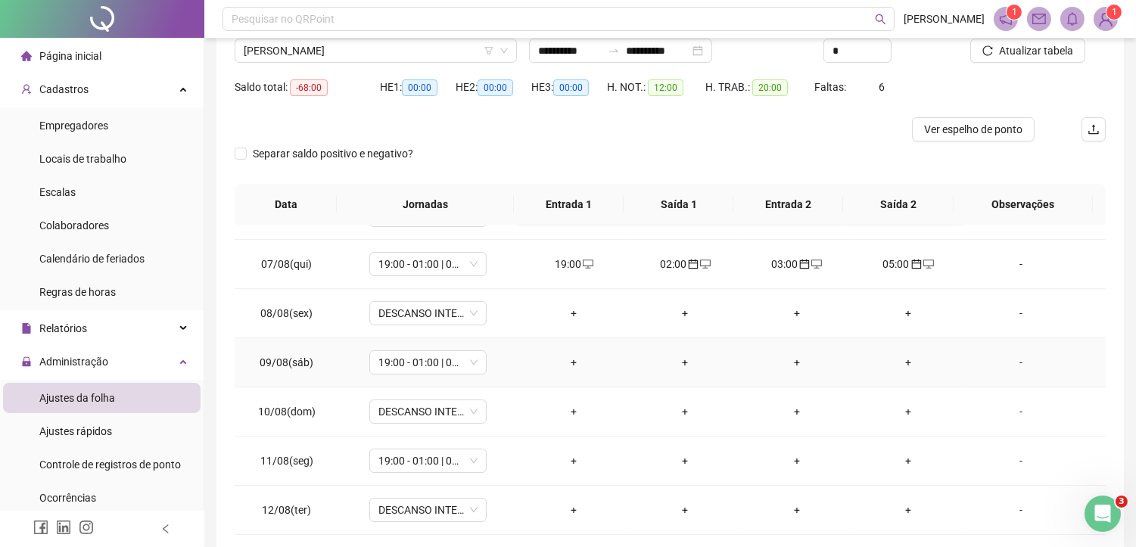
click at [574, 365] on div "+" at bounding box center [573, 362] width 87 height 17
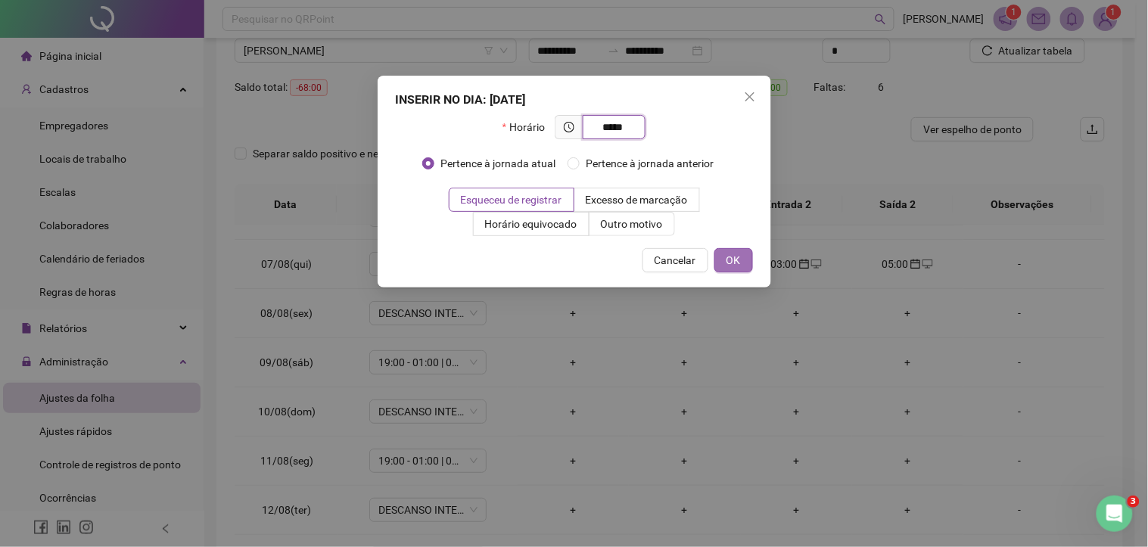
type input "*****"
click at [738, 255] on span "OK" at bounding box center [733, 260] width 14 height 17
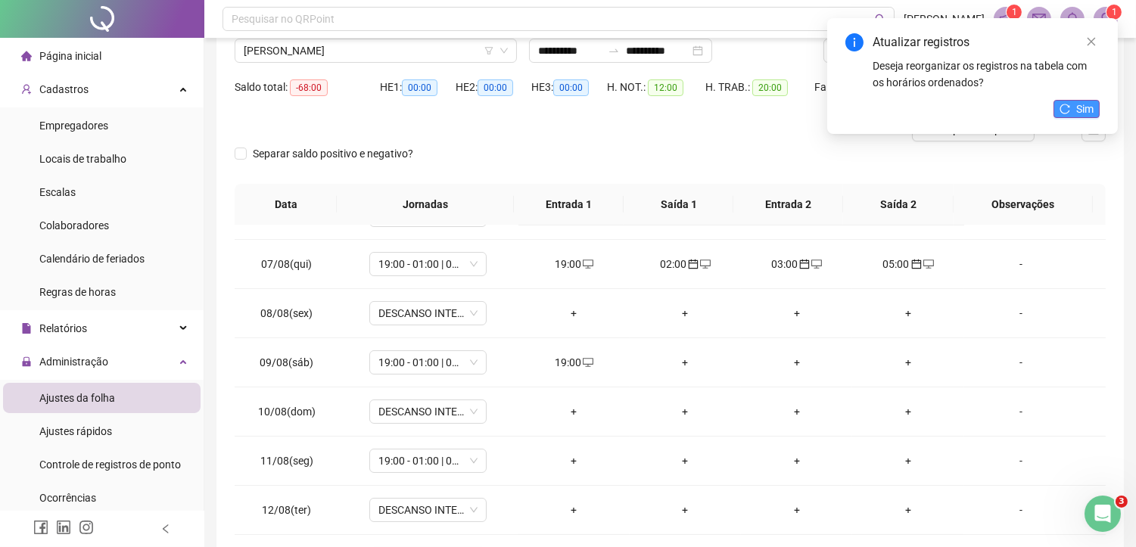
click at [1070, 107] on button "Sim" at bounding box center [1076, 109] width 46 height 18
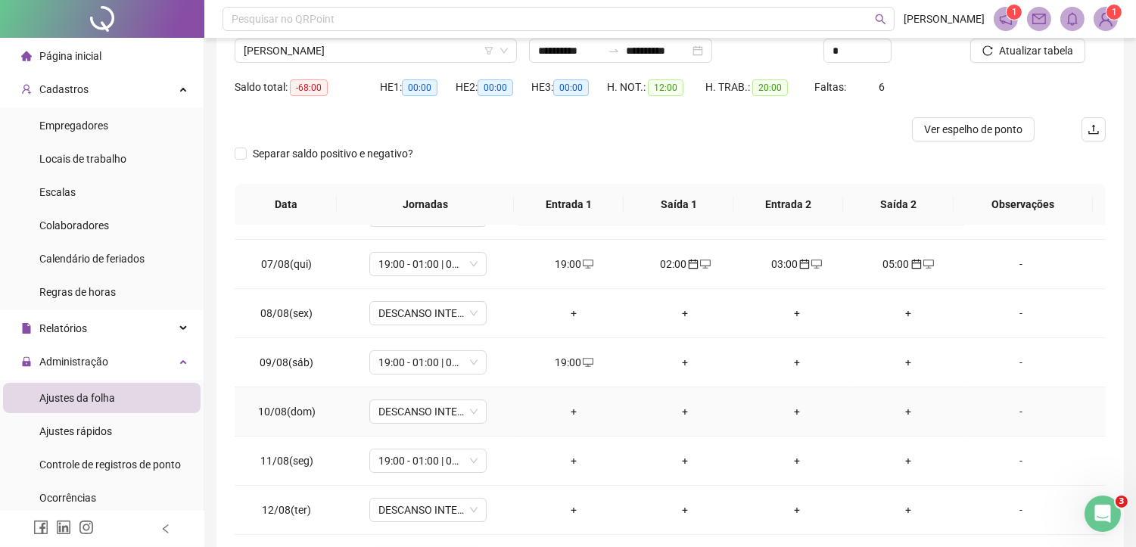
click at [685, 412] on div "+" at bounding box center [685, 411] width 87 height 17
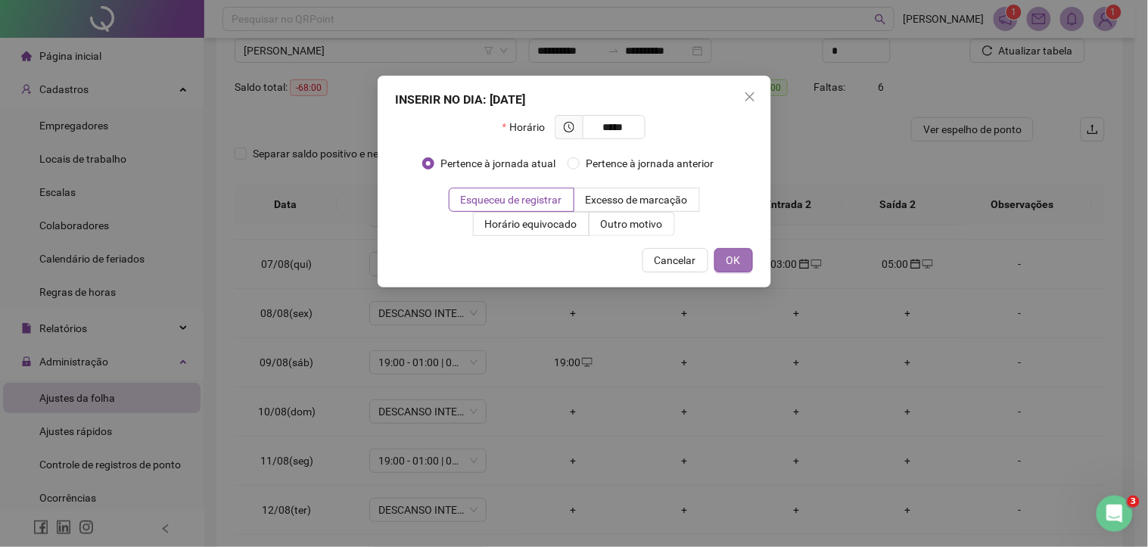
type input "*****"
click at [731, 270] on button "OK" at bounding box center [733, 260] width 39 height 24
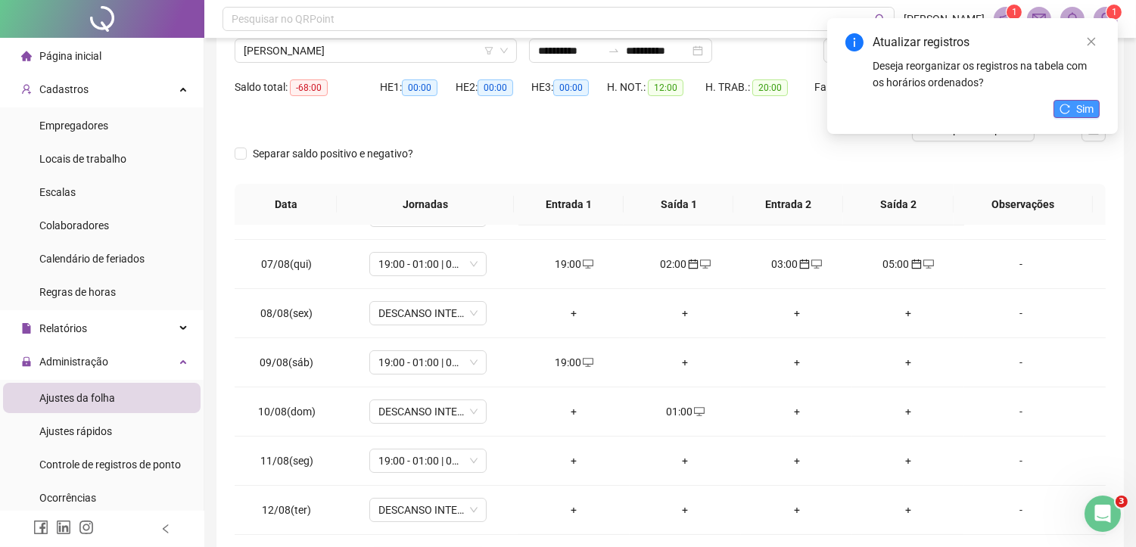
click at [1071, 110] on button "Sim" at bounding box center [1076, 109] width 46 height 18
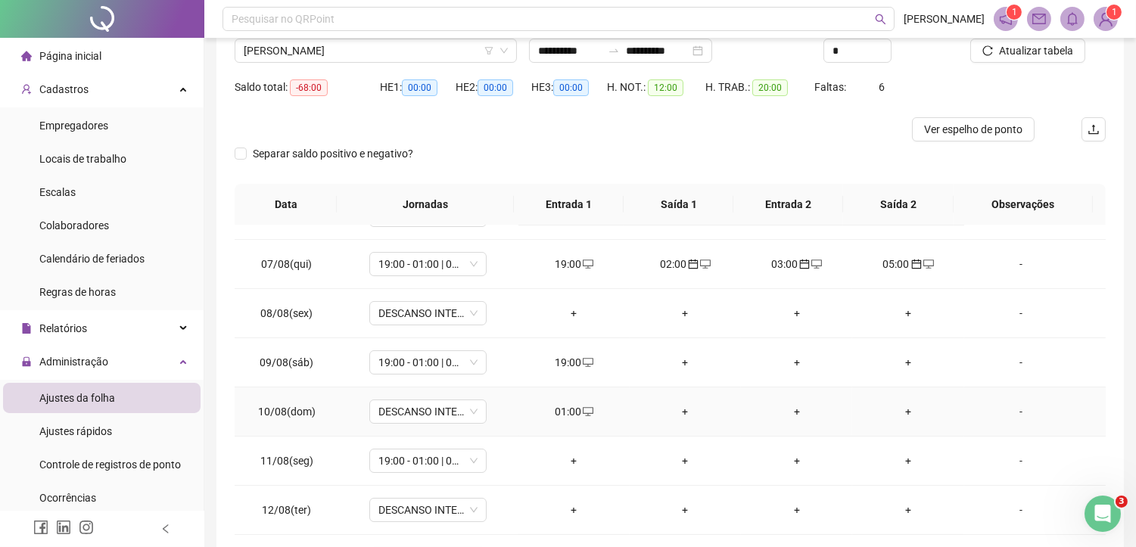
click at [570, 412] on div "01:00" at bounding box center [573, 411] width 87 height 17
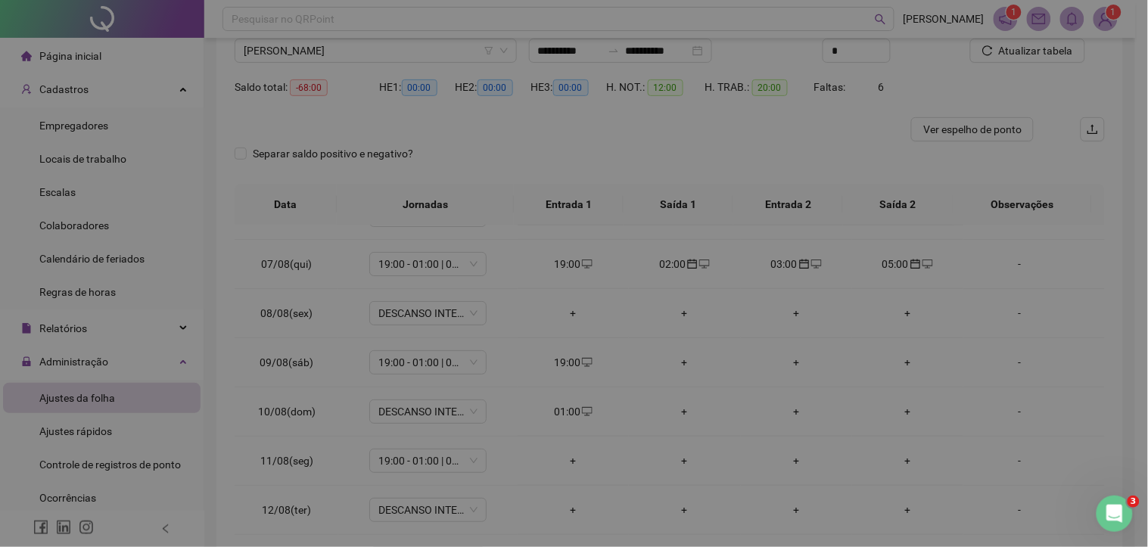
type input "**********"
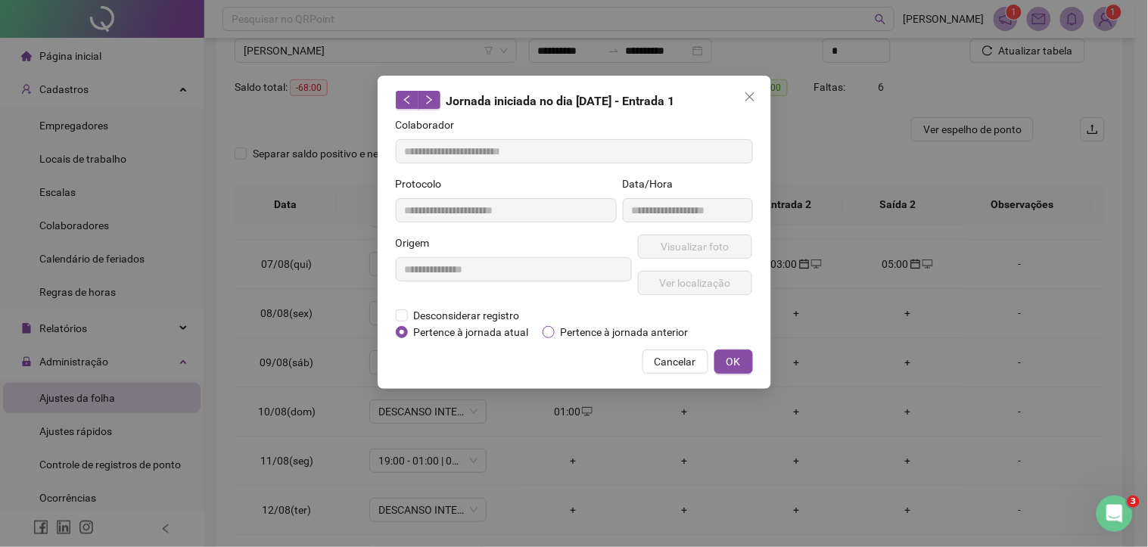
click at [583, 333] on span "Pertence à jornada anterior" at bounding box center [625, 332] width 140 height 17
click at [721, 360] on button "OK" at bounding box center [733, 362] width 39 height 24
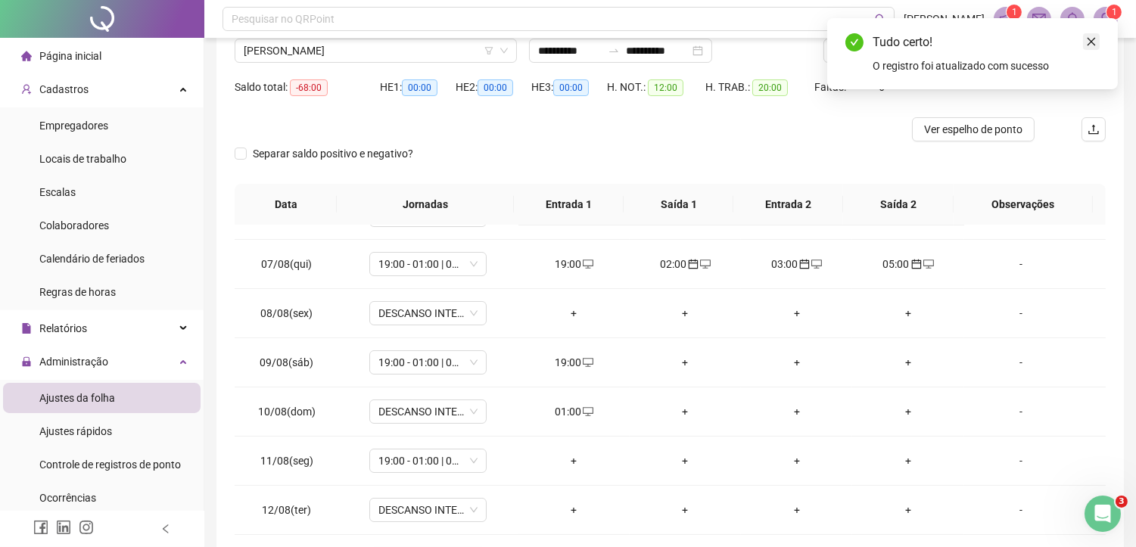
click at [1087, 45] on icon "close" at bounding box center [1091, 42] width 8 height 8
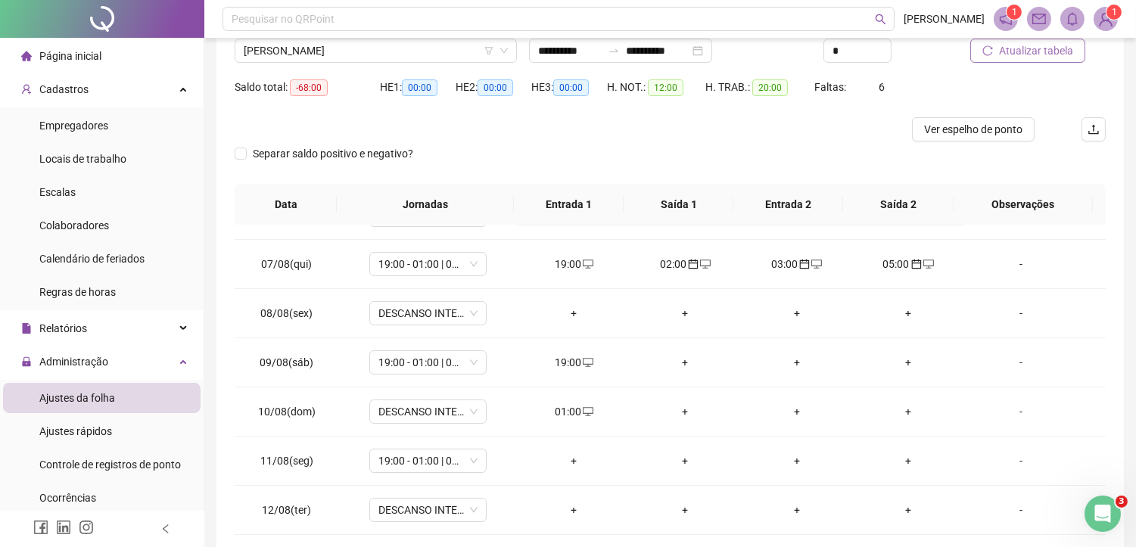
click at [1055, 50] on span "Atualizar tabela" at bounding box center [1036, 50] width 74 height 17
click at [788, 411] on div "+" at bounding box center [796, 411] width 87 height 17
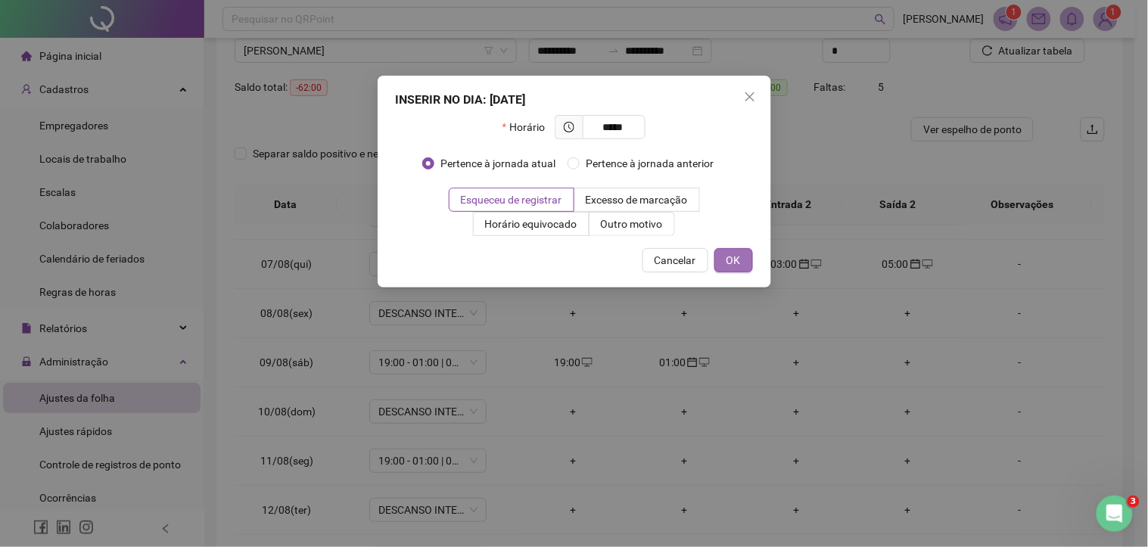
type input "*****"
click at [736, 257] on span "OK" at bounding box center [733, 260] width 14 height 17
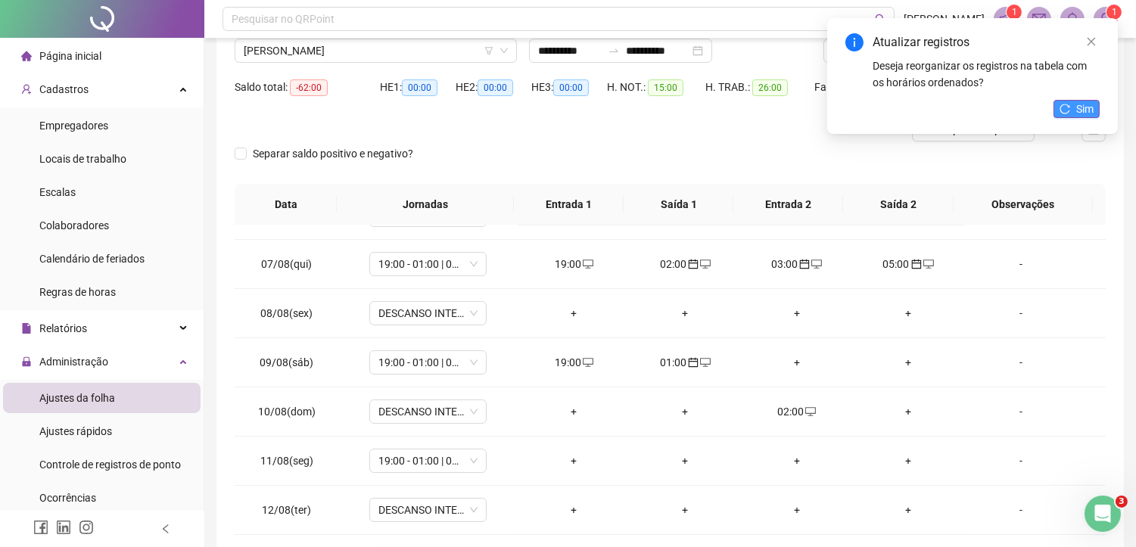
click at [1083, 104] on span "Sim" at bounding box center [1084, 109] width 17 height 17
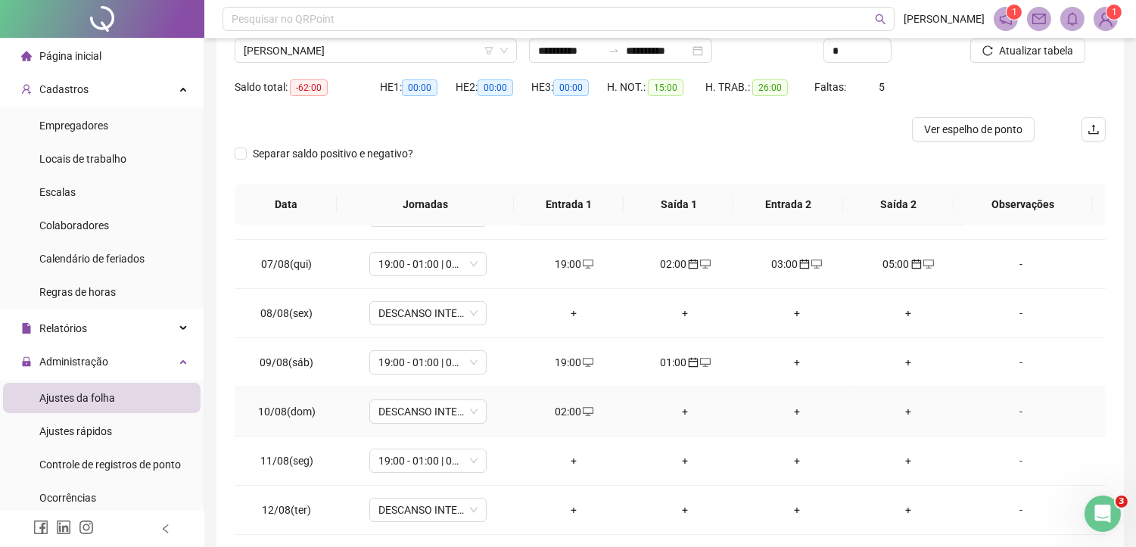
click at [583, 412] on icon "desktop" at bounding box center [588, 411] width 11 height 11
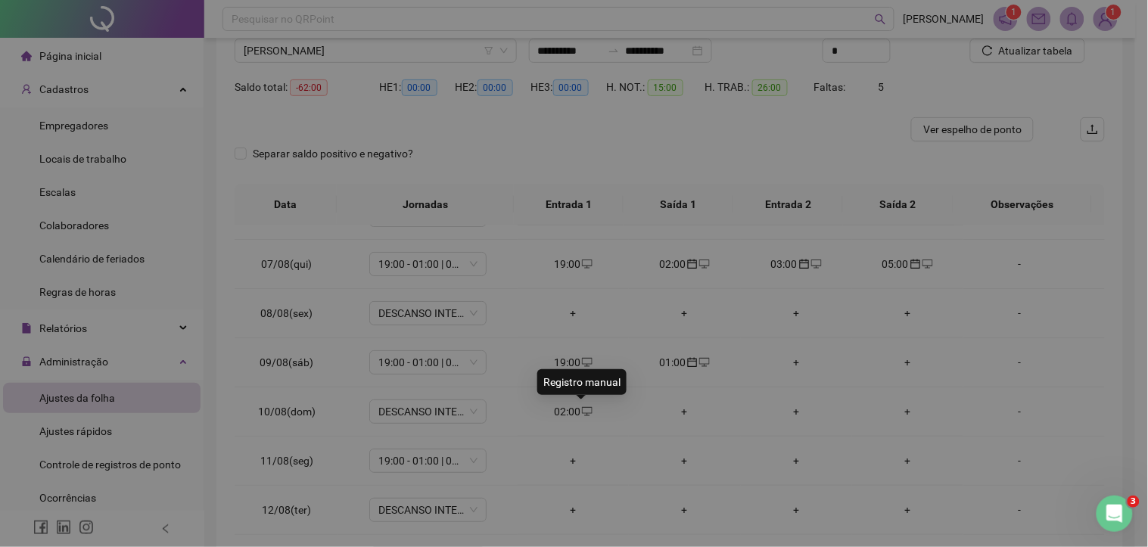
type input "**********"
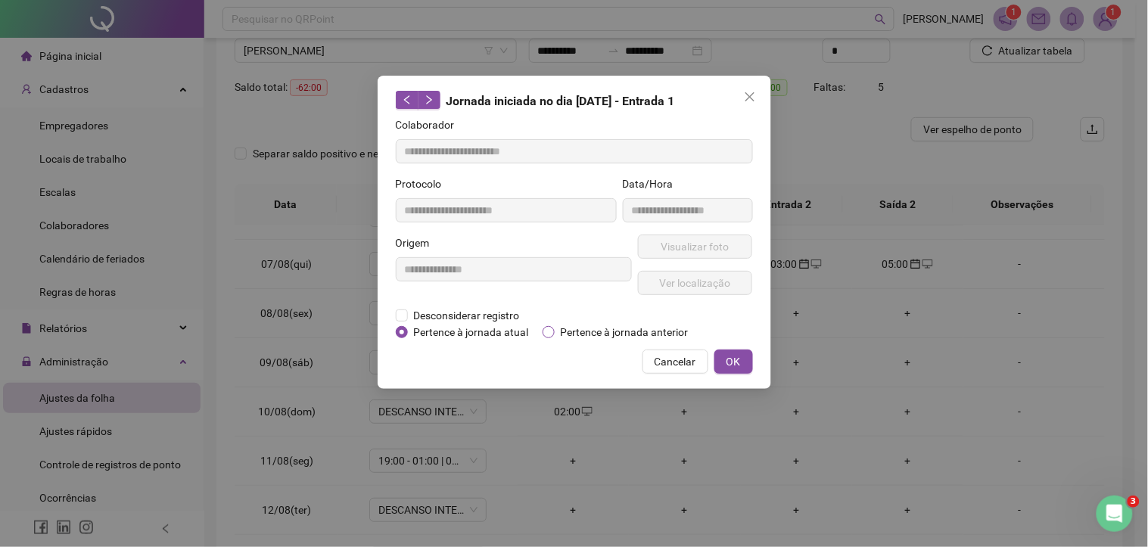
click at [601, 326] on span "Pertence à jornada anterior" at bounding box center [625, 332] width 140 height 17
drag, startPoint x: 735, startPoint y: 353, endPoint x: 745, endPoint y: 351, distance: 10.7
click at [734, 353] on span "OK" at bounding box center [733, 361] width 14 height 17
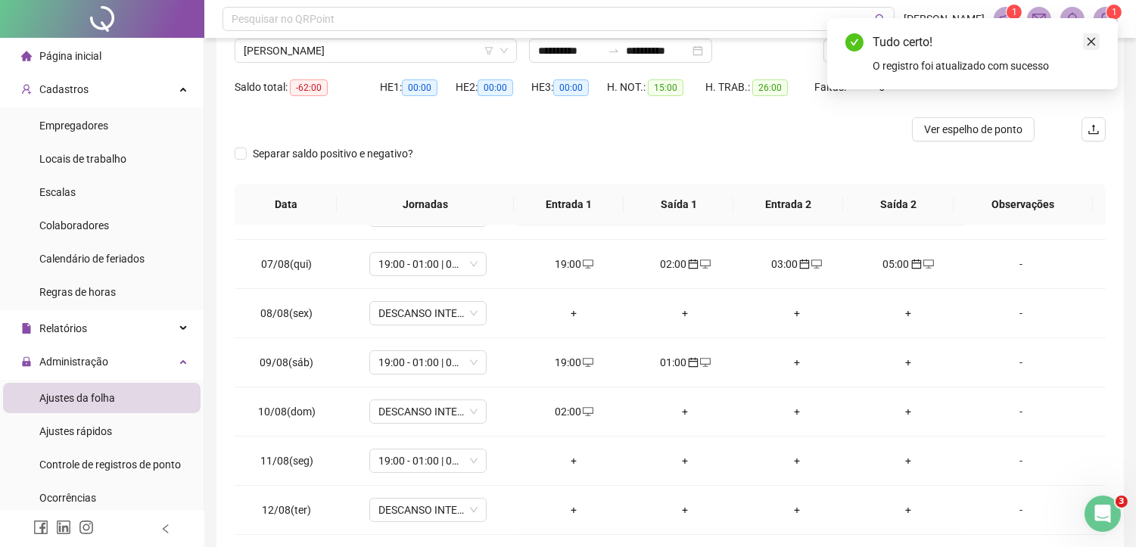
click at [1093, 44] on icon "close" at bounding box center [1091, 41] width 11 height 11
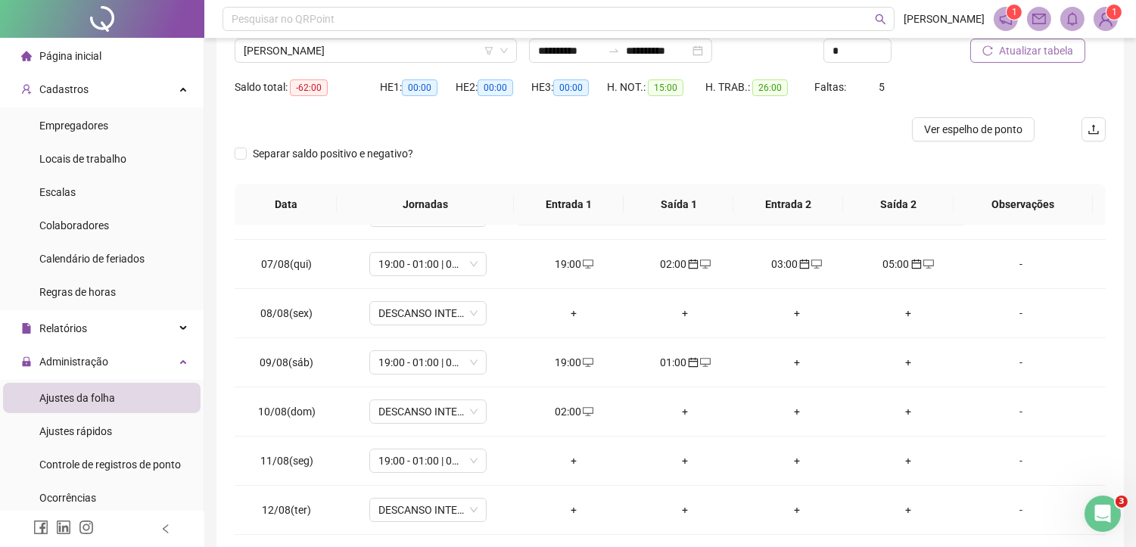
click at [1057, 44] on span "Atualizar tabela" at bounding box center [1036, 50] width 74 height 17
click at [899, 411] on div "+" at bounding box center [907, 411] width 87 height 17
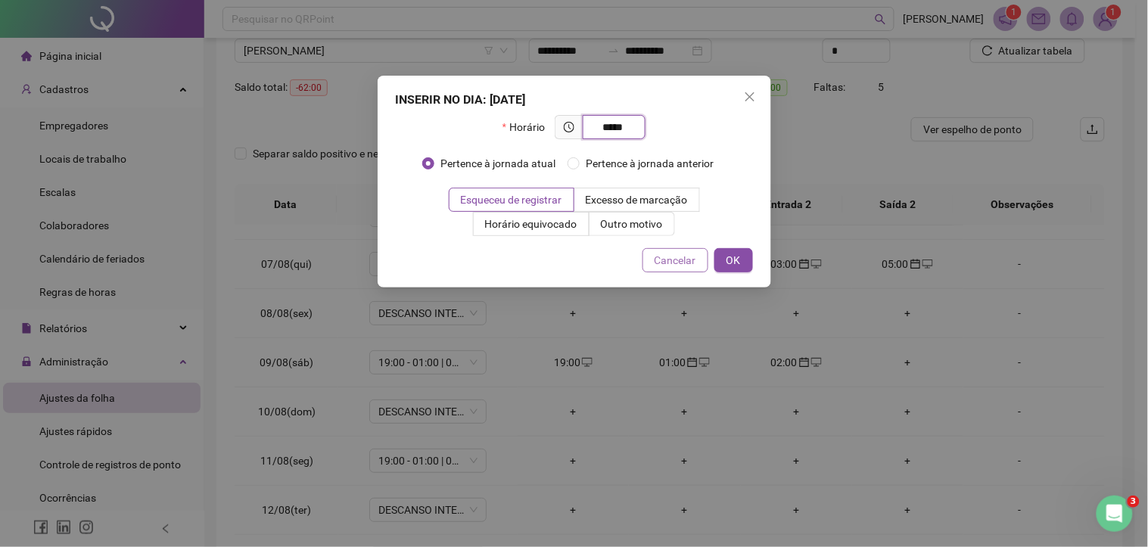
type input "*****"
click at [687, 259] on span "Cancelar" at bounding box center [675, 260] width 42 height 17
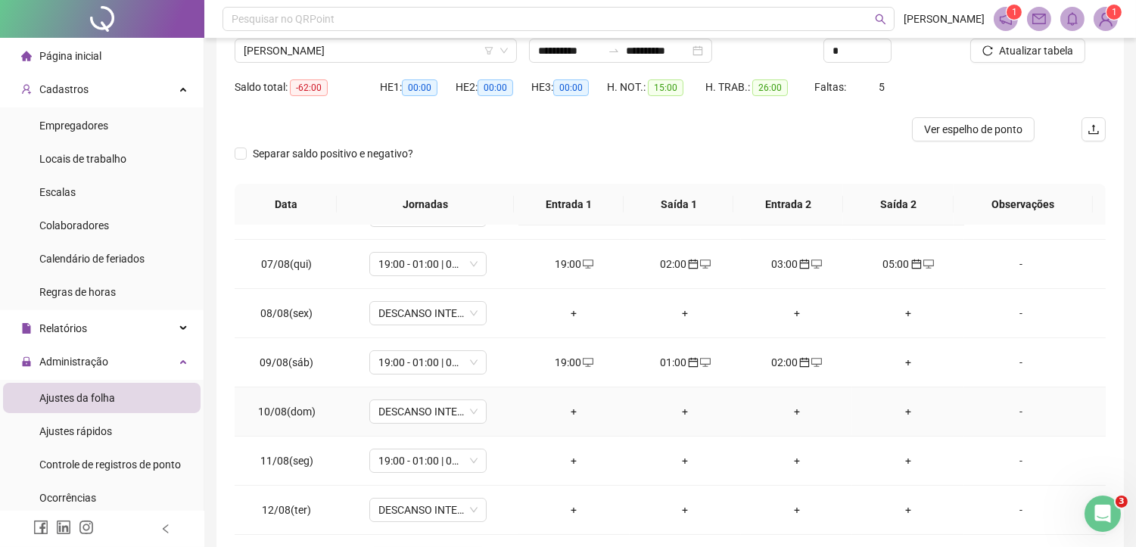
click at [894, 409] on div "+" at bounding box center [907, 411] width 87 height 17
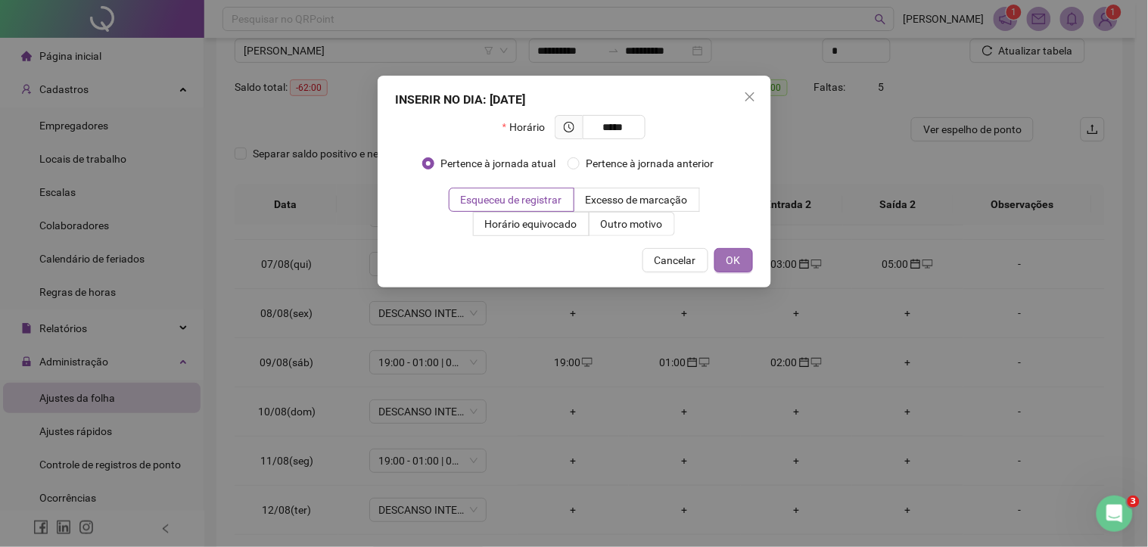
type input "*****"
click at [750, 268] on button "OK" at bounding box center [733, 260] width 39 height 24
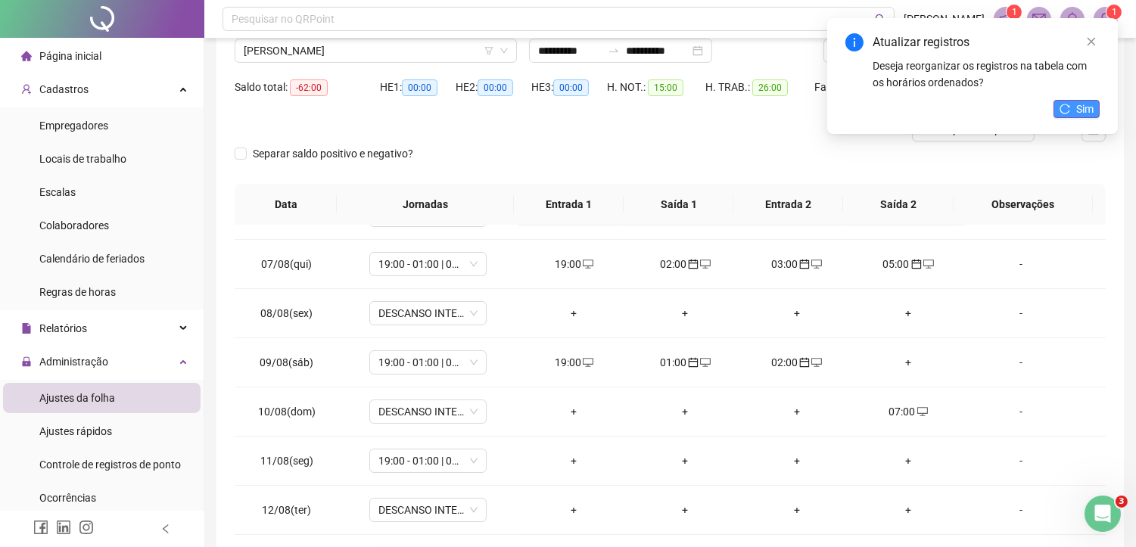
click at [1072, 112] on button "Sim" at bounding box center [1076, 109] width 46 height 18
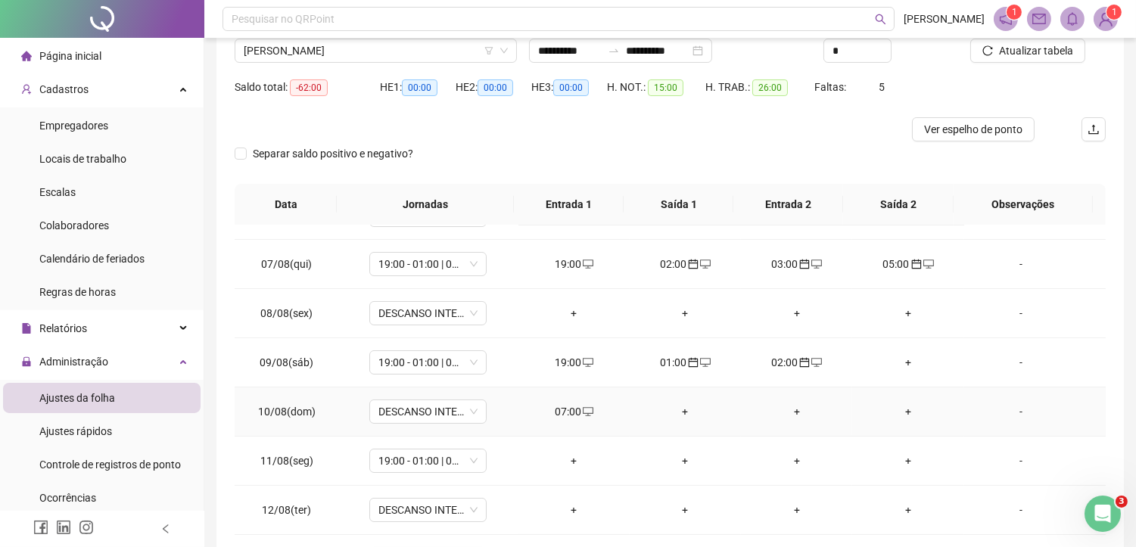
click at [571, 413] on div "07:00" at bounding box center [573, 411] width 87 height 17
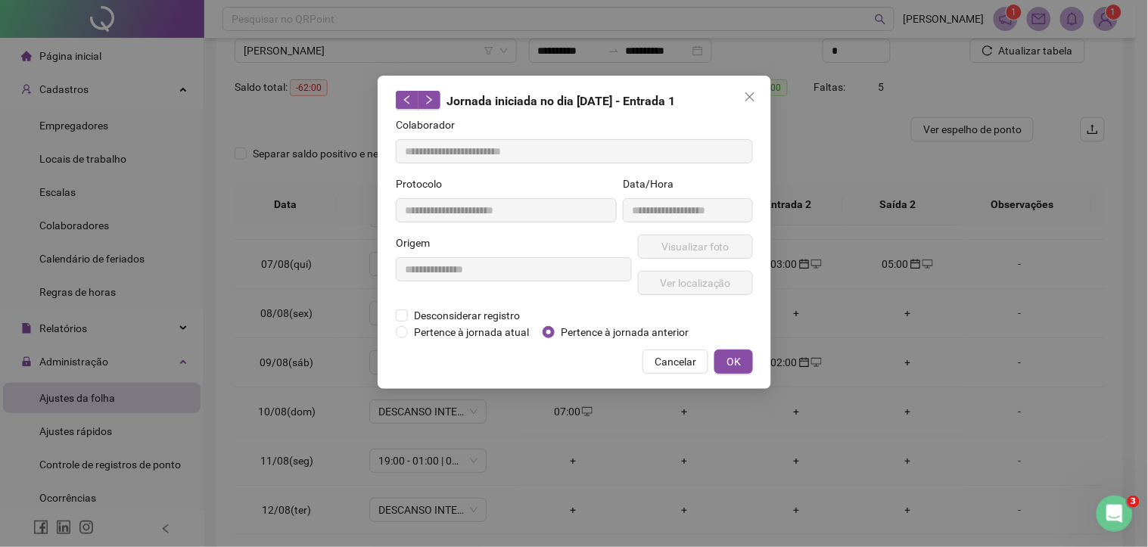
type input "**********"
click at [556, 325] on span "Pertence à jornada anterior" at bounding box center [625, 332] width 140 height 17
click at [737, 354] on span "OK" at bounding box center [733, 361] width 14 height 17
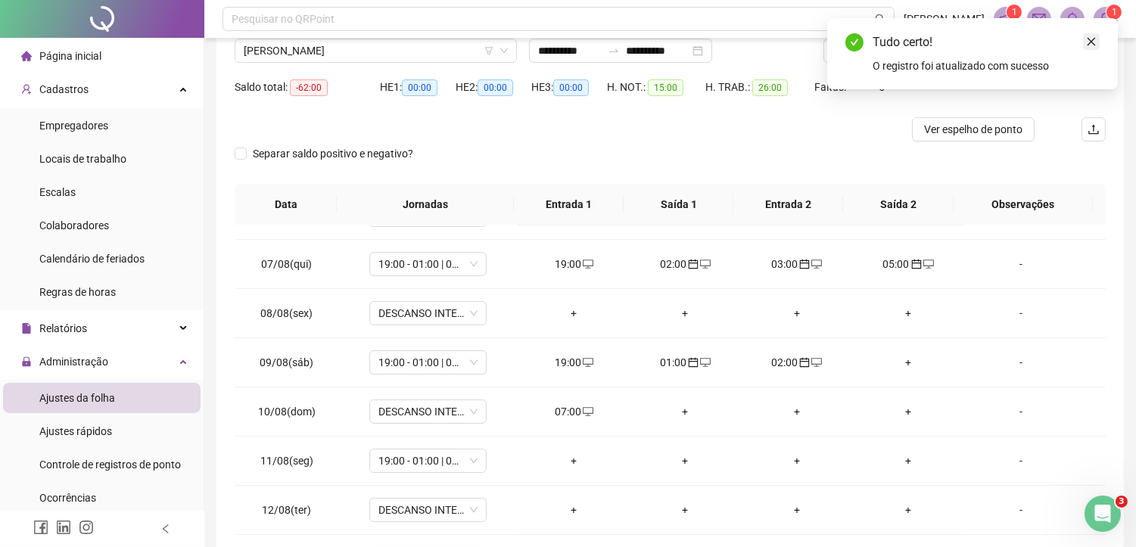
click at [1090, 39] on icon "close" at bounding box center [1091, 41] width 11 height 11
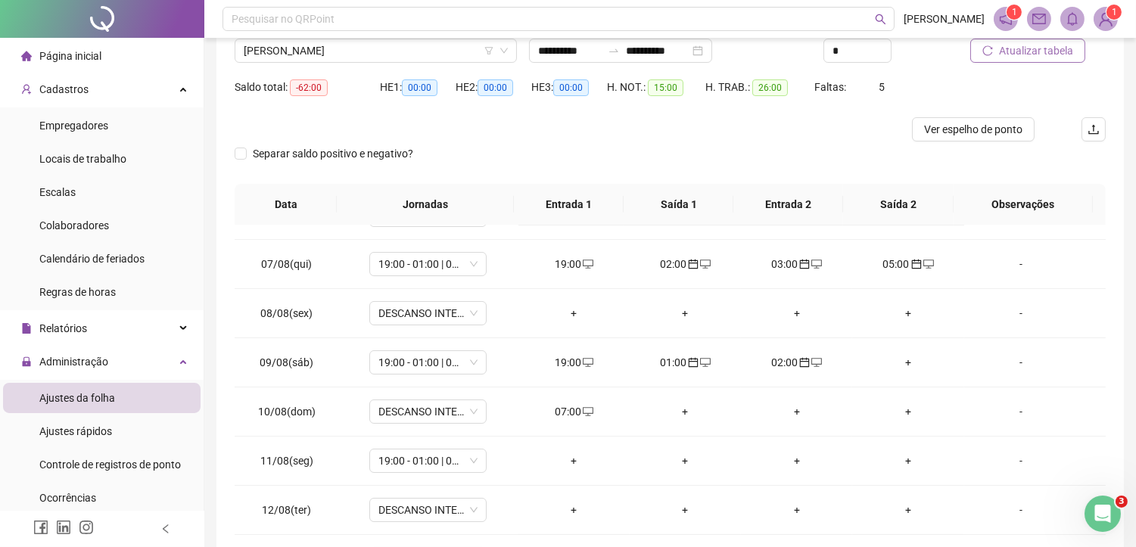
click at [1048, 50] on span "Atualizar tabela" at bounding box center [1036, 50] width 74 height 17
click at [911, 265] on icon "calendar" at bounding box center [916, 264] width 11 height 11
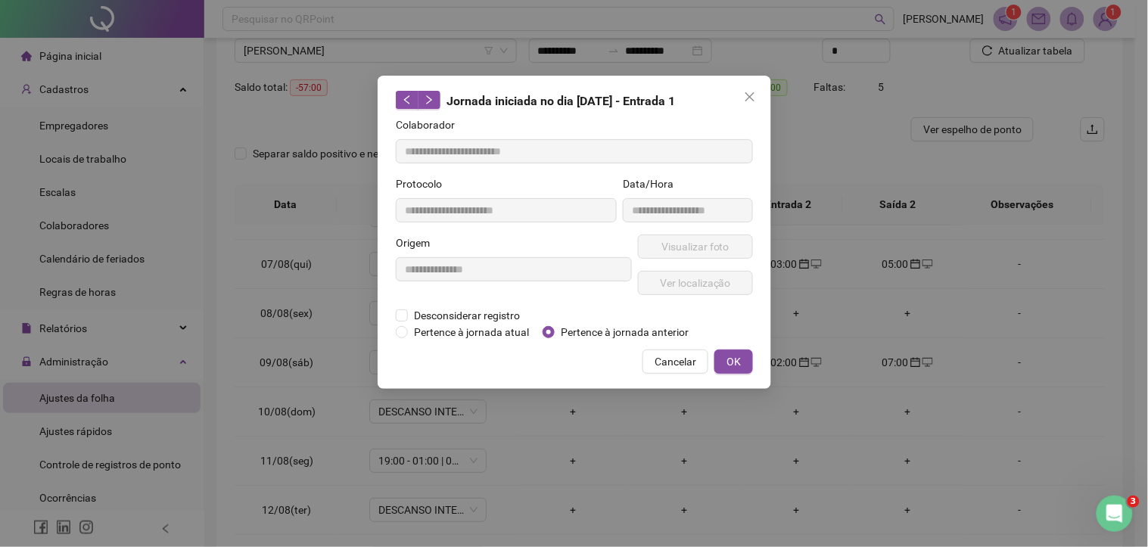
type input "**********"
click at [470, 318] on span "Desconsiderar registro" at bounding box center [467, 315] width 118 height 17
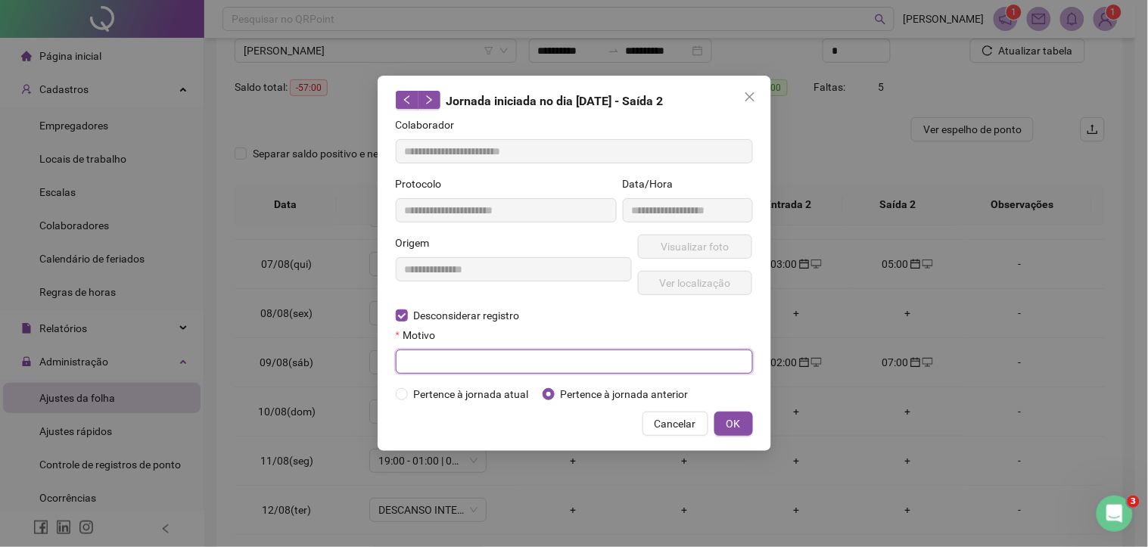
click at [420, 356] on input "text" at bounding box center [574, 362] width 357 height 24
type input "*"
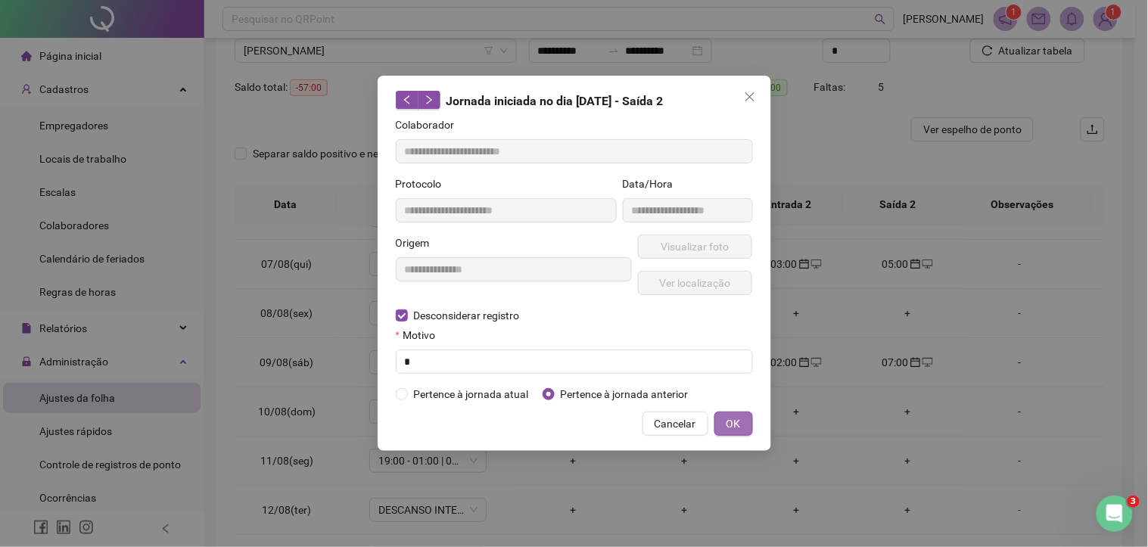
click at [729, 428] on span "OK" at bounding box center [733, 423] width 14 height 17
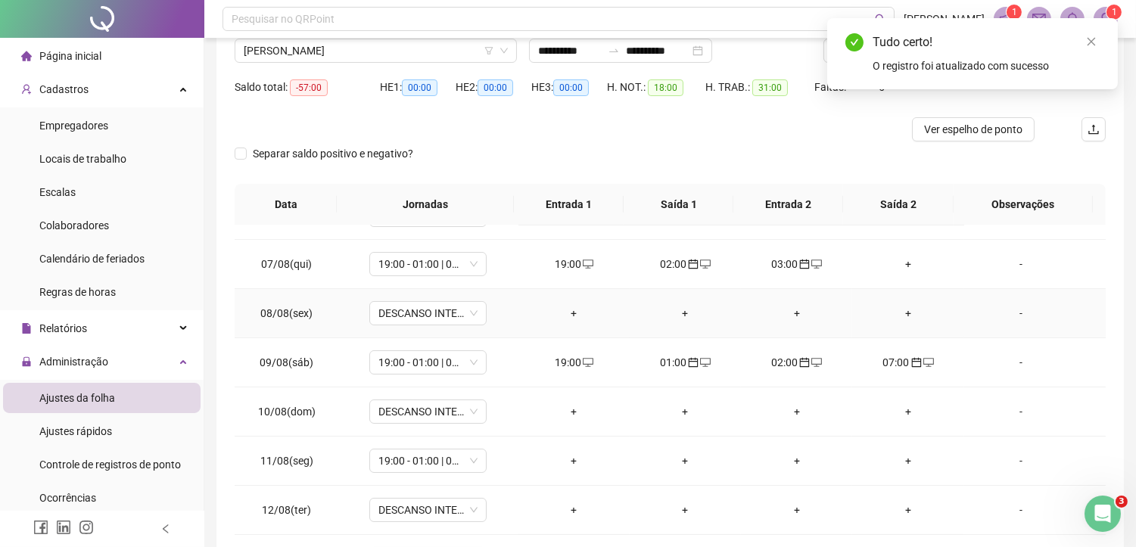
click at [898, 312] on div "+" at bounding box center [907, 313] width 87 height 17
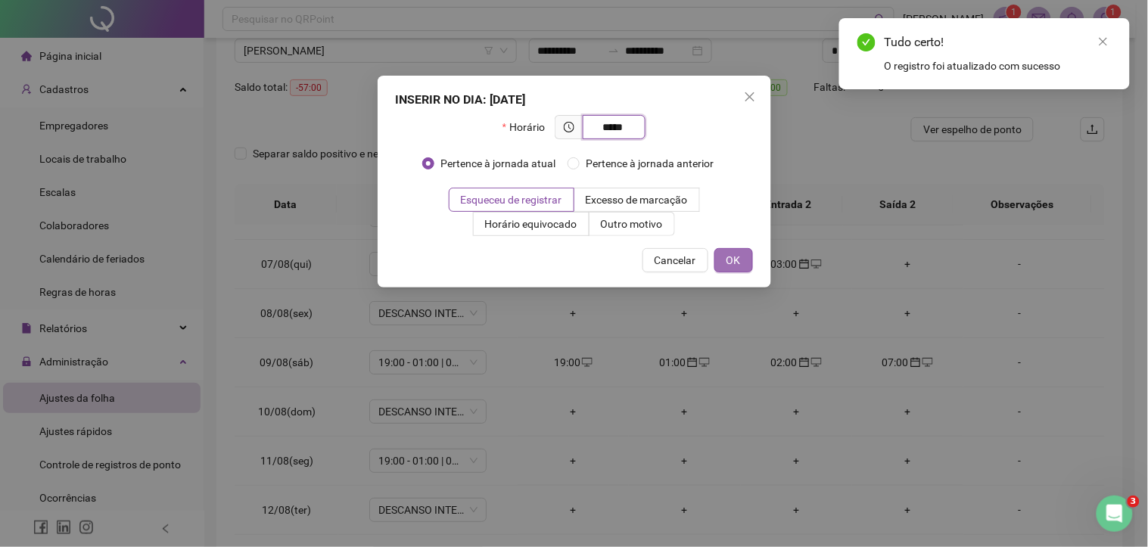
type input "*****"
click at [739, 260] on span "OK" at bounding box center [733, 260] width 14 height 17
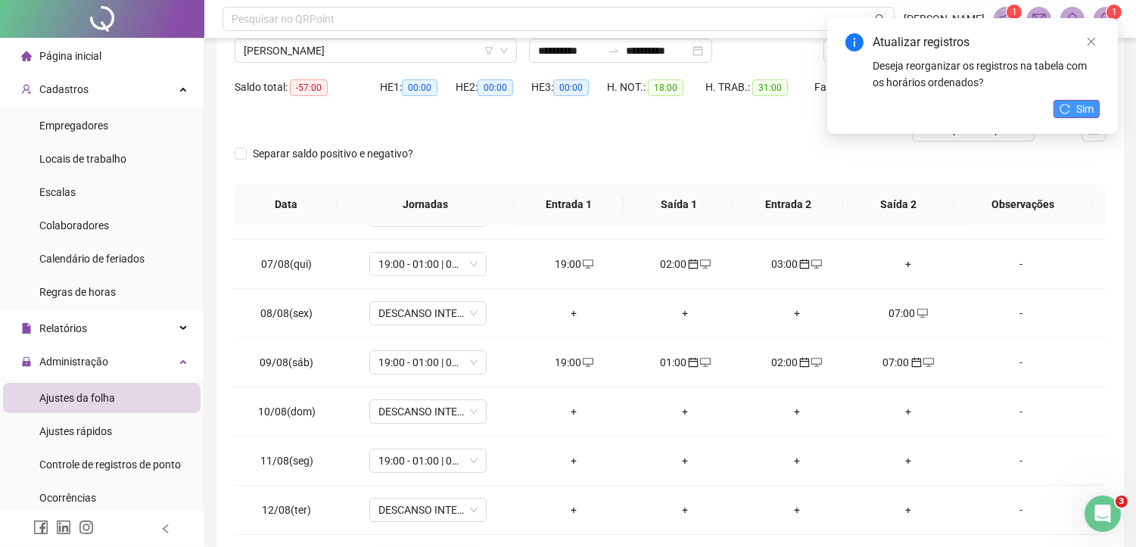
click at [1079, 107] on span "Sim" at bounding box center [1084, 109] width 17 height 17
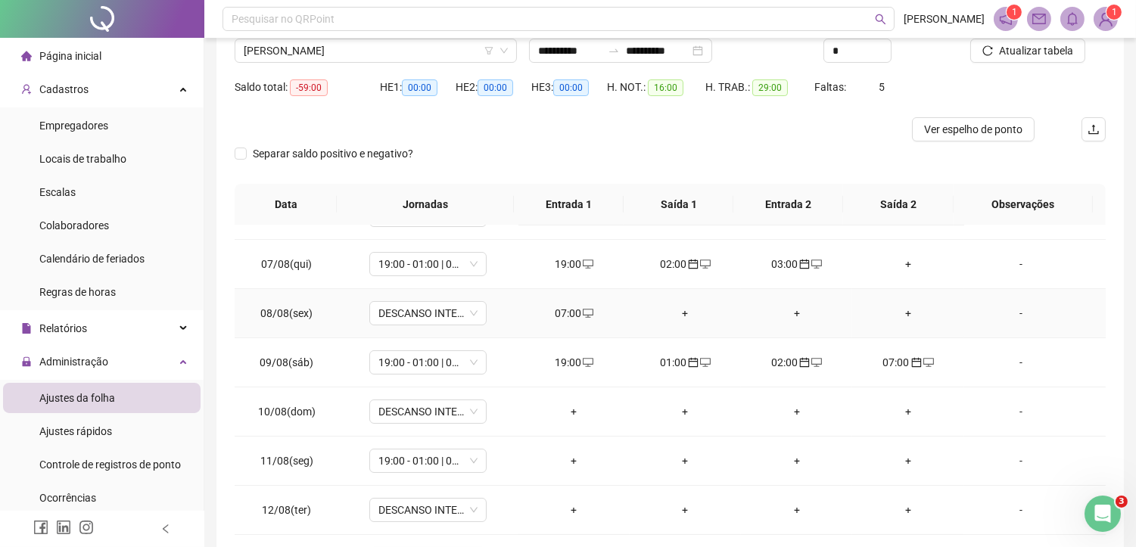
click at [574, 311] on div "07:00" at bounding box center [573, 313] width 87 height 17
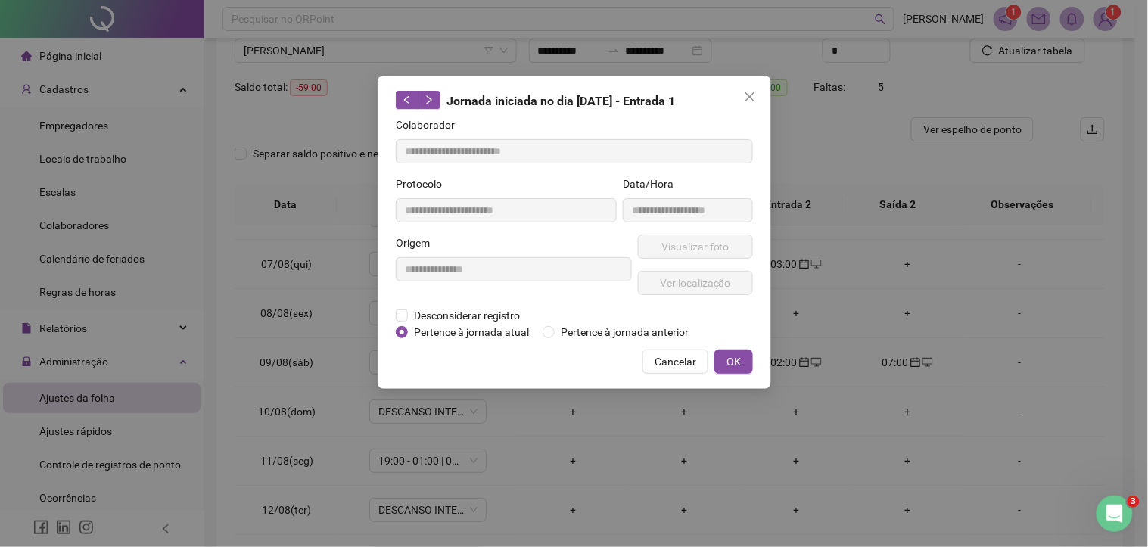
type input "**********"
click at [577, 324] on span "Pertence à jornada anterior" at bounding box center [625, 332] width 140 height 17
click at [730, 353] on span "OK" at bounding box center [733, 361] width 14 height 17
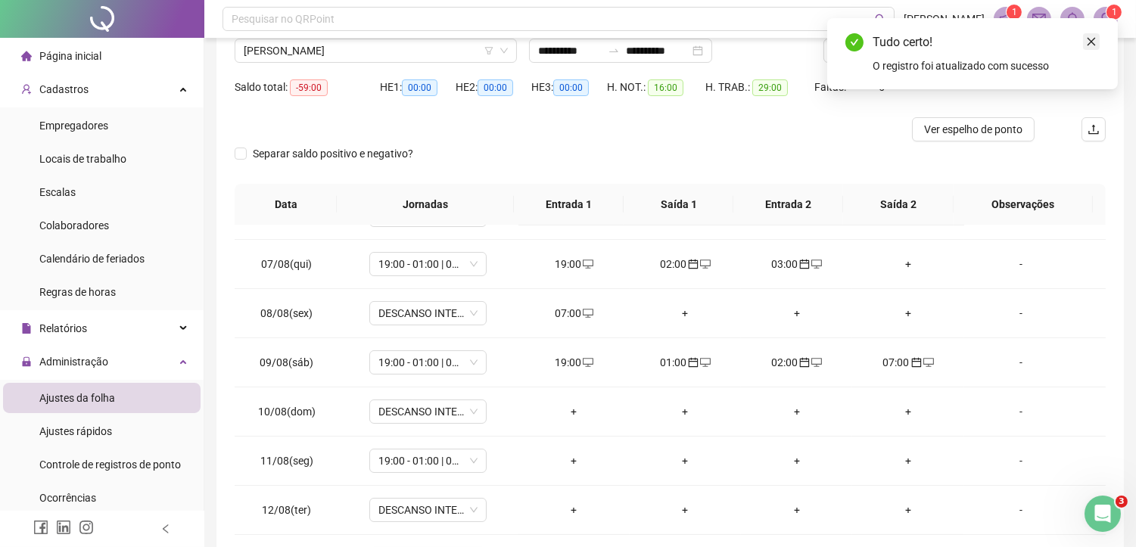
click at [1086, 42] on icon "close" at bounding box center [1091, 41] width 11 height 11
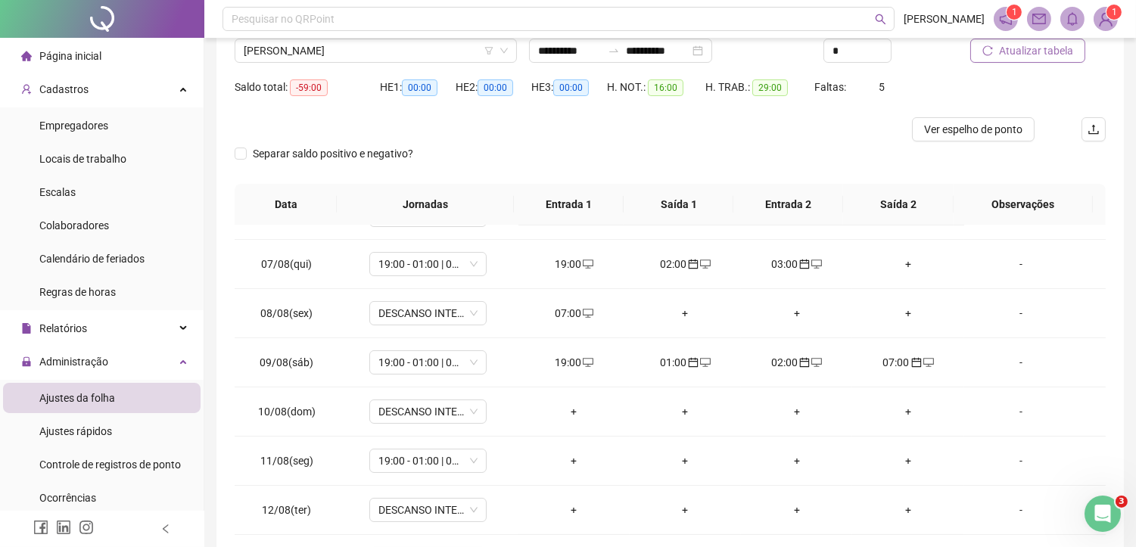
click at [1021, 50] on span "Atualizar tabela" at bounding box center [1036, 50] width 74 height 17
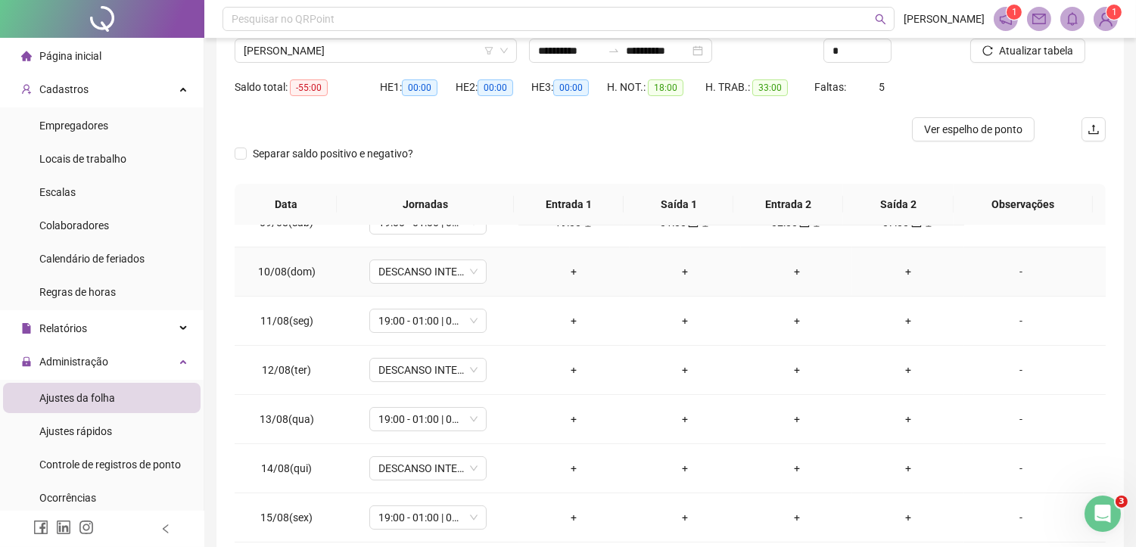
scroll to position [252, 0]
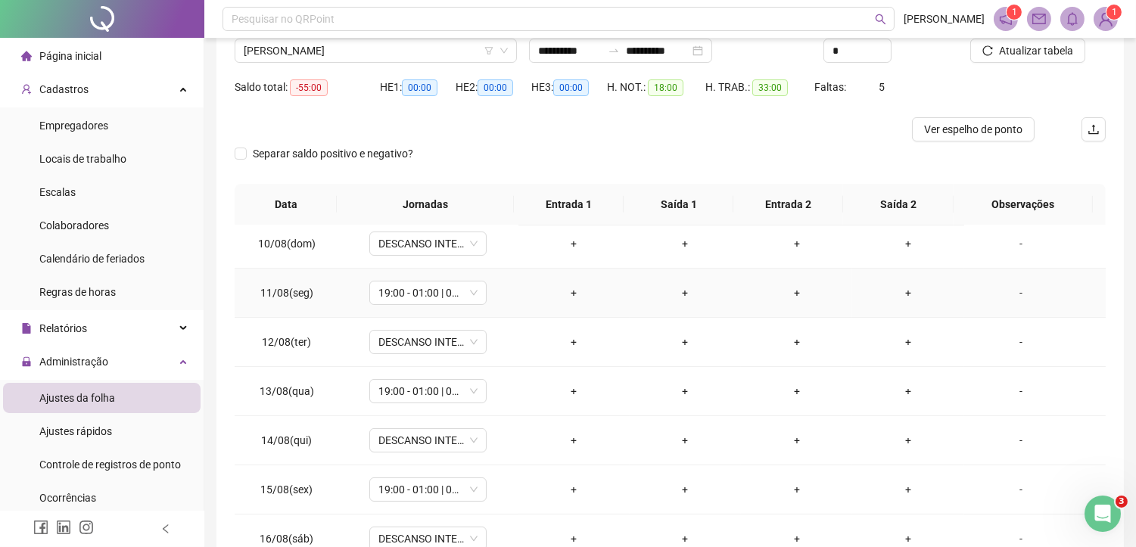
click at [558, 288] on div "+" at bounding box center [573, 292] width 87 height 17
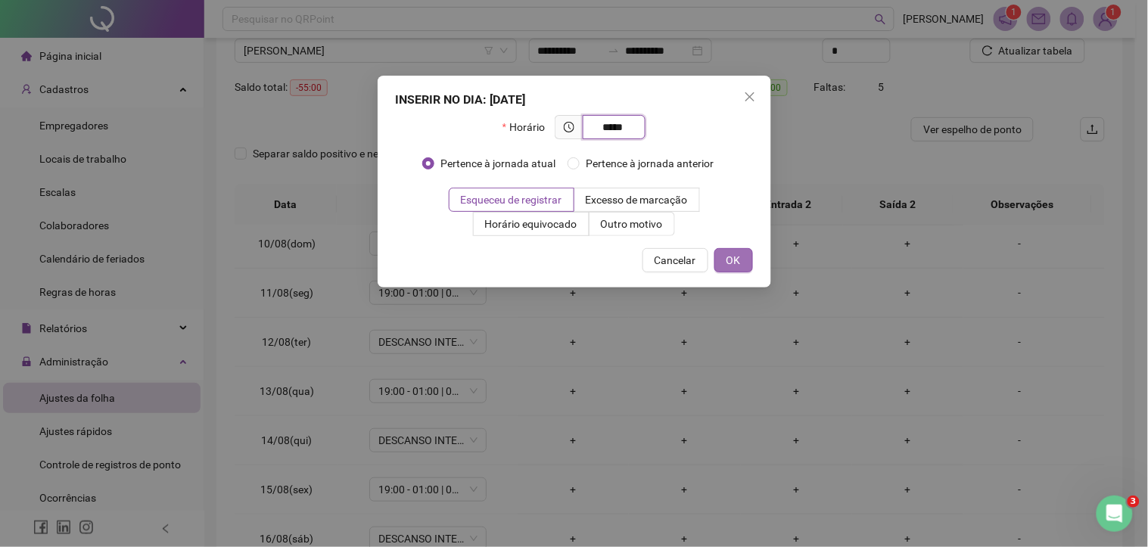
type input "*****"
click at [732, 253] on span "OK" at bounding box center [733, 260] width 14 height 17
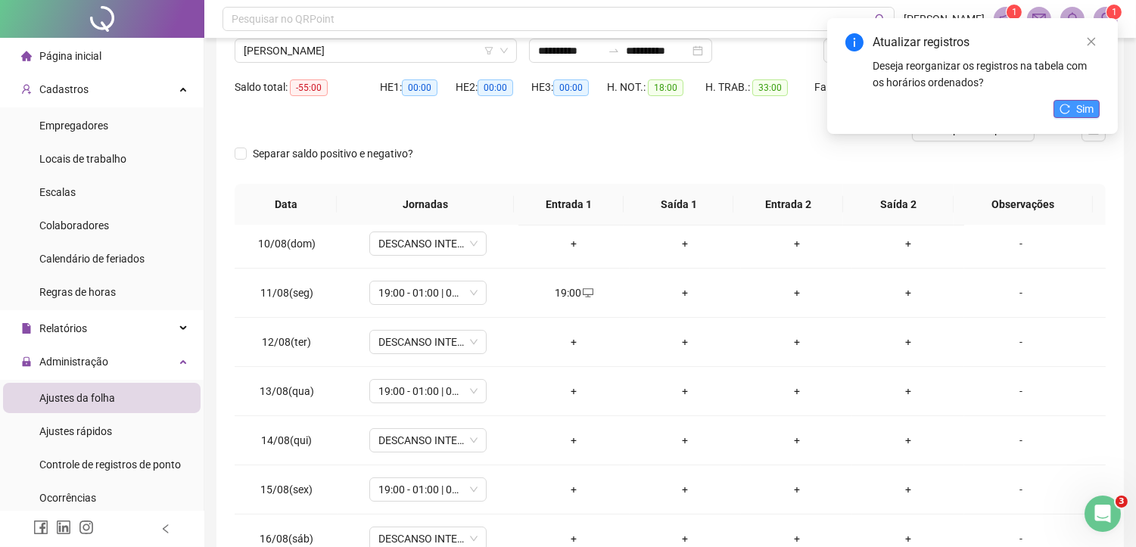
click at [1078, 111] on span "Sim" at bounding box center [1084, 109] width 17 height 17
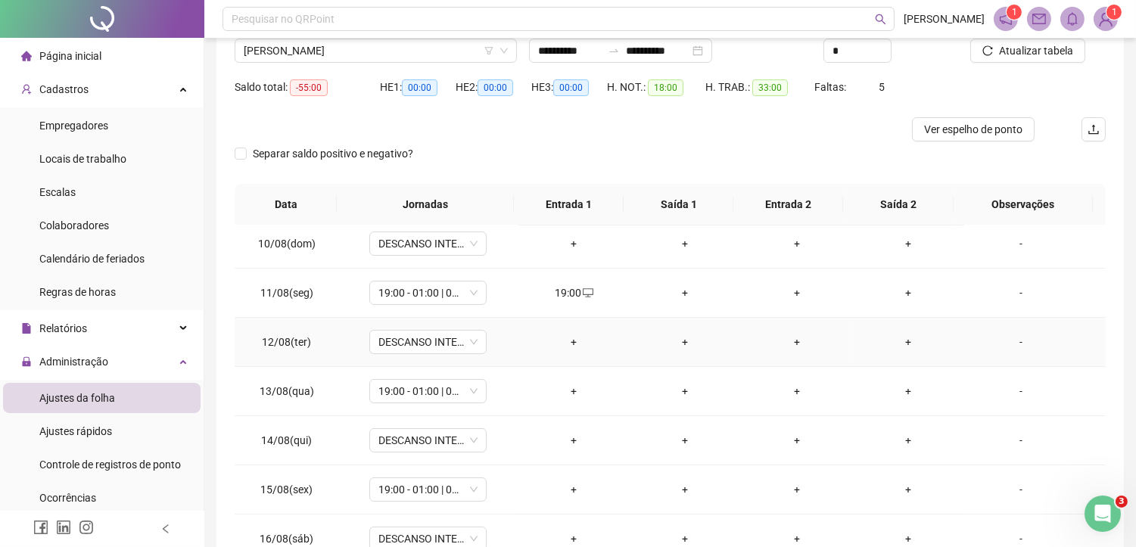
click at [679, 341] on div "+" at bounding box center [685, 342] width 87 height 17
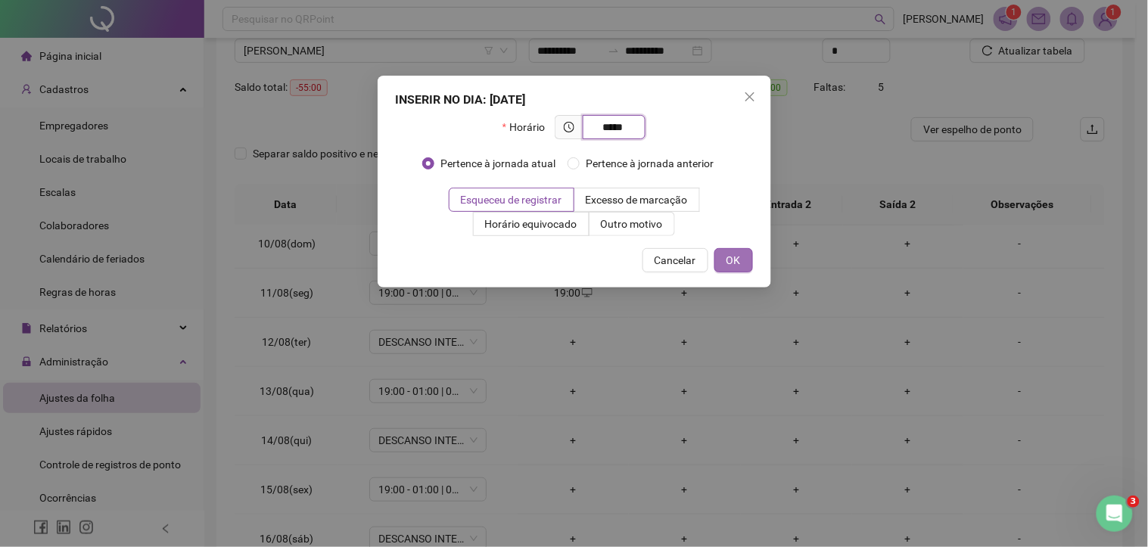
type input "*****"
click at [727, 252] on span "OK" at bounding box center [733, 260] width 14 height 17
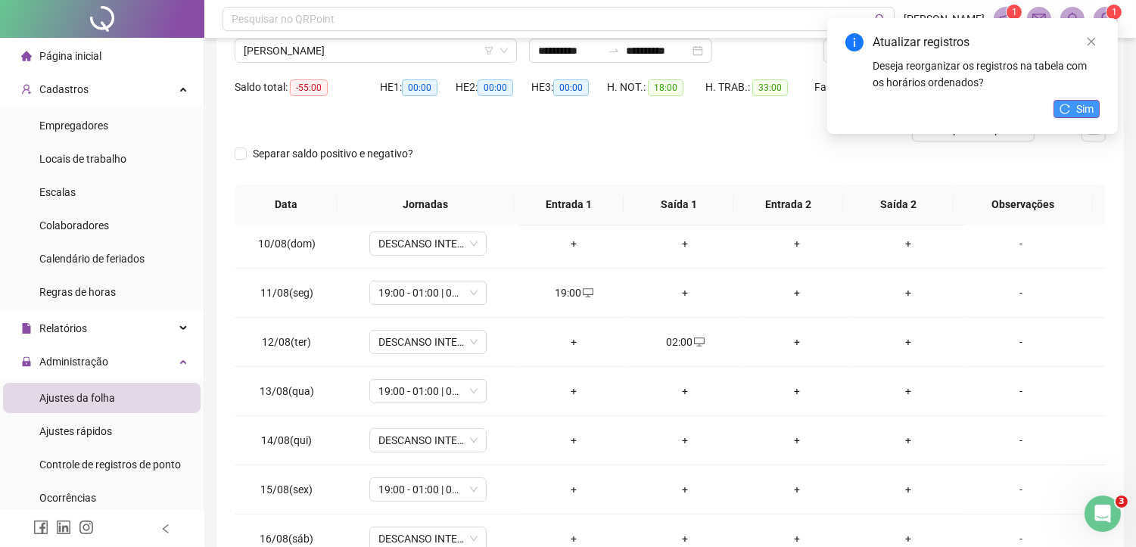
click at [1063, 114] on button "Sim" at bounding box center [1076, 109] width 46 height 18
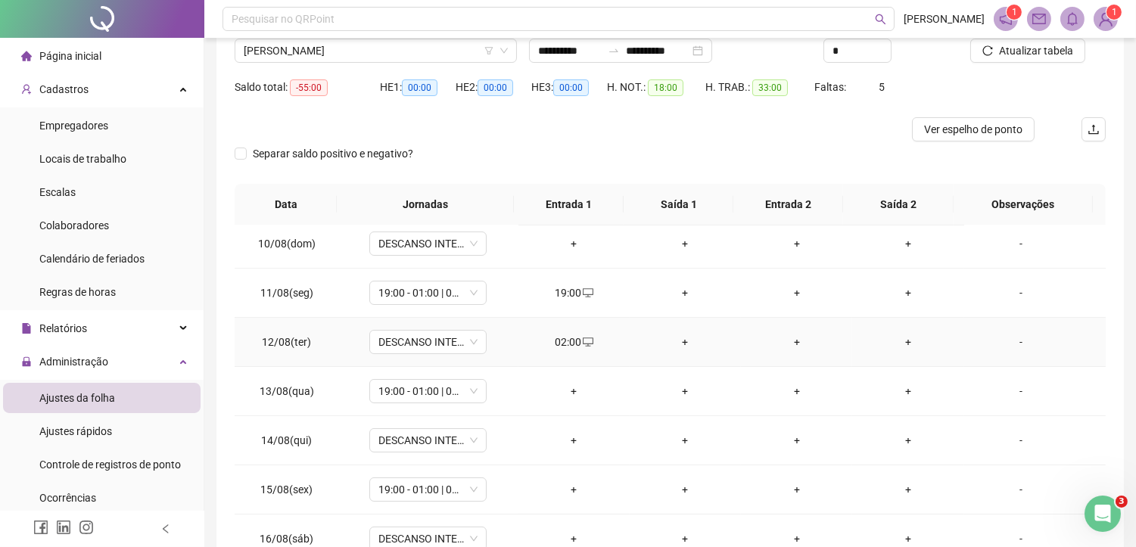
click at [569, 340] on div "02:00" at bounding box center [573, 342] width 87 height 17
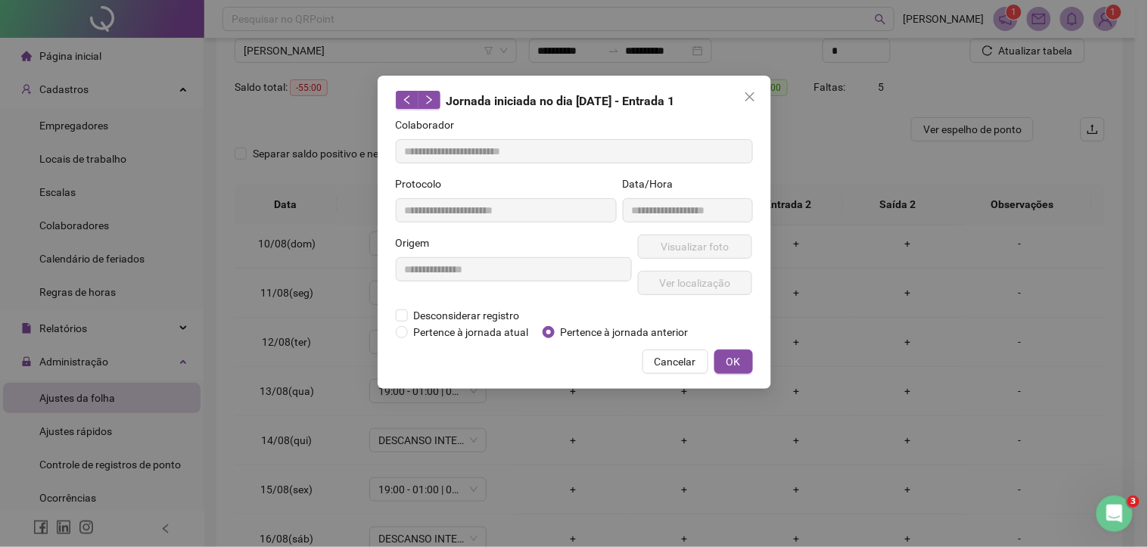
type input "**********"
click at [576, 329] on span "Pertence à jornada anterior" at bounding box center [625, 332] width 140 height 17
click at [735, 361] on span "OK" at bounding box center [733, 361] width 14 height 17
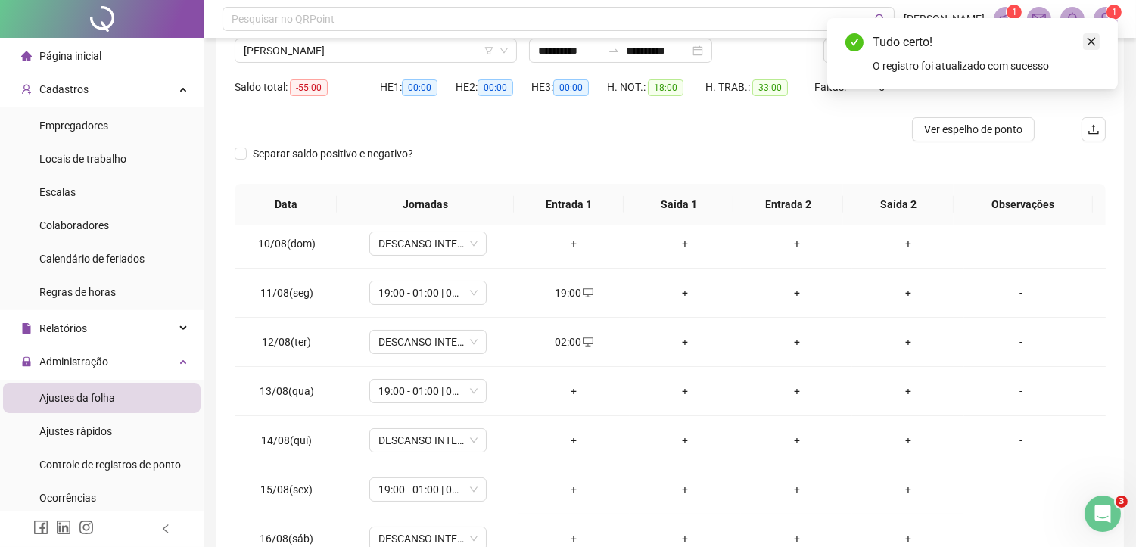
click at [1090, 42] on icon "close" at bounding box center [1091, 42] width 8 height 8
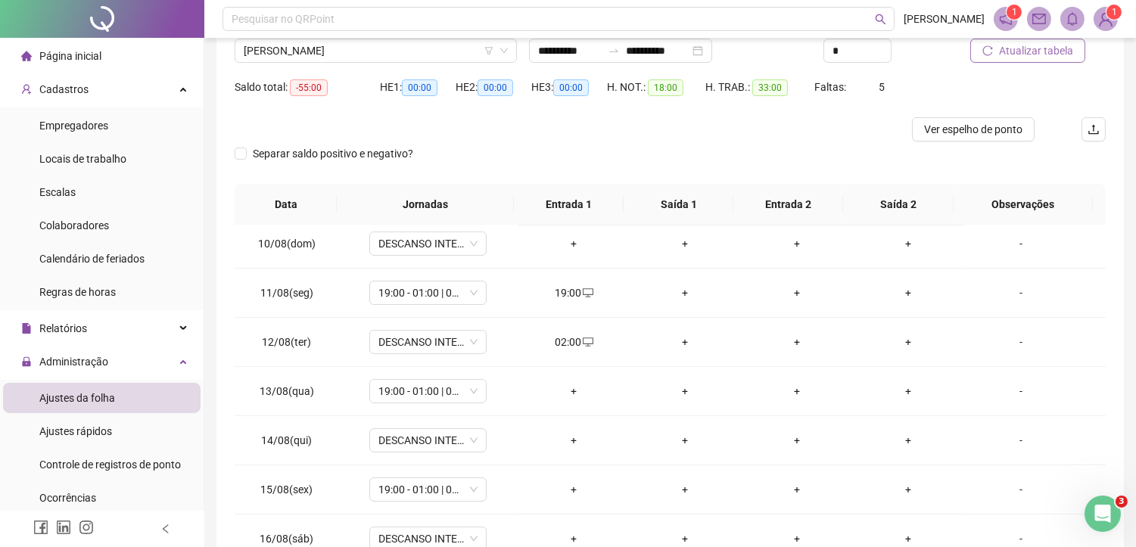
click at [1060, 49] on span "Atualizar tabela" at bounding box center [1036, 50] width 74 height 17
click at [784, 350] on div "+" at bounding box center [796, 342] width 87 height 17
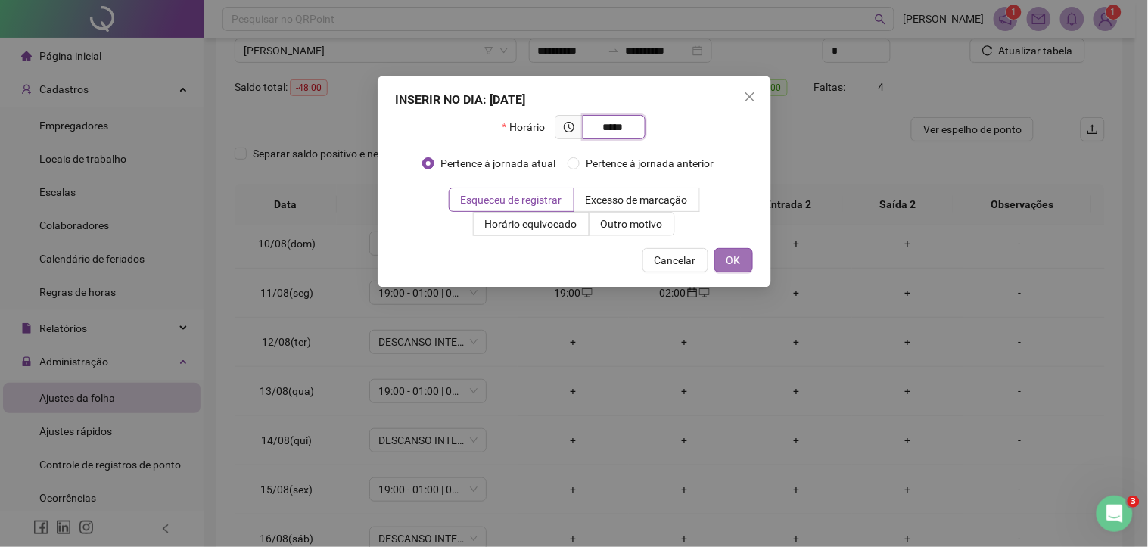
type input "*****"
click at [732, 254] on span "OK" at bounding box center [733, 260] width 14 height 17
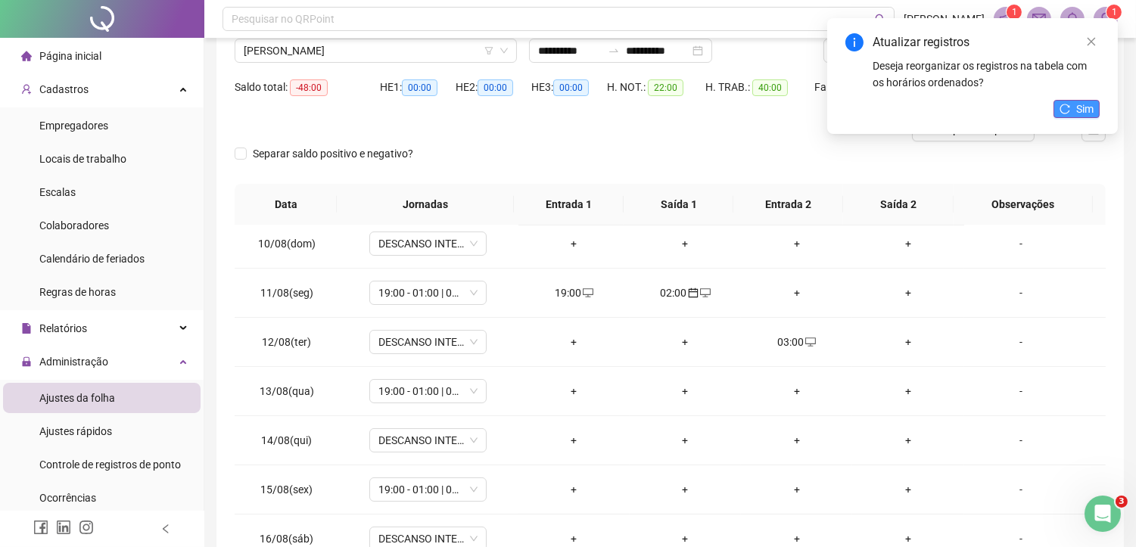
click at [1076, 102] on span "Sim" at bounding box center [1084, 109] width 17 height 17
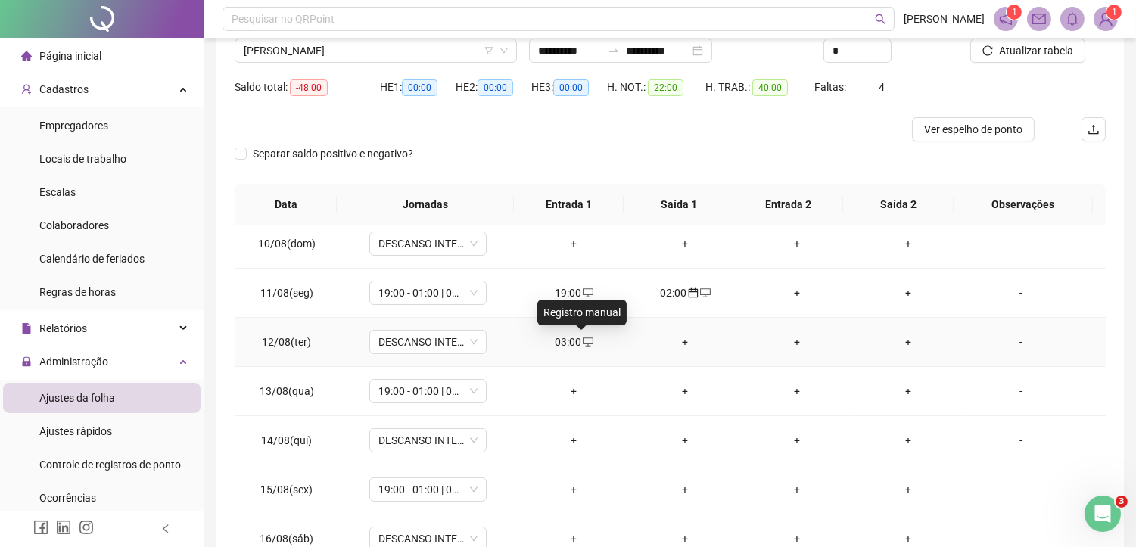
click at [584, 340] on icon "desktop" at bounding box center [588, 342] width 11 height 11
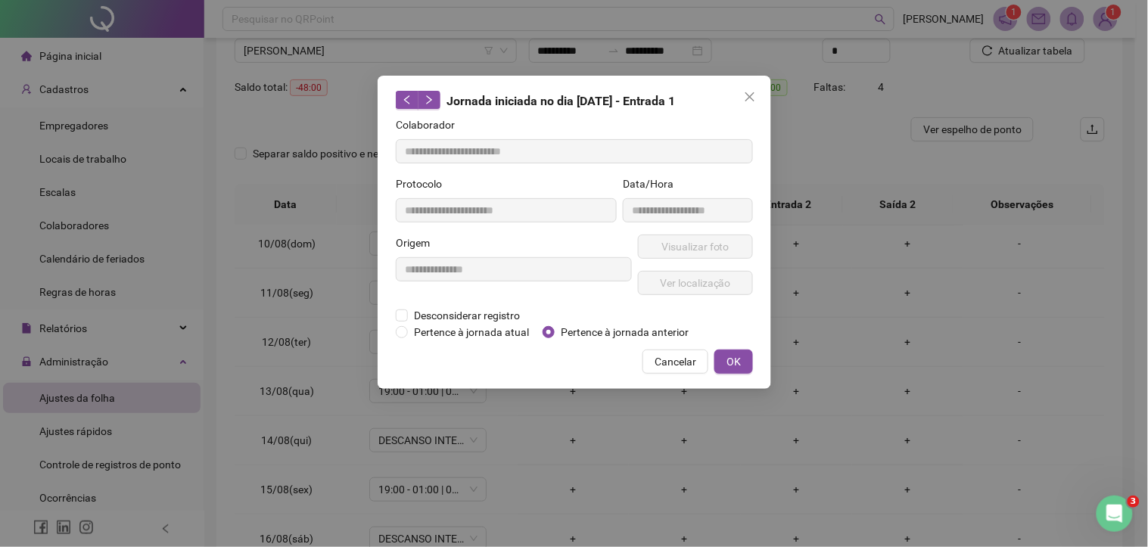
type input "**********"
click at [577, 328] on span "Pertence à jornada anterior" at bounding box center [625, 332] width 140 height 17
click at [747, 354] on button "OK" at bounding box center [733, 362] width 39 height 24
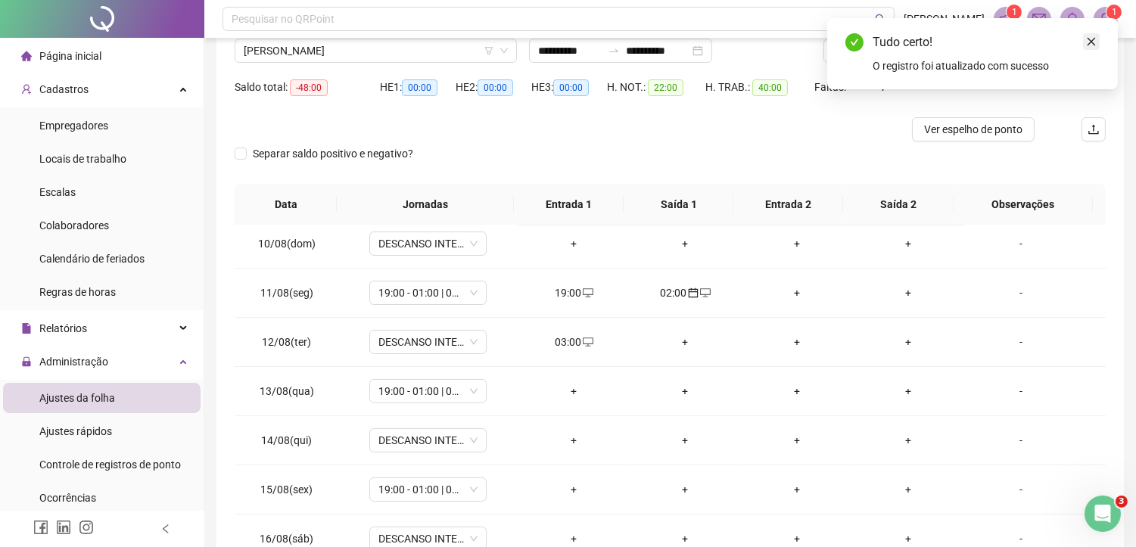
click at [1093, 41] on icon "close" at bounding box center [1091, 41] width 11 height 11
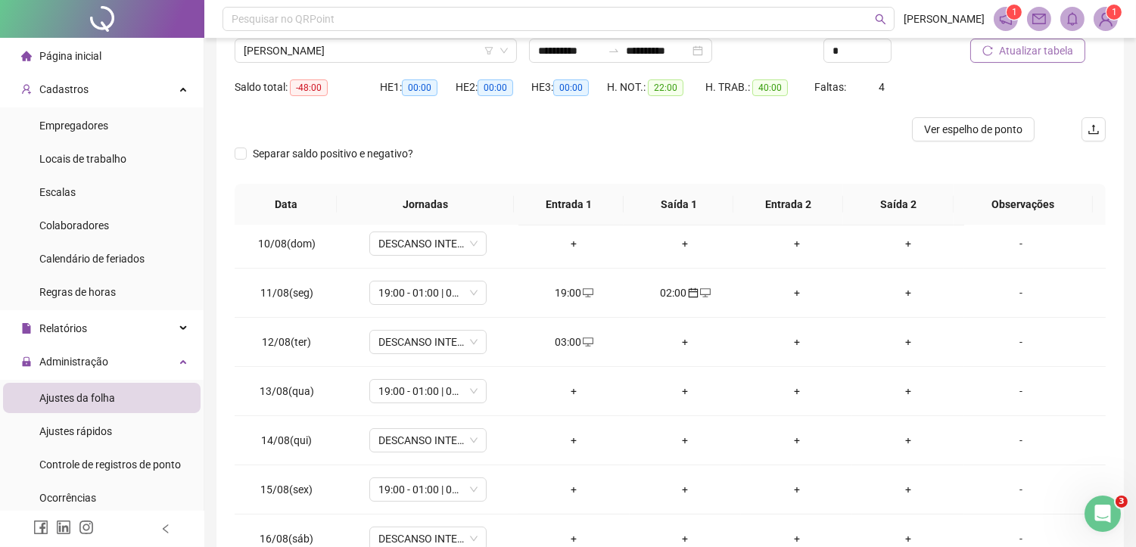
click at [1031, 59] on button "Atualizar tabela" at bounding box center [1027, 51] width 115 height 24
click at [896, 344] on div "+" at bounding box center [907, 342] width 87 height 17
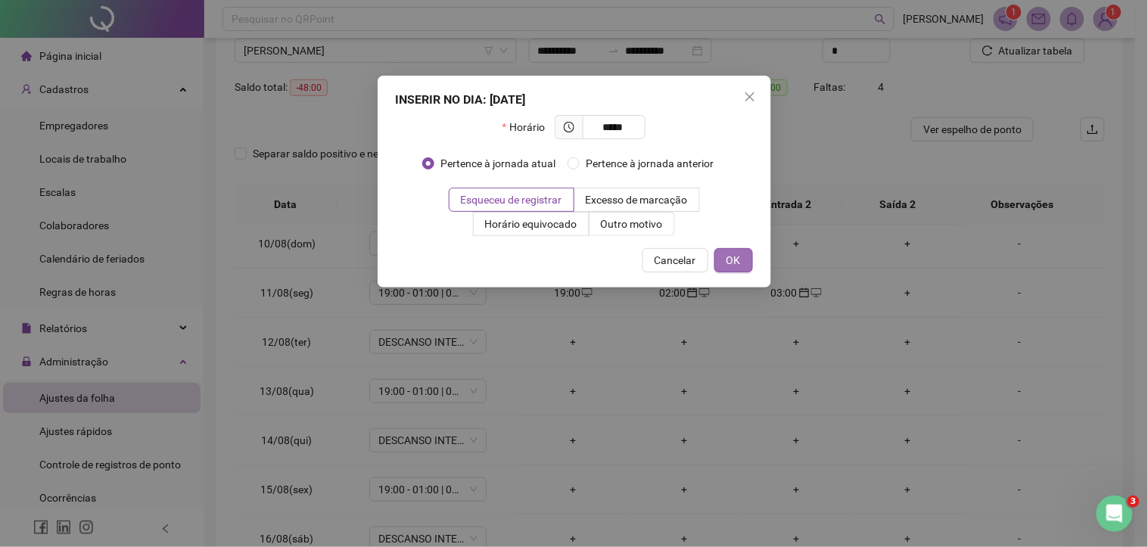
type input "*****"
click at [751, 260] on button "OK" at bounding box center [733, 260] width 39 height 24
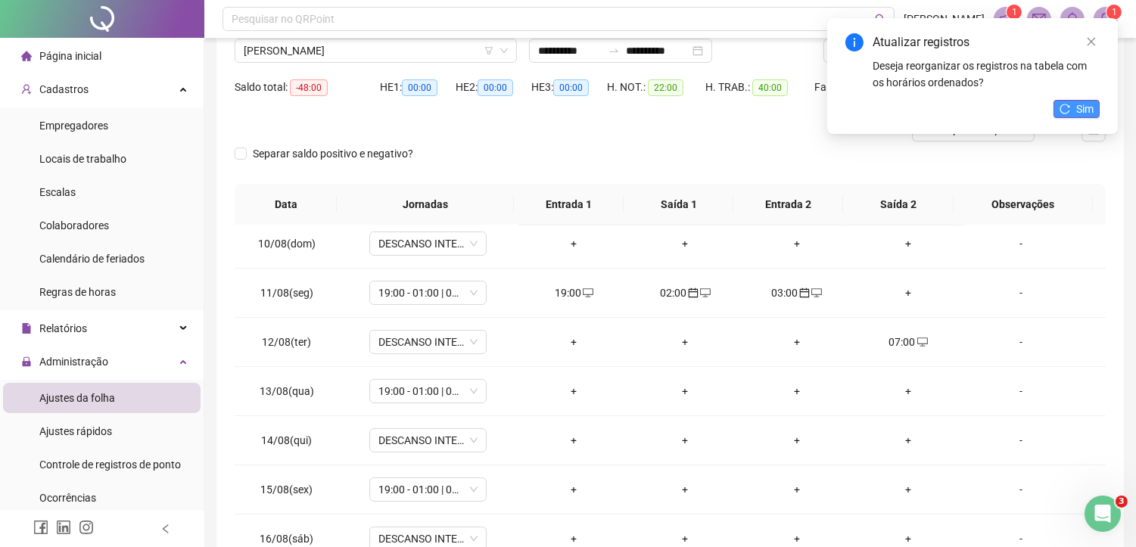
click at [1072, 116] on button "Sim" at bounding box center [1076, 109] width 46 height 18
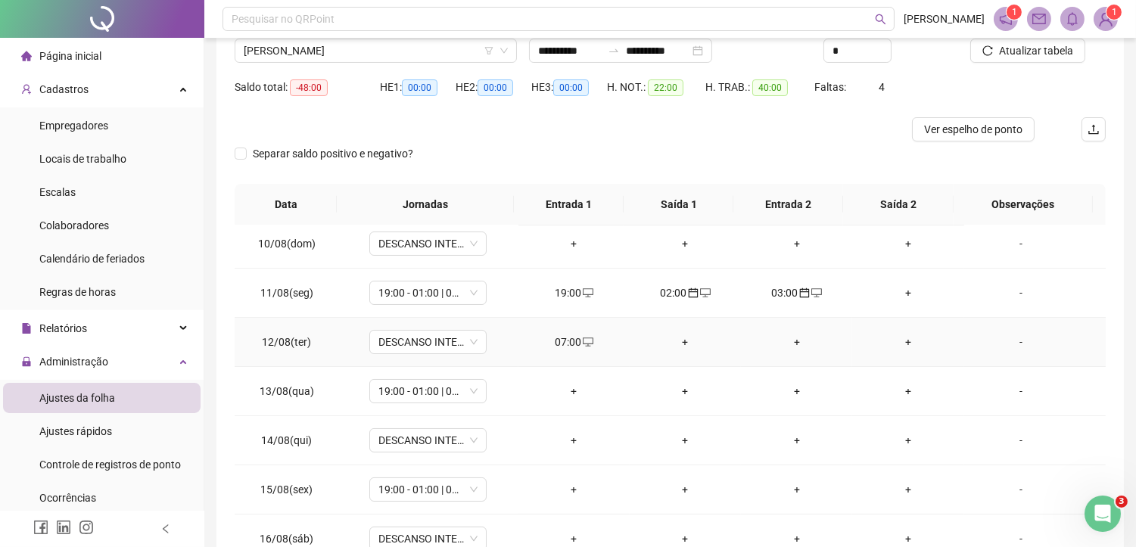
click at [573, 346] on div "07:00" at bounding box center [573, 342] width 87 height 17
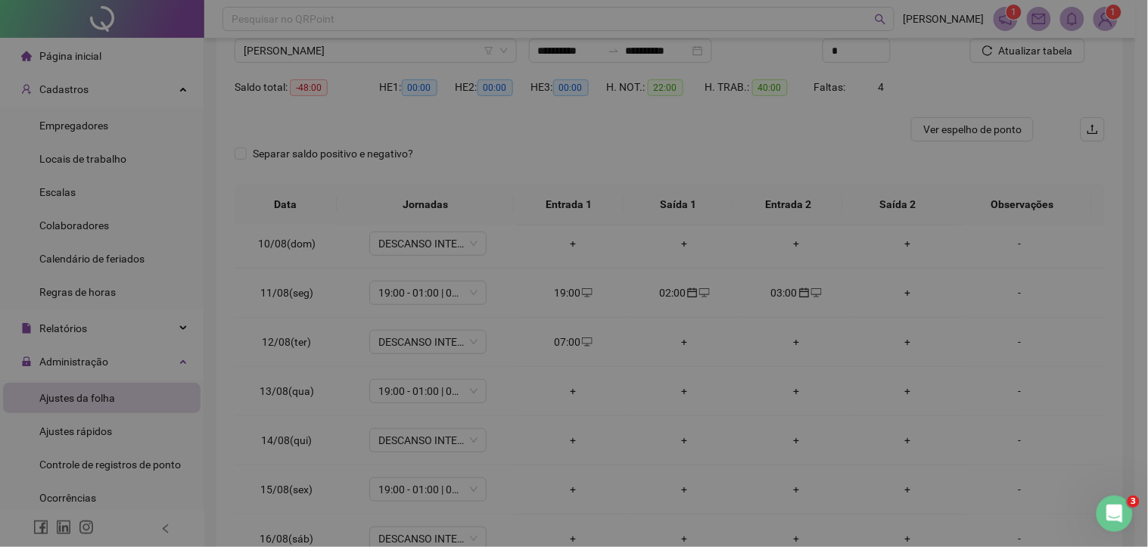
type input "**********"
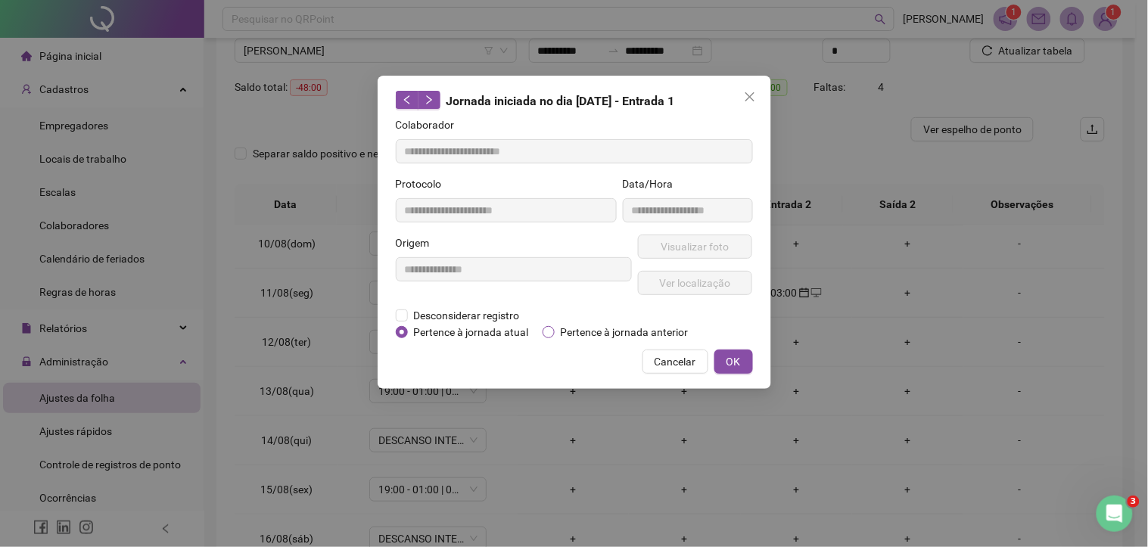
click at [583, 331] on span "Pertence à jornada anterior" at bounding box center [625, 332] width 140 height 17
click at [723, 365] on button "OK" at bounding box center [733, 362] width 39 height 24
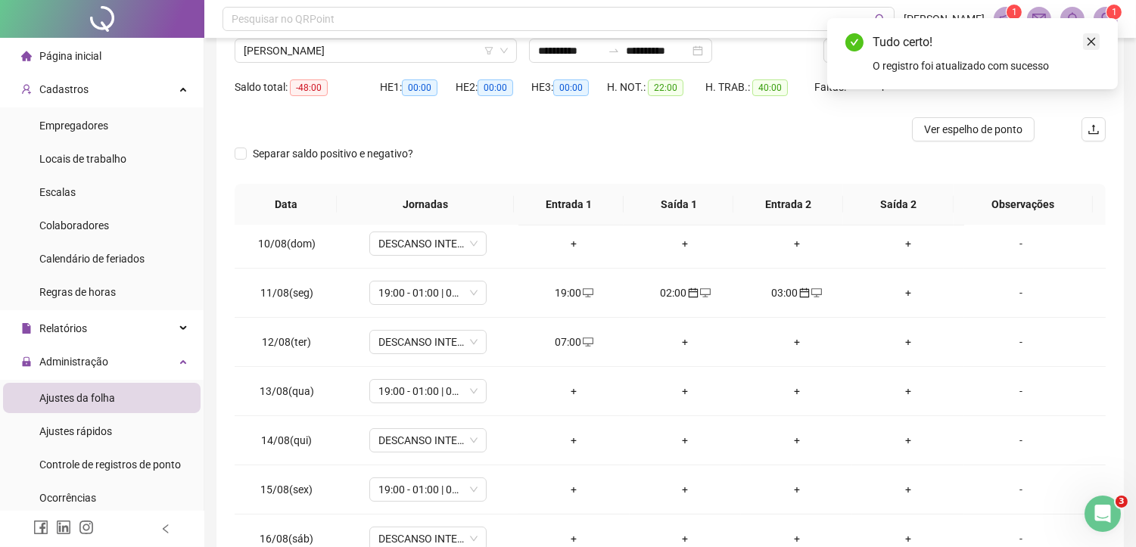
click at [1093, 49] on link "Close" at bounding box center [1091, 41] width 17 height 17
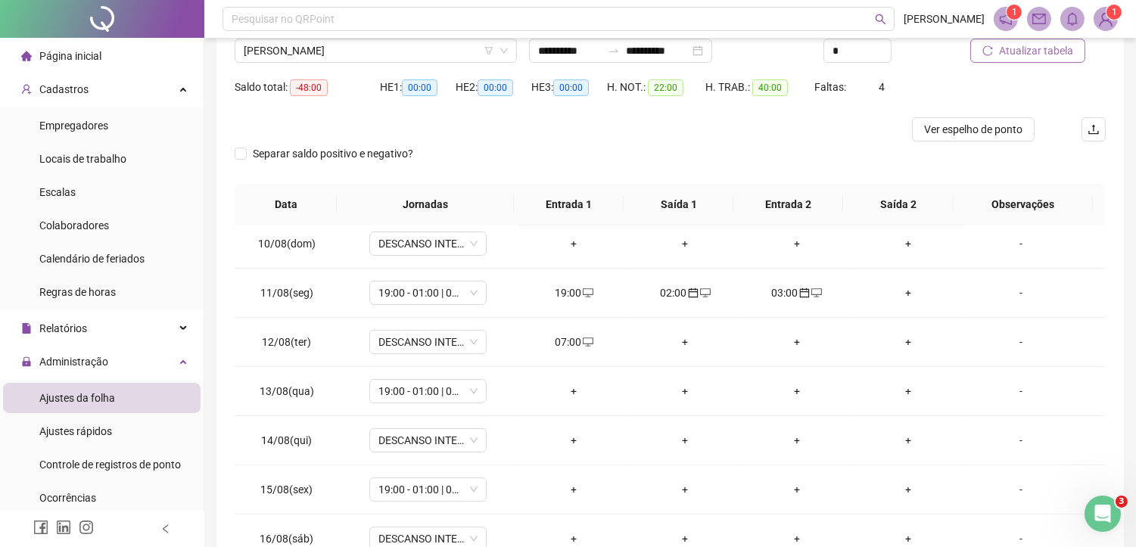
click at [1057, 45] on span "Atualizar tabela" at bounding box center [1036, 50] width 74 height 17
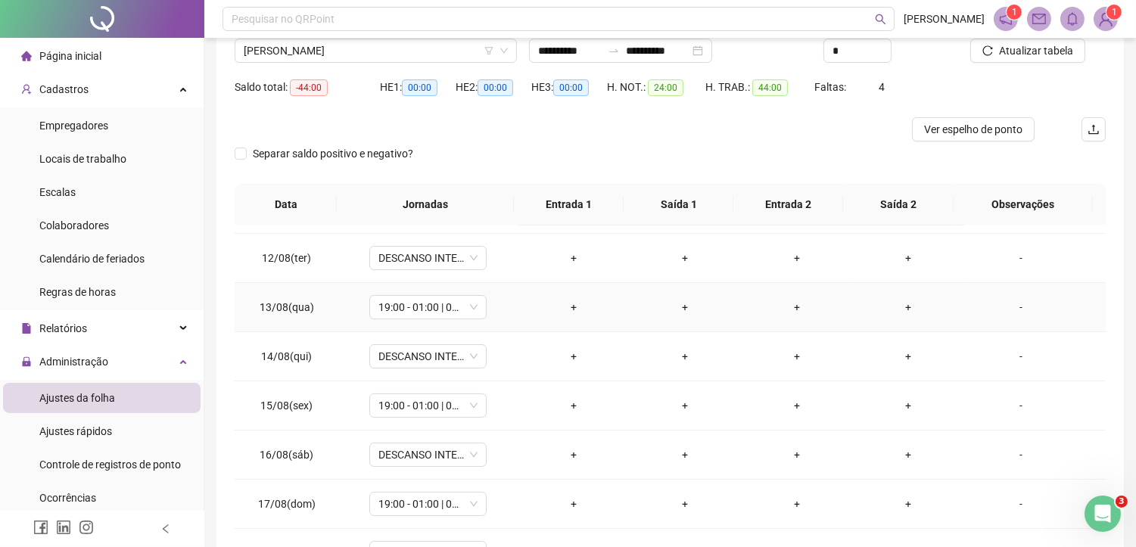
click at [562, 313] on div "+" at bounding box center [573, 307] width 87 height 17
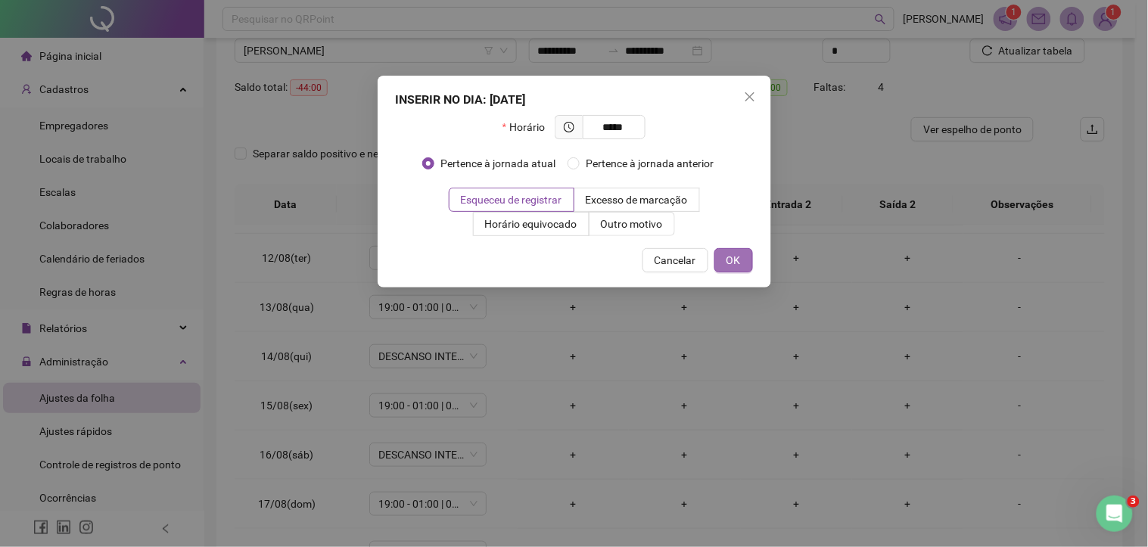
type input "*****"
click at [735, 252] on span "OK" at bounding box center [733, 260] width 14 height 17
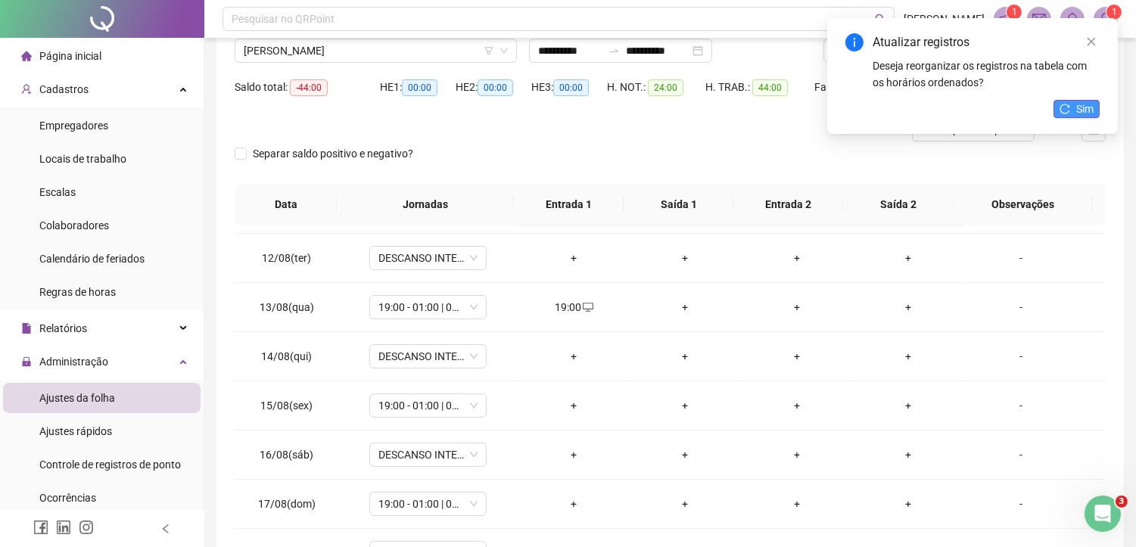
click at [1083, 103] on span "Sim" at bounding box center [1084, 109] width 17 height 17
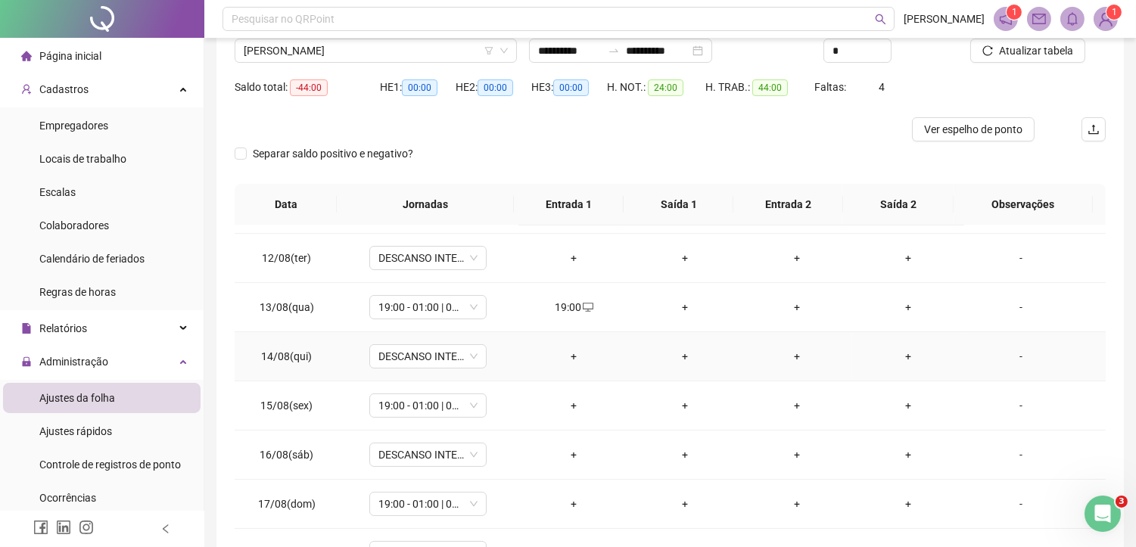
click at [675, 356] on div "+" at bounding box center [685, 356] width 87 height 17
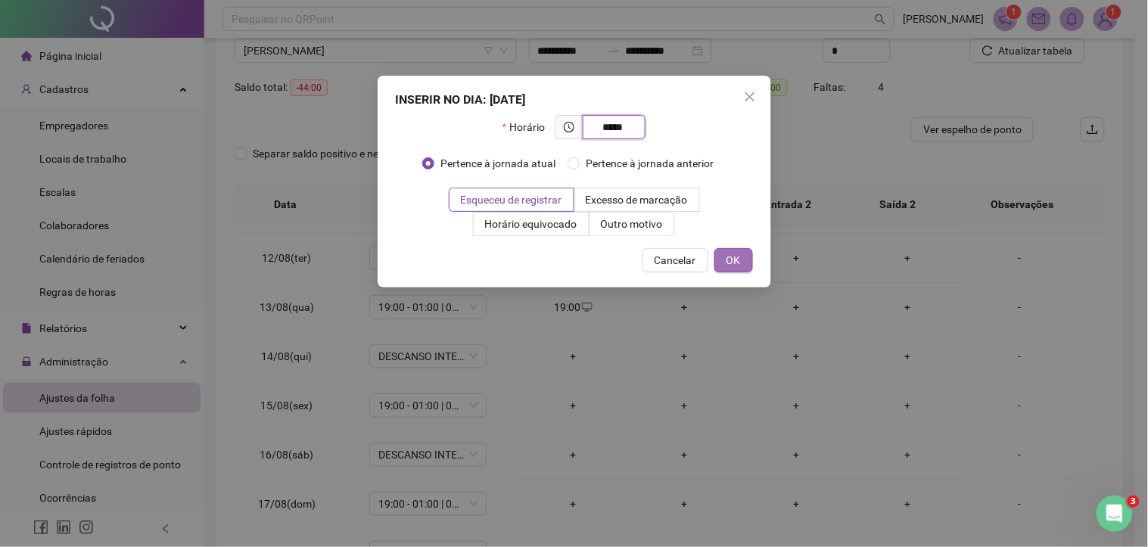
type input "*****"
click at [735, 260] on span "OK" at bounding box center [733, 260] width 14 height 17
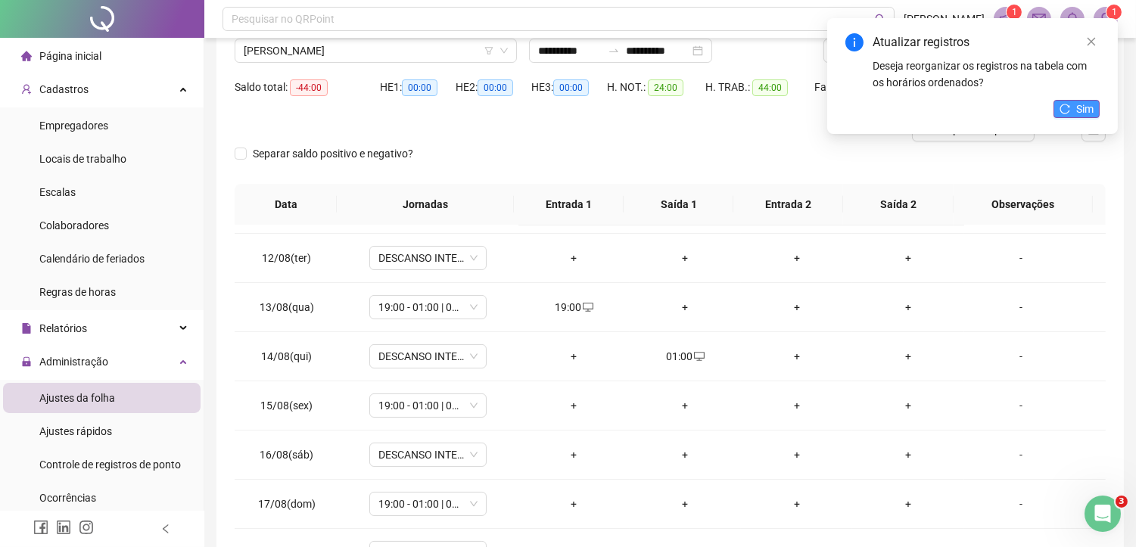
click at [1082, 110] on span "Sim" at bounding box center [1084, 109] width 17 height 17
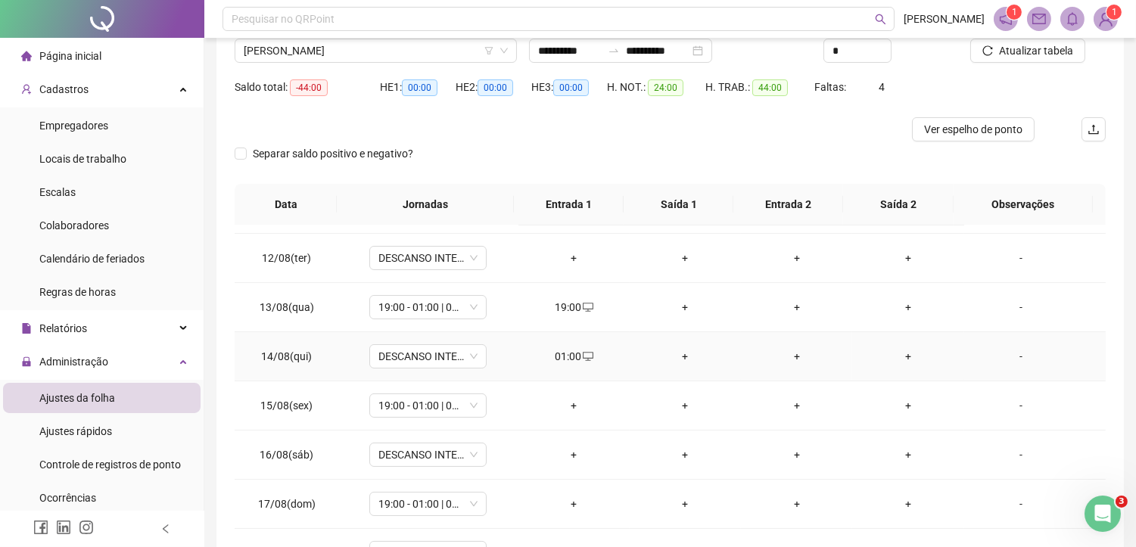
click at [583, 359] on icon "desktop" at bounding box center [588, 356] width 11 height 9
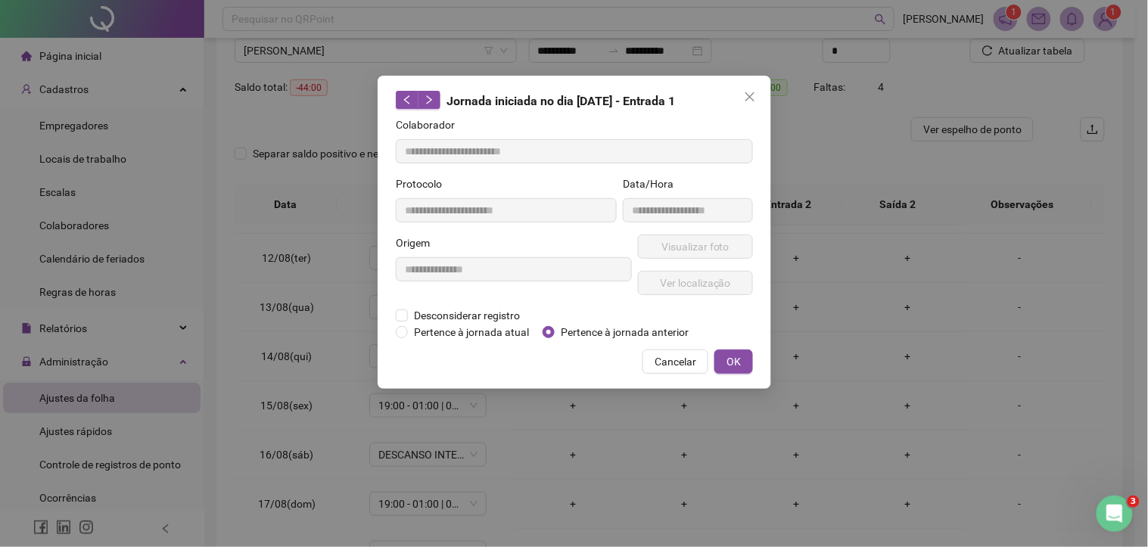
type input "**********"
click at [579, 330] on span "Pertence à jornada anterior" at bounding box center [625, 332] width 140 height 17
click at [732, 356] on span "OK" at bounding box center [733, 361] width 14 height 17
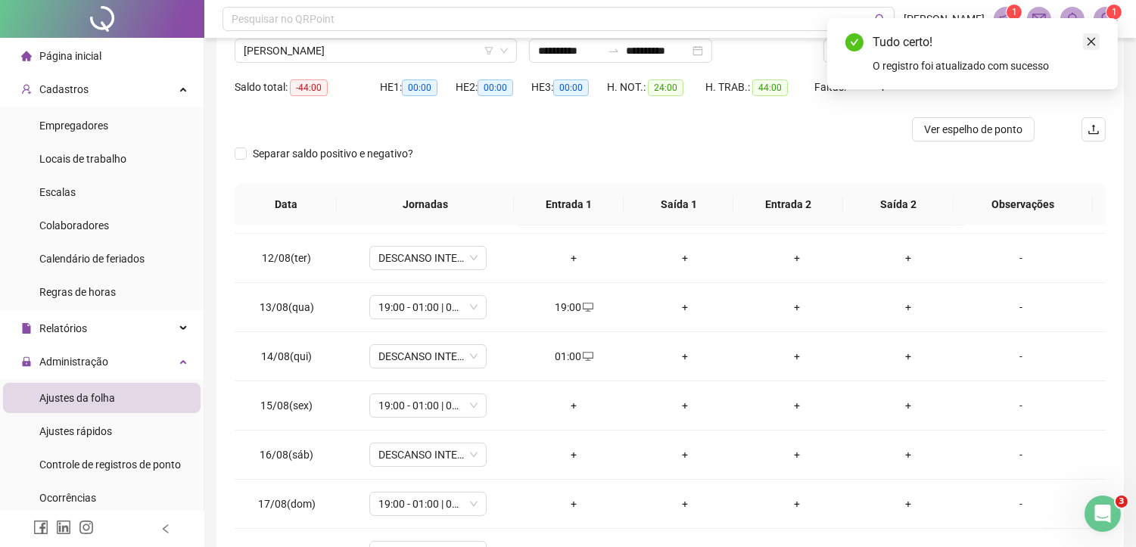
click at [1090, 42] on icon "close" at bounding box center [1091, 42] width 8 height 8
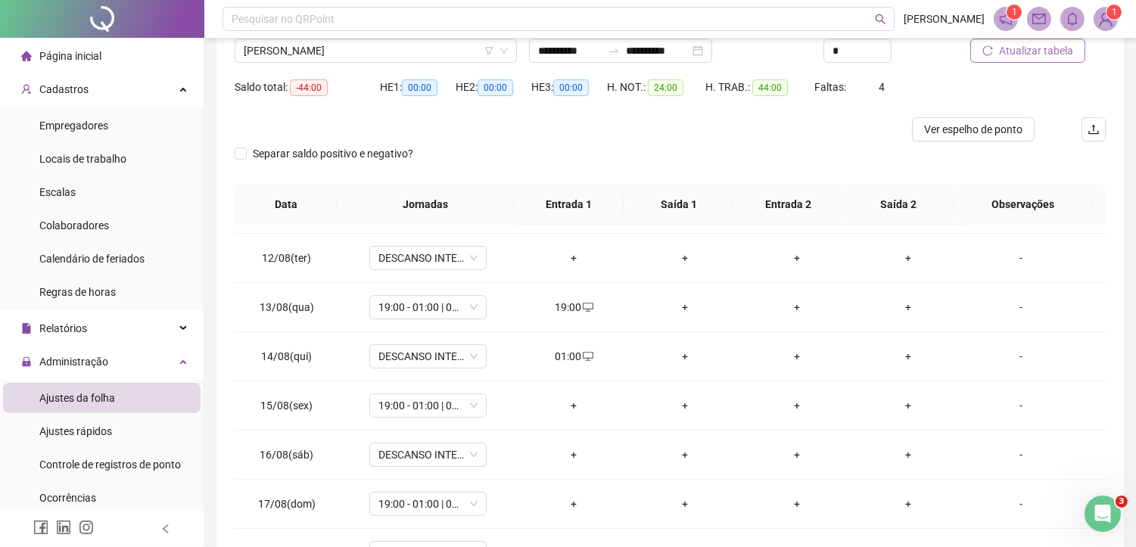
click at [1015, 57] on span "Atualizar tabela" at bounding box center [1036, 50] width 74 height 17
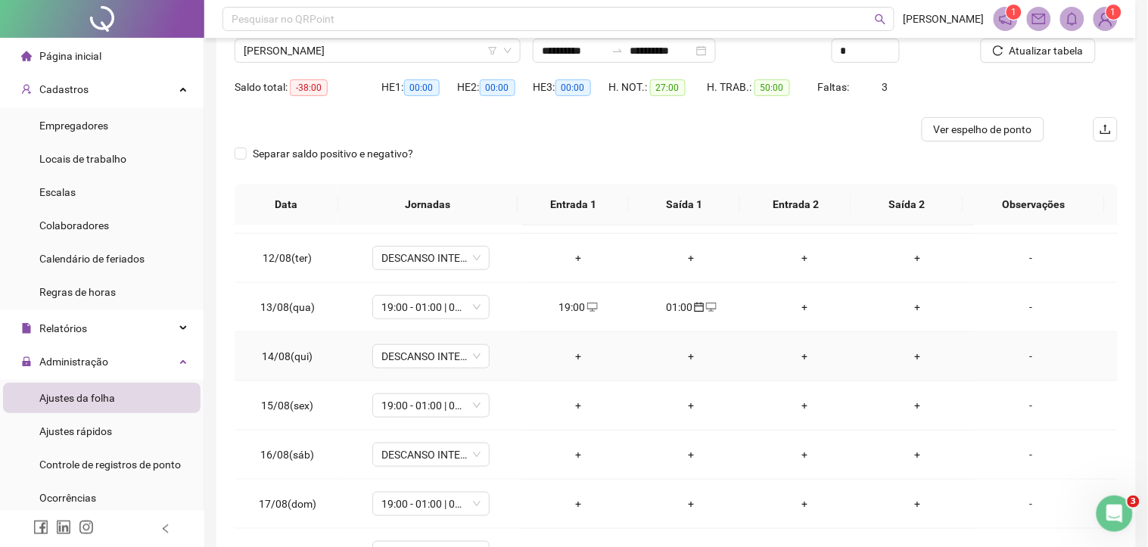
click at [790, 357] on div "+" at bounding box center [804, 356] width 89 height 17
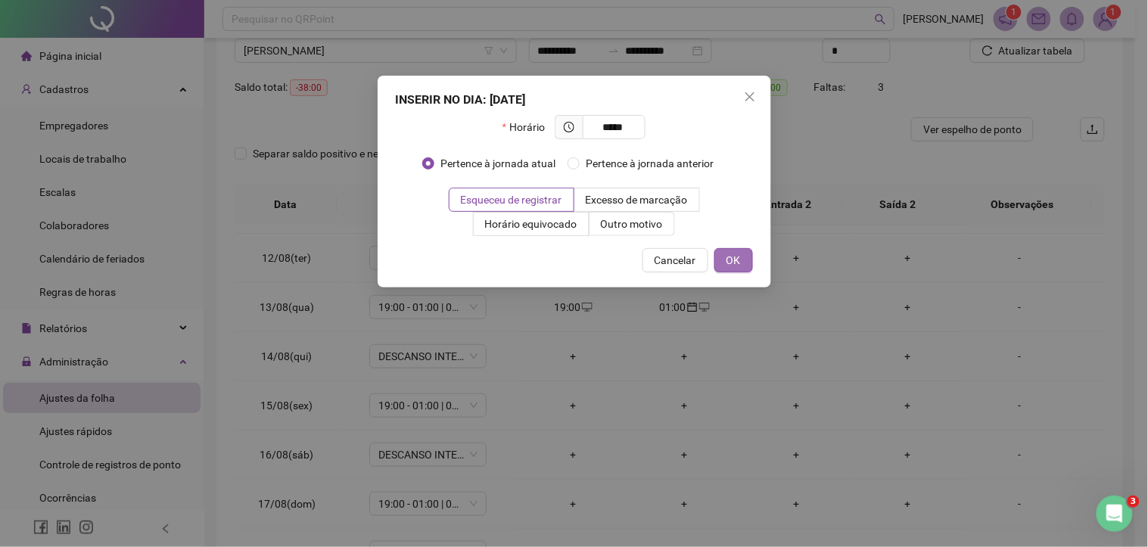
type input "*****"
click at [728, 254] on span "OK" at bounding box center [733, 260] width 14 height 17
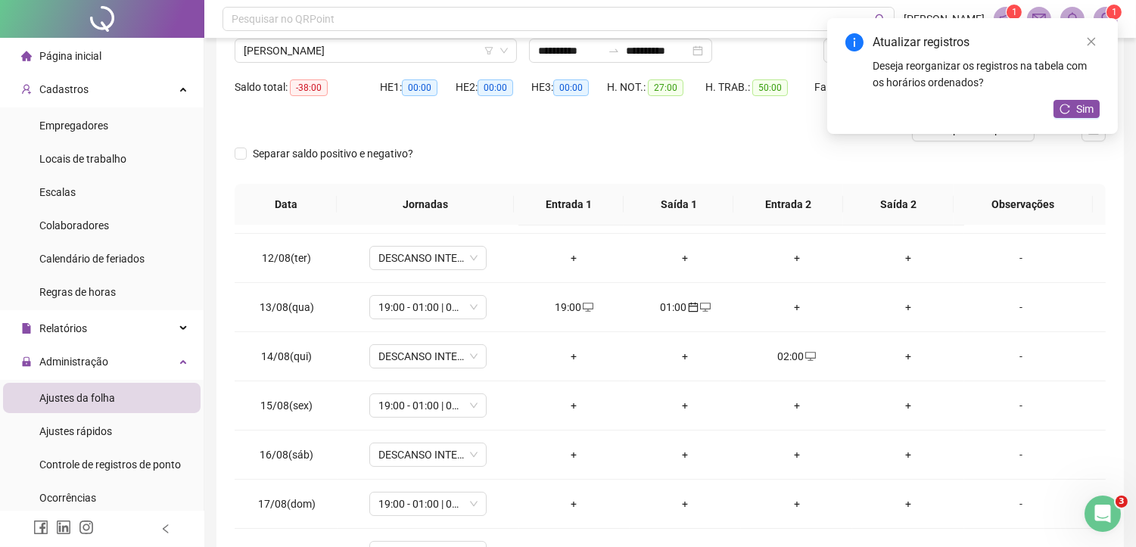
drag, startPoint x: 1086, startPoint y: 99, endPoint x: 926, endPoint y: 77, distance: 161.9
click at [1083, 100] on button "Sim" at bounding box center [1076, 109] width 46 height 18
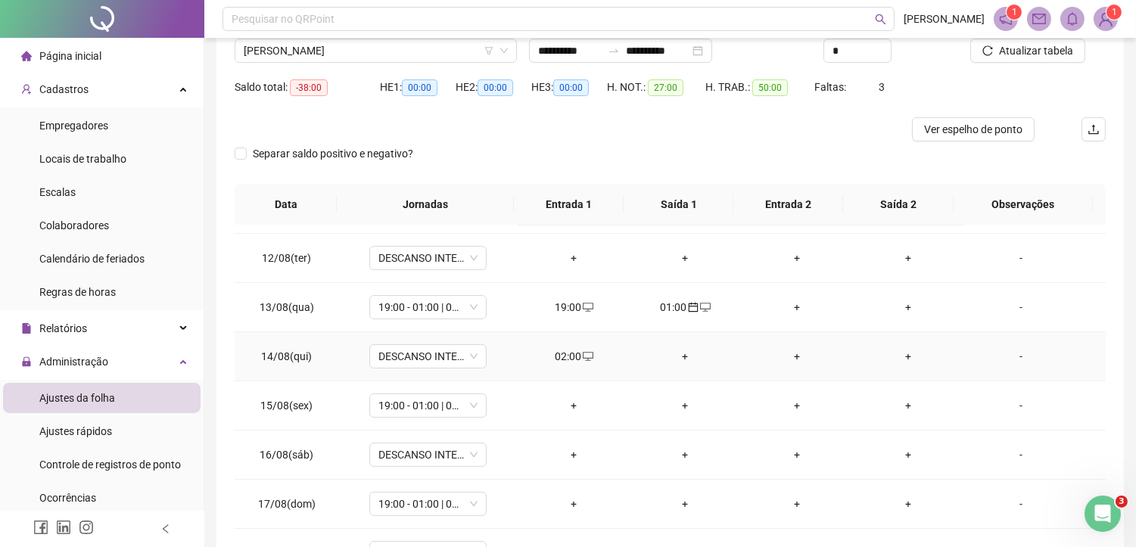
click at [567, 359] on div "02:00" at bounding box center [573, 356] width 87 height 17
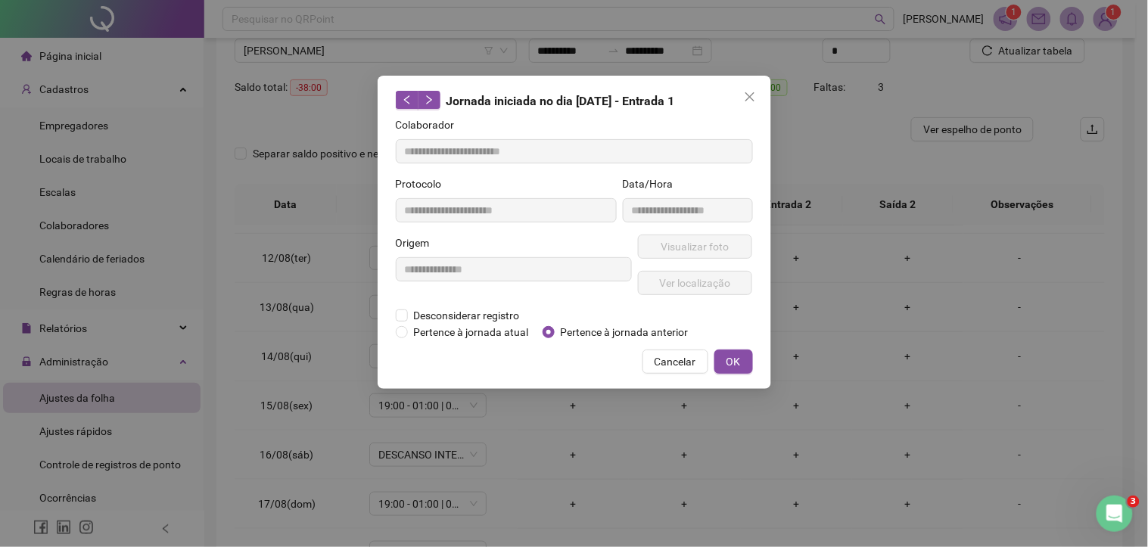
type input "**********"
click at [572, 331] on span "Pertence à jornada anterior" at bounding box center [625, 332] width 140 height 17
click at [745, 359] on button "OK" at bounding box center [733, 362] width 39 height 24
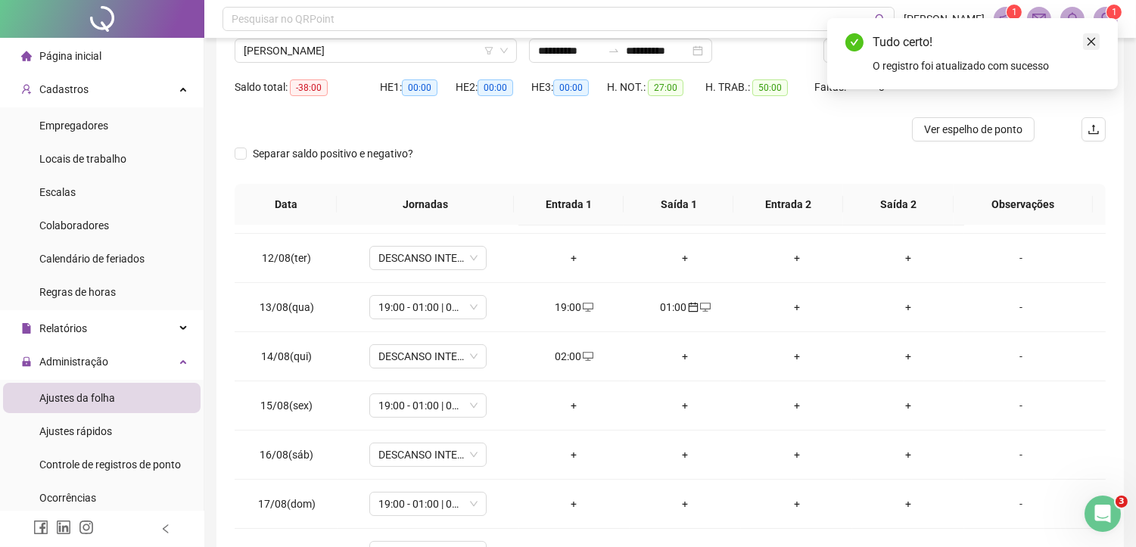
click at [1088, 41] on icon "close" at bounding box center [1091, 41] width 11 height 11
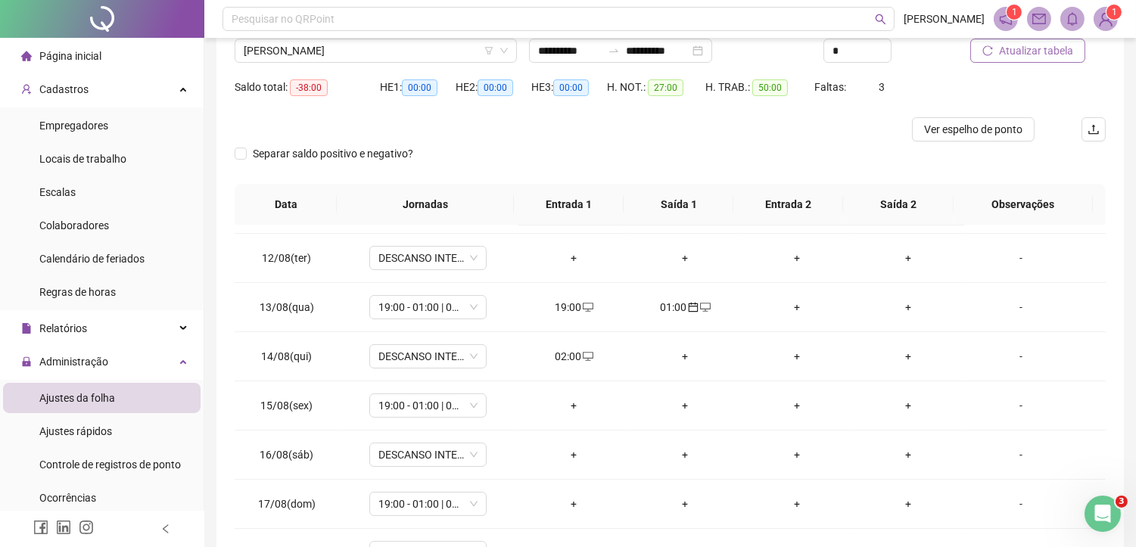
click at [1024, 54] on span "Atualizar tabela" at bounding box center [1036, 50] width 74 height 17
click at [894, 354] on div "+" at bounding box center [907, 356] width 87 height 17
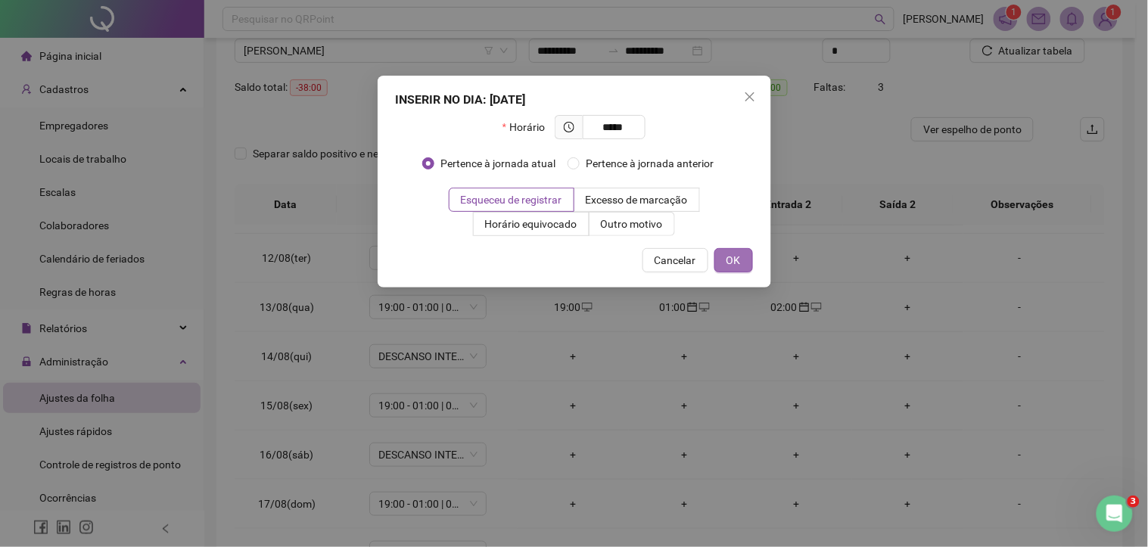
type input "*****"
click at [728, 248] on button "OK" at bounding box center [733, 260] width 39 height 24
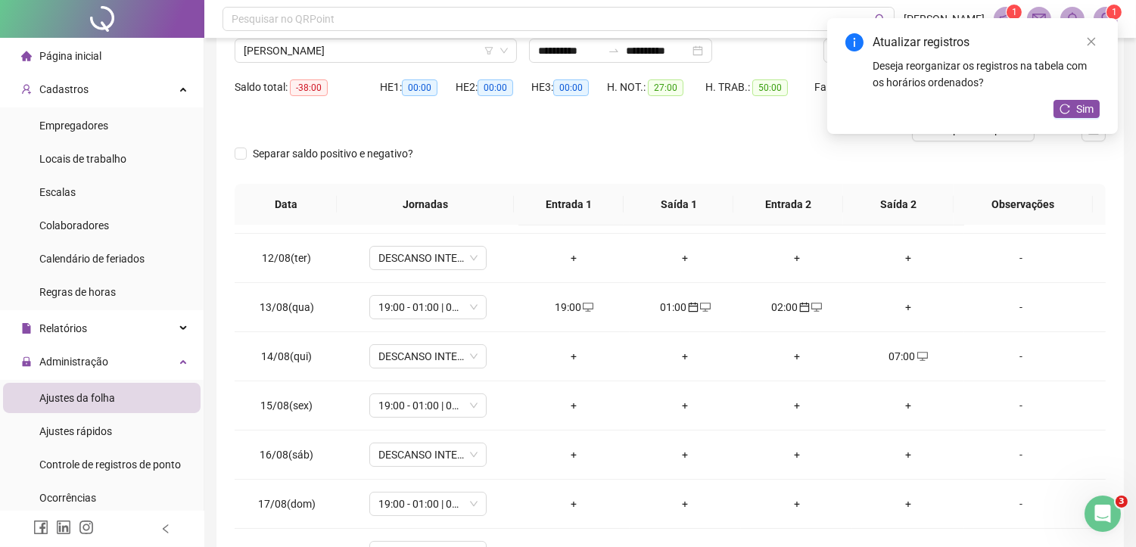
drag, startPoint x: 1080, startPoint y: 104, endPoint x: 995, endPoint y: 112, distance: 85.1
click at [1080, 103] on span "Sim" at bounding box center [1084, 109] width 17 height 17
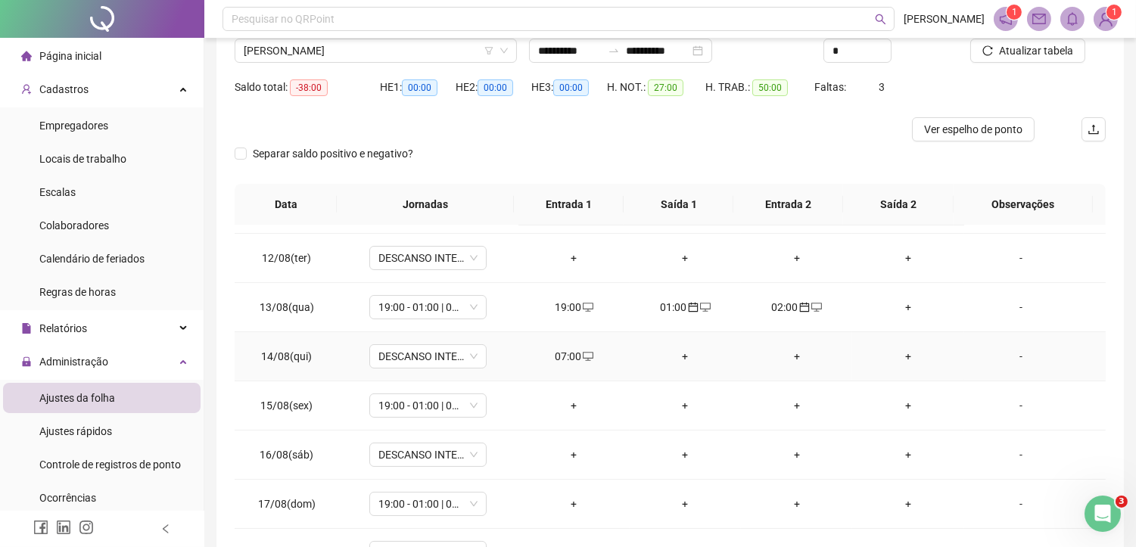
click at [570, 359] on div "07:00" at bounding box center [573, 356] width 87 height 17
type input "**********"
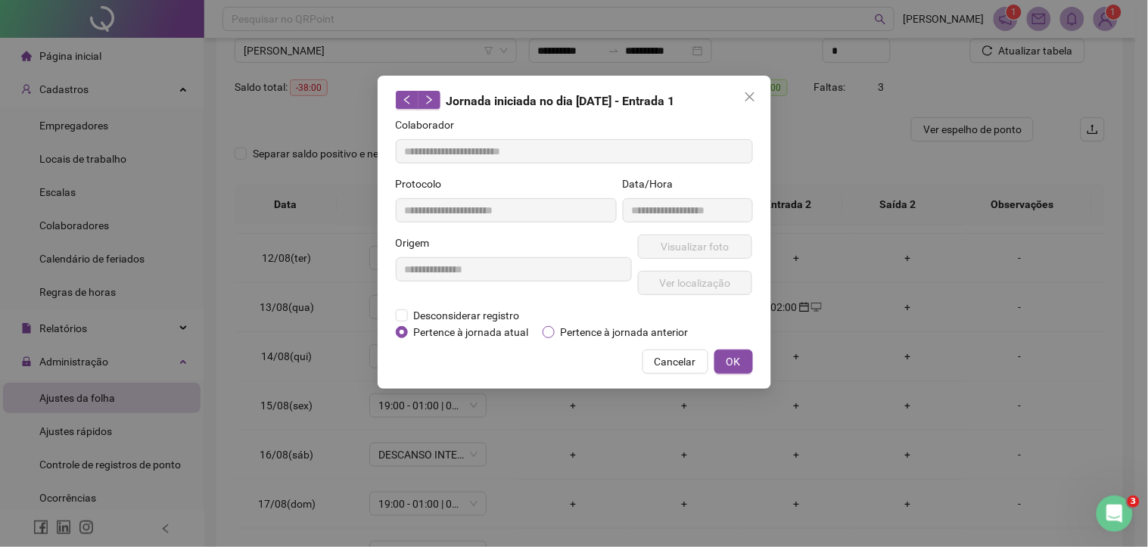
click at [578, 334] on span "Pertence à jornada anterior" at bounding box center [625, 332] width 140 height 17
click at [729, 356] on span "OK" at bounding box center [733, 361] width 14 height 17
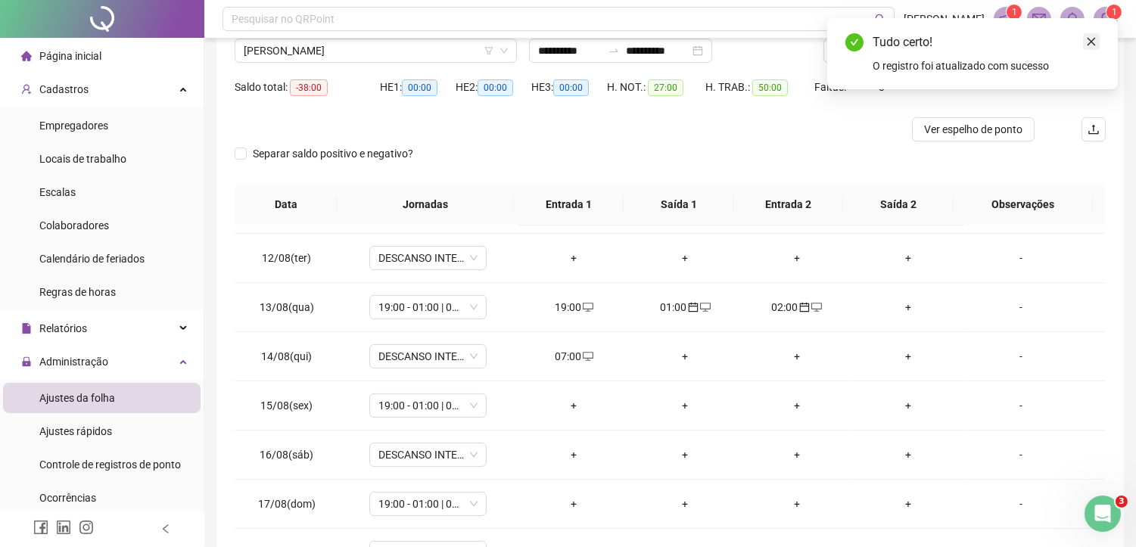
click at [1087, 45] on icon "close" at bounding box center [1091, 42] width 8 height 8
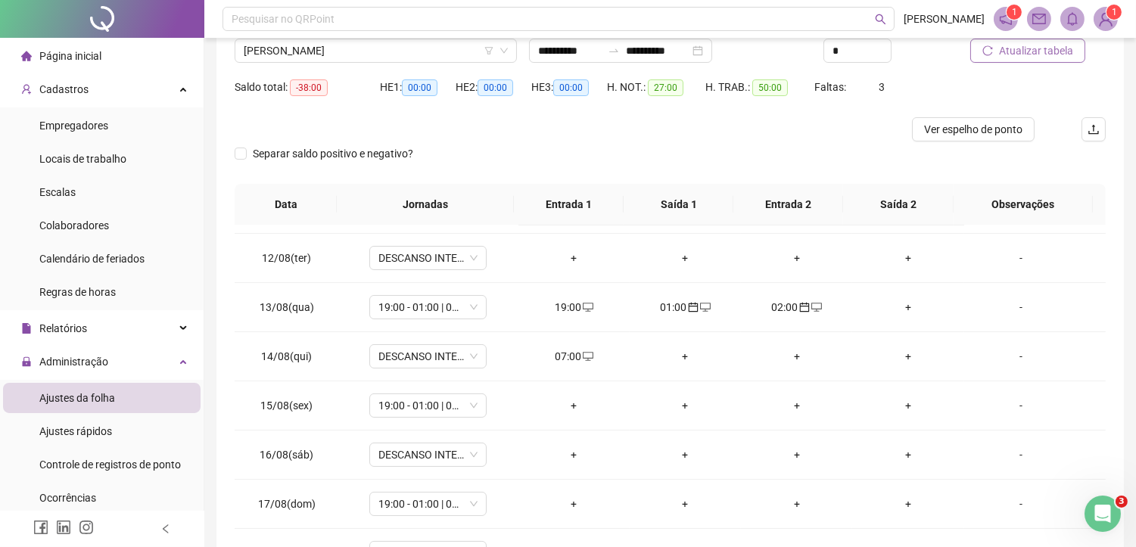
click at [1063, 51] on span "Atualizar tabela" at bounding box center [1036, 50] width 74 height 17
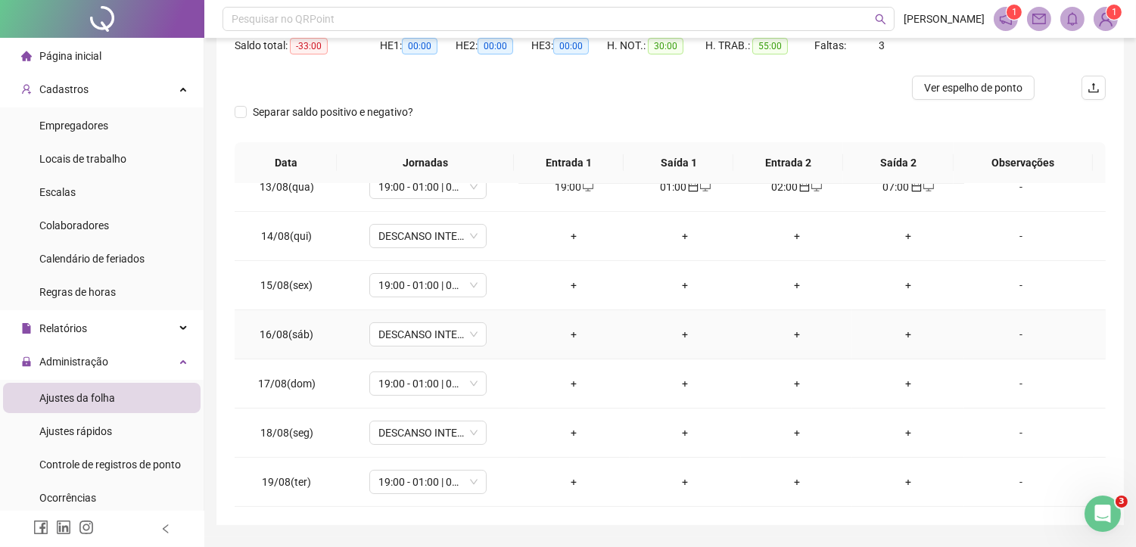
scroll to position [207, 0]
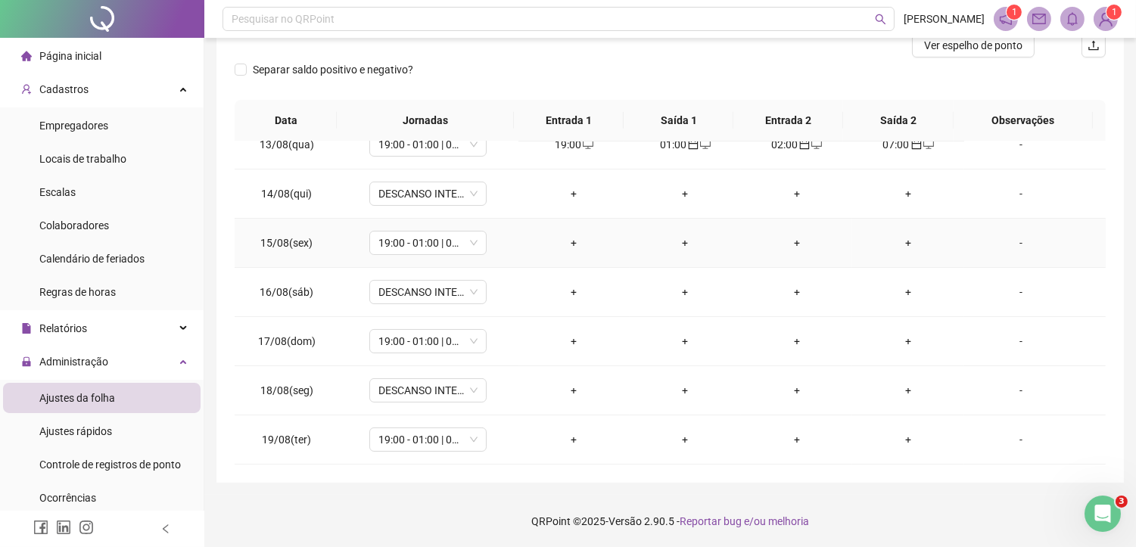
click at [570, 242] on div "+" at bounding box center [573, 243] width 87 height 17
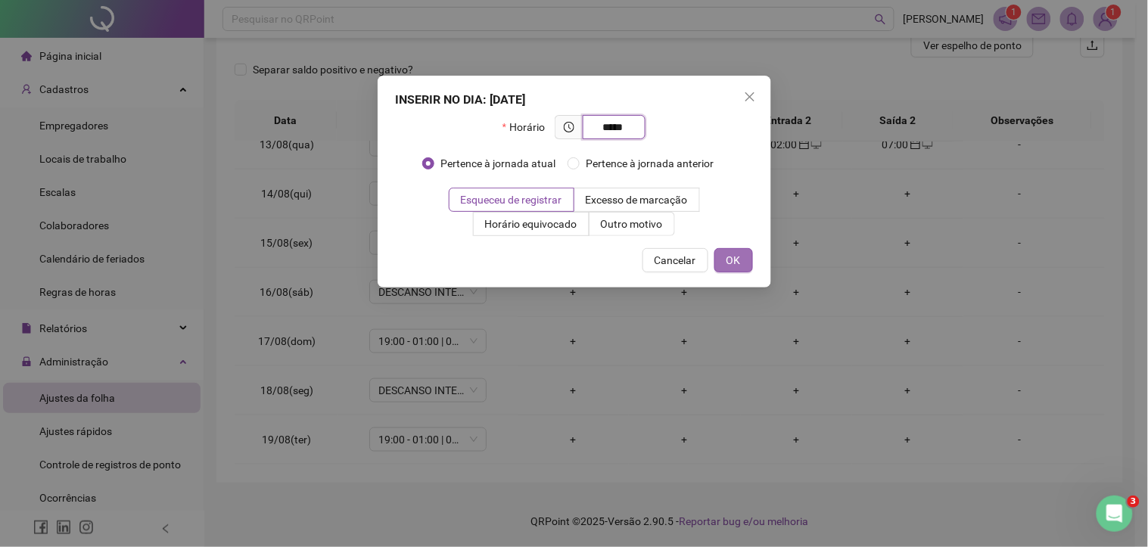
type input "*****"
click at [726, 262] on span "OK" at bounding box center [733, 260] width 14 height 17
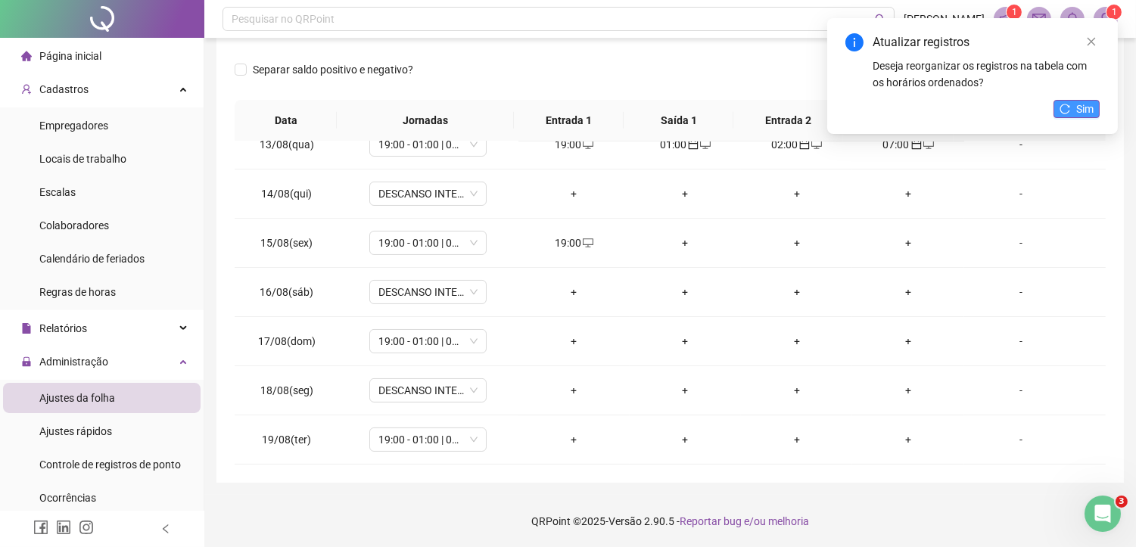
click at [1067, 114] on button "Sim" at bounding box center [1076, 109] width 46 height 18
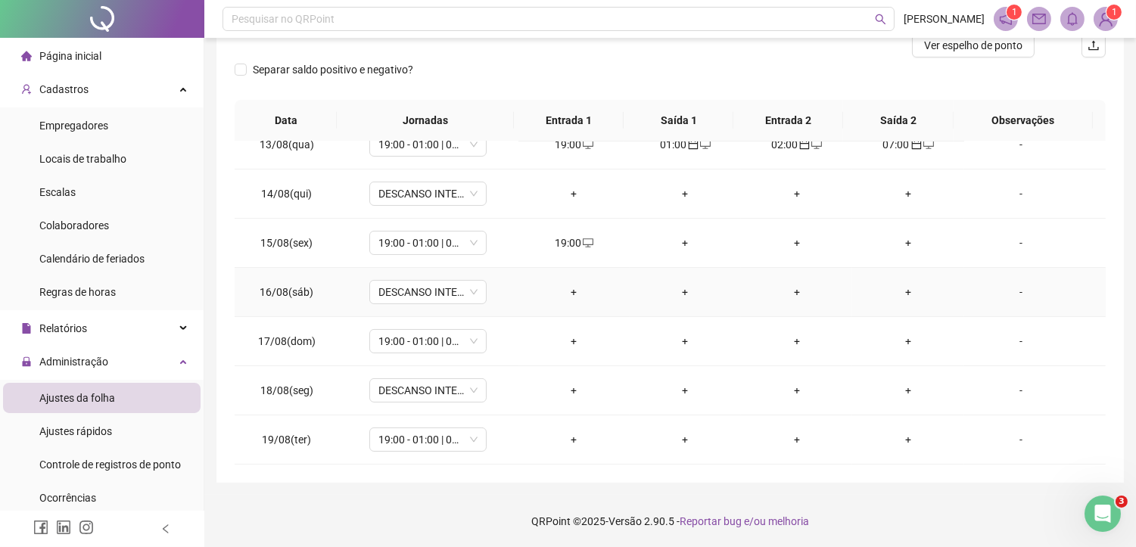
click at [682, 288] on div "+" at bounding box center [685, 292] width 87 height 17
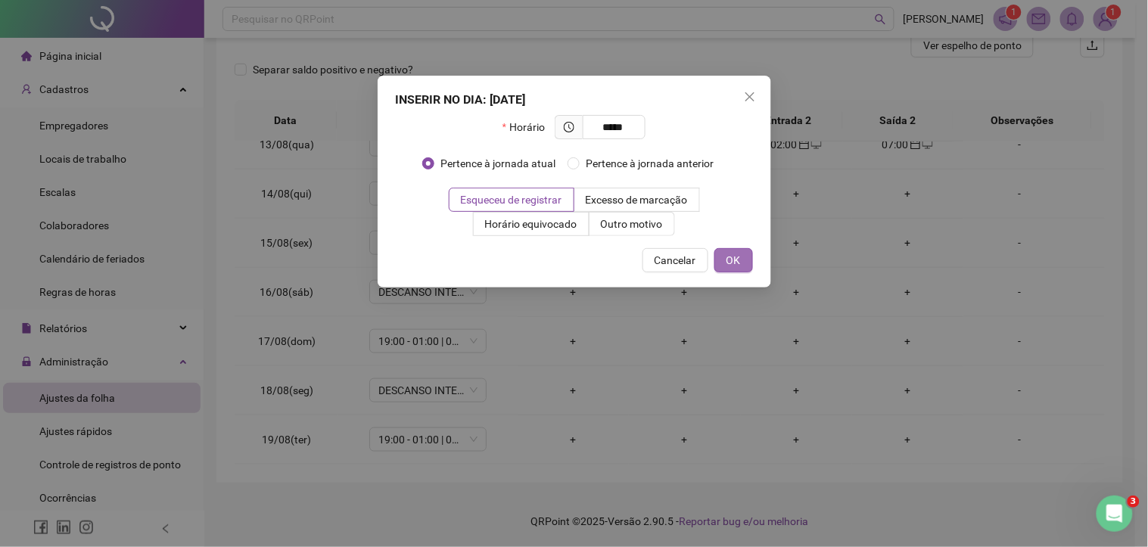
type input "*****"
click at [737, 259] on span "OK" at bounding box center [733, 260] width 14 height 17
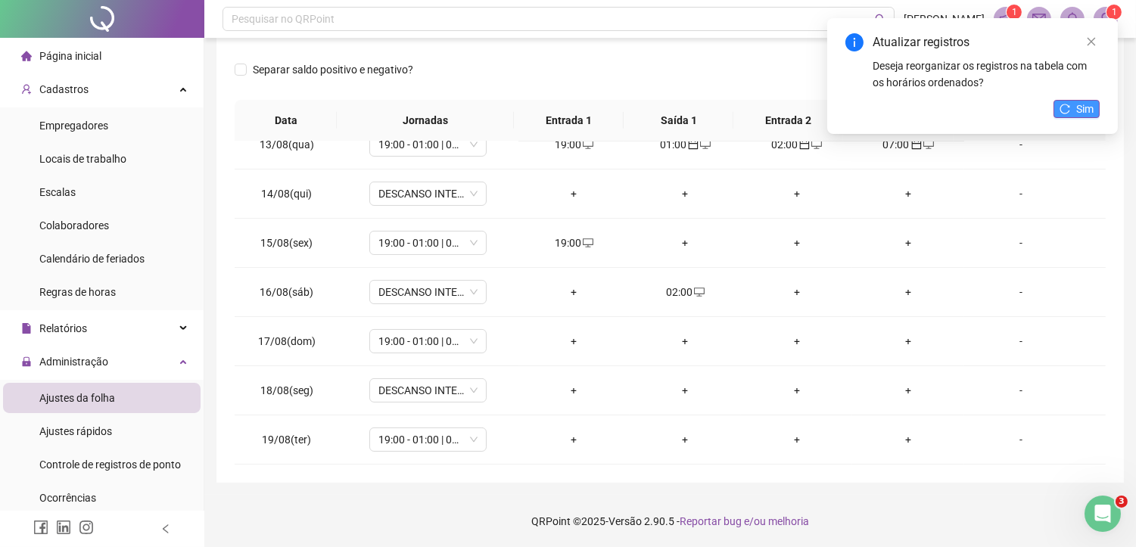
click at [1096, 102] on button "Sim" at bounding box center [1076, 109] width 46 height 18
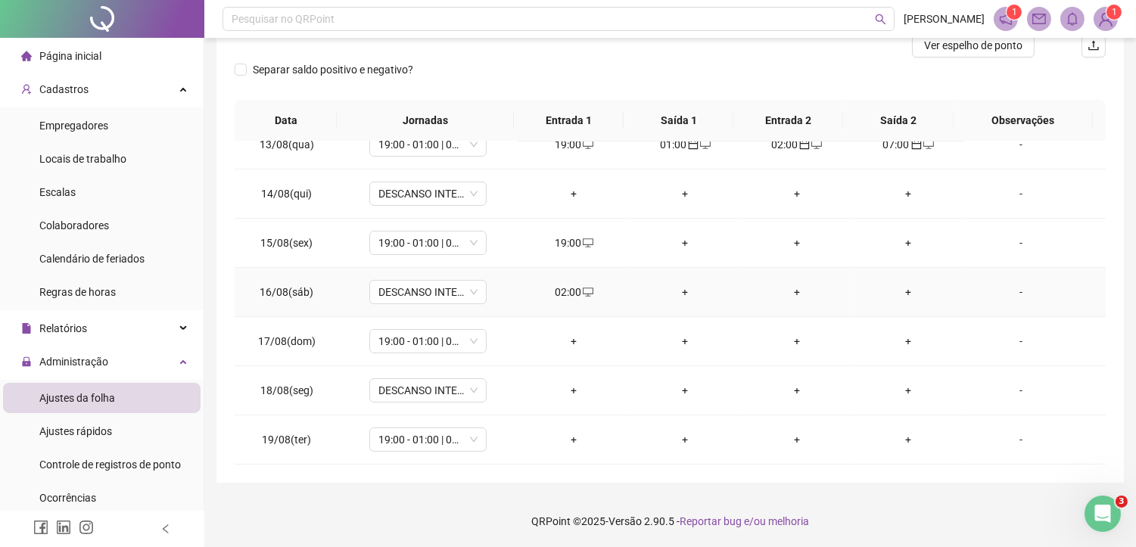
click at [552, 291] on div "02:00" at bounding box center [573, 292] width 87 height 17
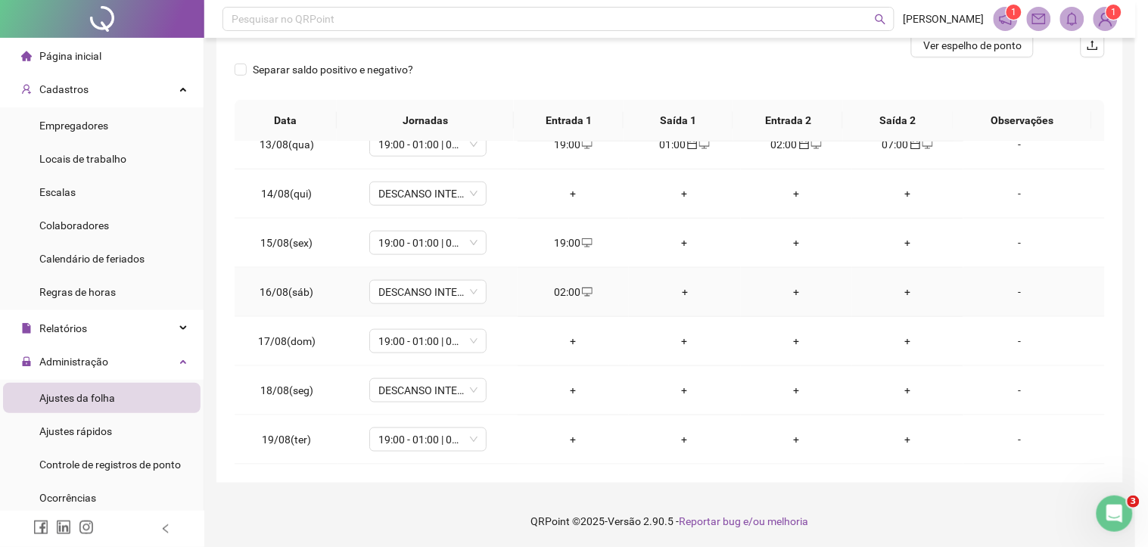
type input "**********"
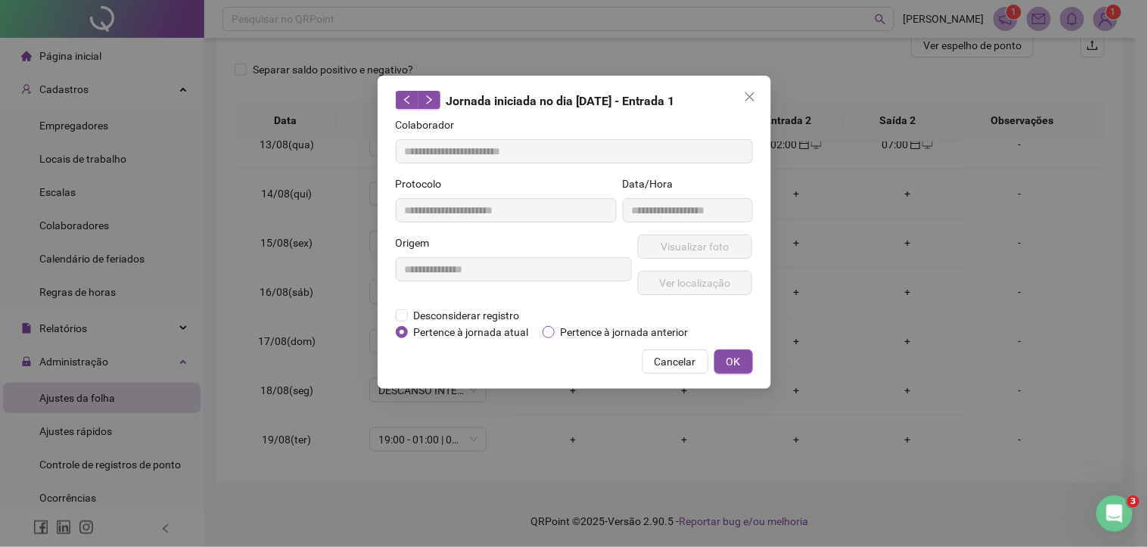
click at [584, 327] on span "Pertence à jornada anterior" at bounding box center [625, 332] width 140 height 17
click at [738, 369] on button "OK" at bounding box center [733, 362] width 39 height 24
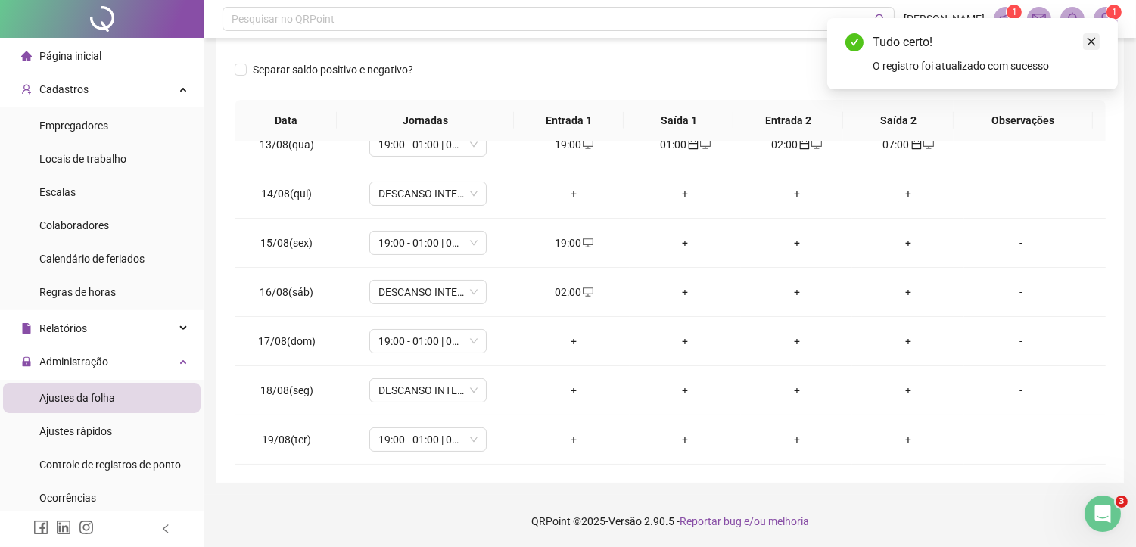
click at [1090, 33] on link "Close" at bounding box center [1091, 41] width 17 height 17
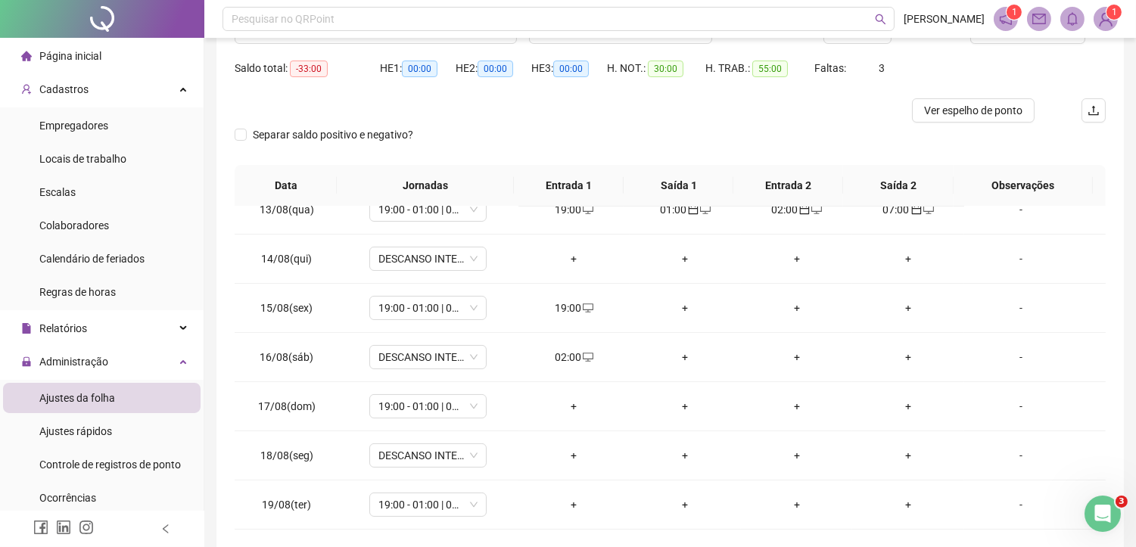
scroll to position [123, 0]
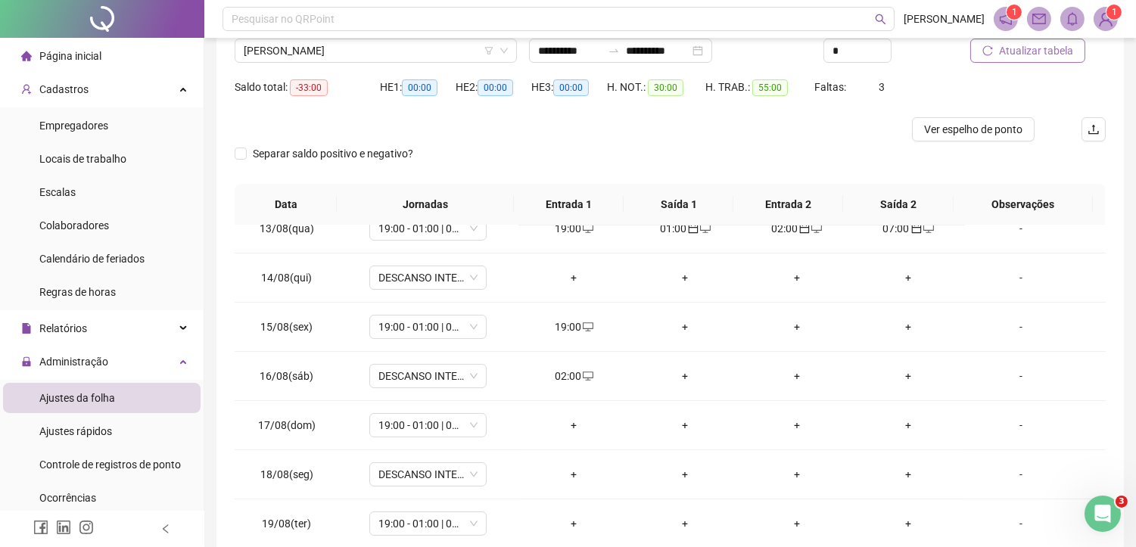
click at [1039, 53] on span "Atualizar tabela" at bounding box center [1036, 50] width 74 height 17
click at [787, 377] on div "+" at bounding box center [796, 376] width 87 height 17
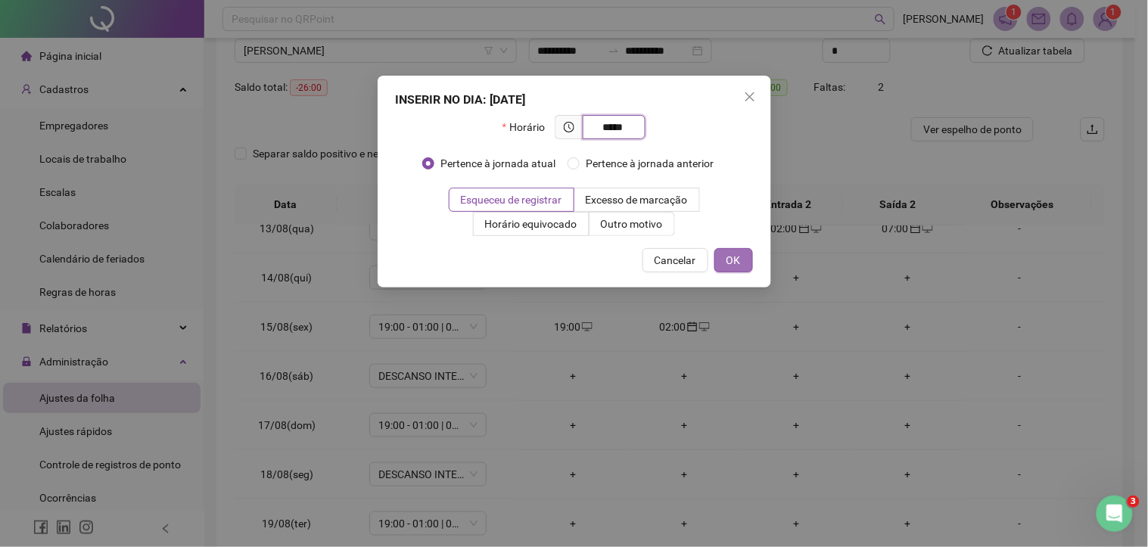
type input "*****"
click at [738, 254] on span "OK" at bounding box center [733, 260] width 14 height 17
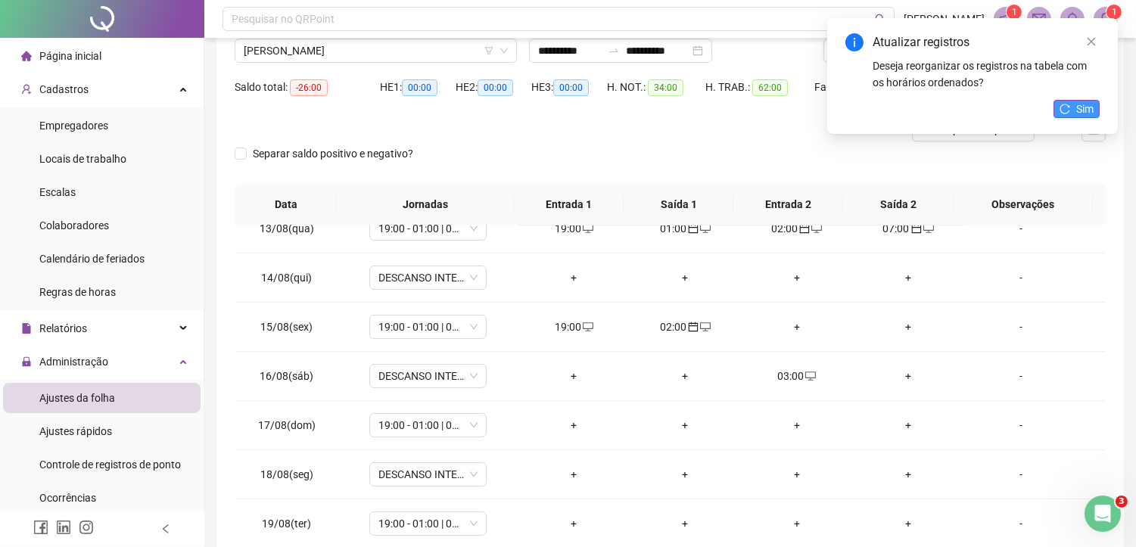
click at [1079, 110] on span "Sim" at bounding box center [1084, 109] width 17 height 17
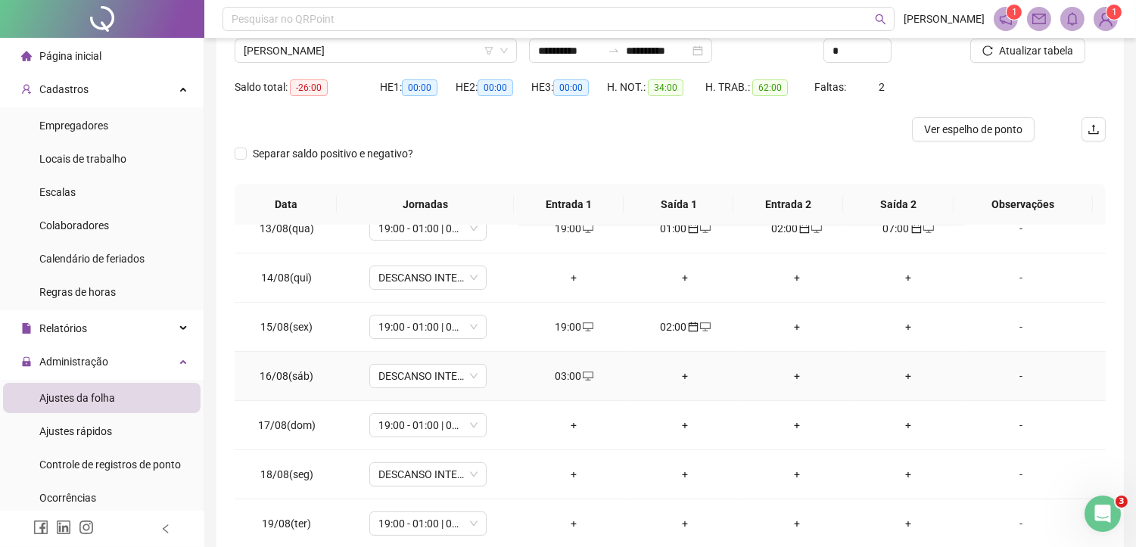
click at [583, 373] on icon "desktop" at bounding box center [588, 376] width 11 height 11
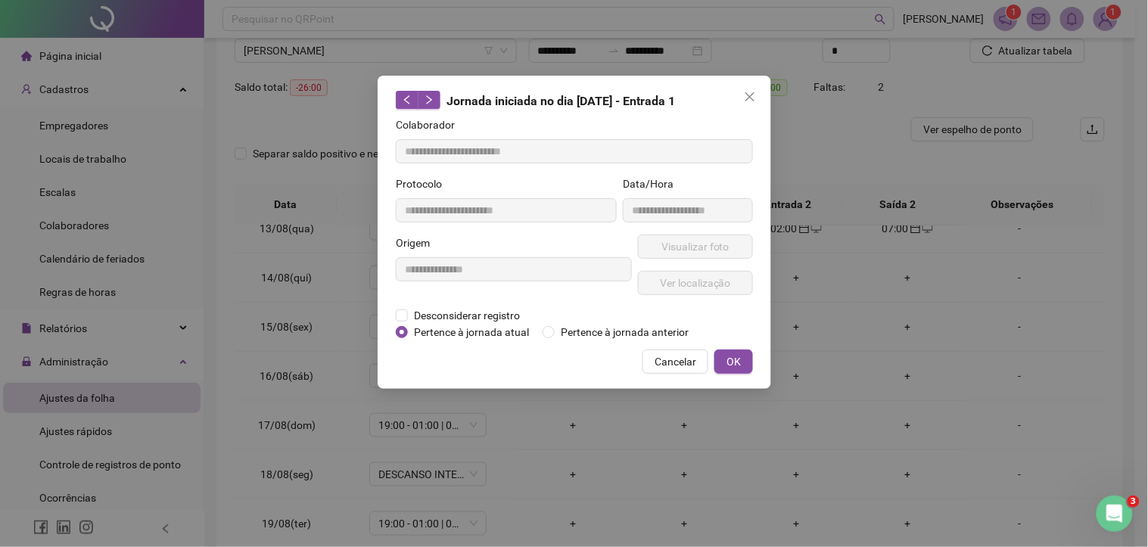
type input "**********"
click at [593, 333] on span "Pertence à jornada anterior" at bounding box center [625, 332] width 140 height 17
click at [732, 361] on span "OK" at bounding box center [733, 361] width 14 height 17
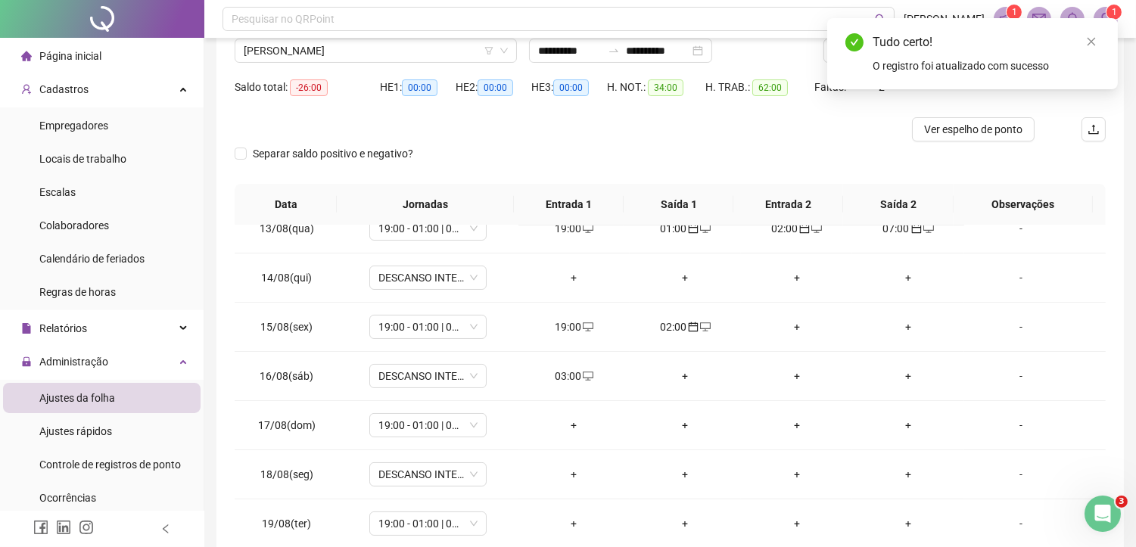
drag, startPoint x: 1091, startPoint y: 41, endPoint x: 1056, endPoint y: 43, distance: 34.9
click at [1090, 42] on icon "close" at bounding box center [1091, 42] width 8 height 8
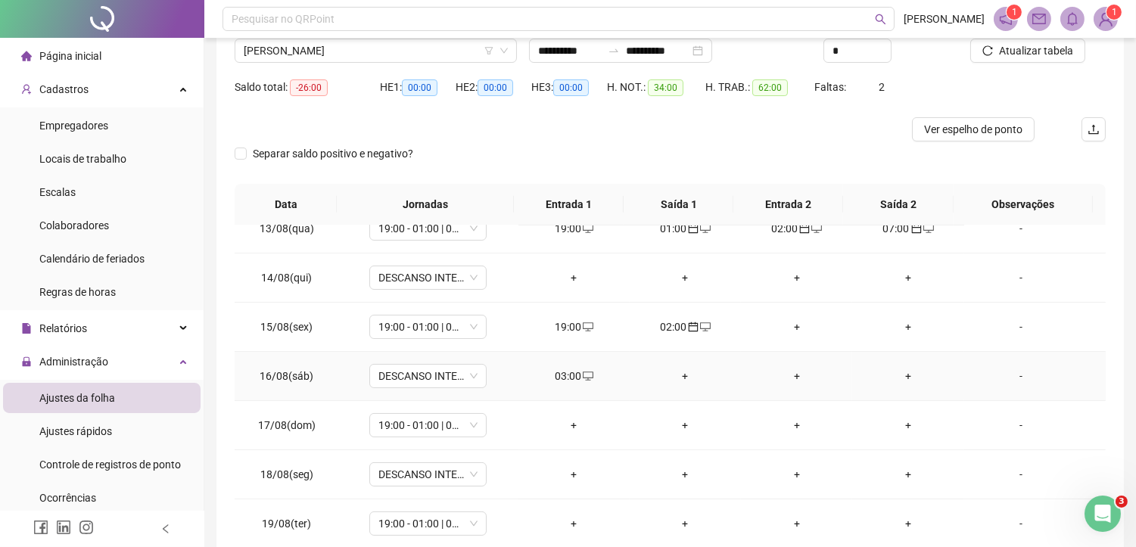
click at [568, 372] on div "03:00" at bounding box center [573, 376] width 87 height 17
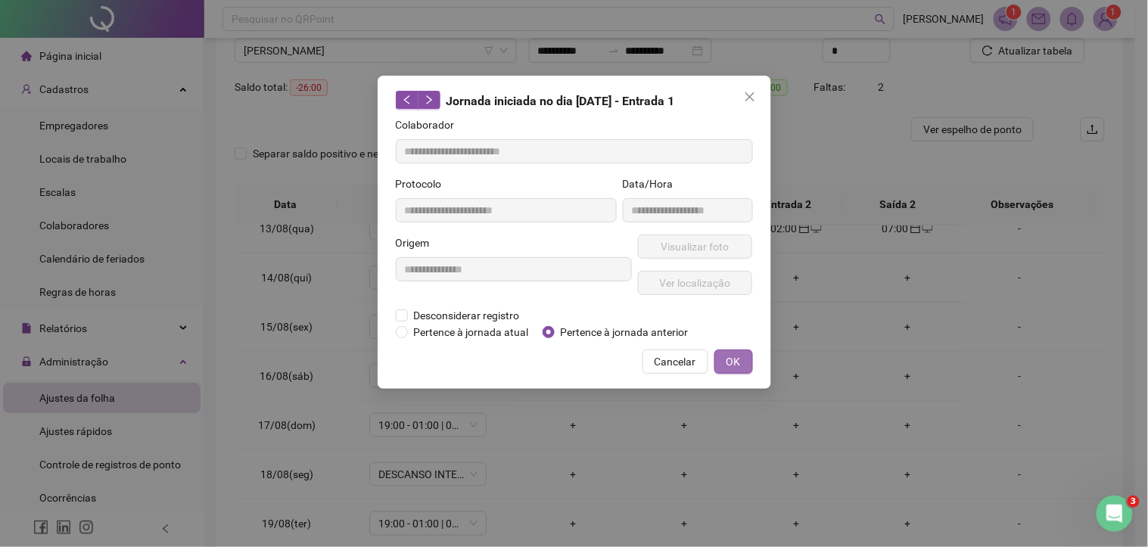
drag, startPoint x: 738, startPoint y: 357, endPoint x: 904, endPoint y: 133, distance: 279.0
click at [738, 358] on span "OK" at bounding box center [733, 361] width 14 height 17
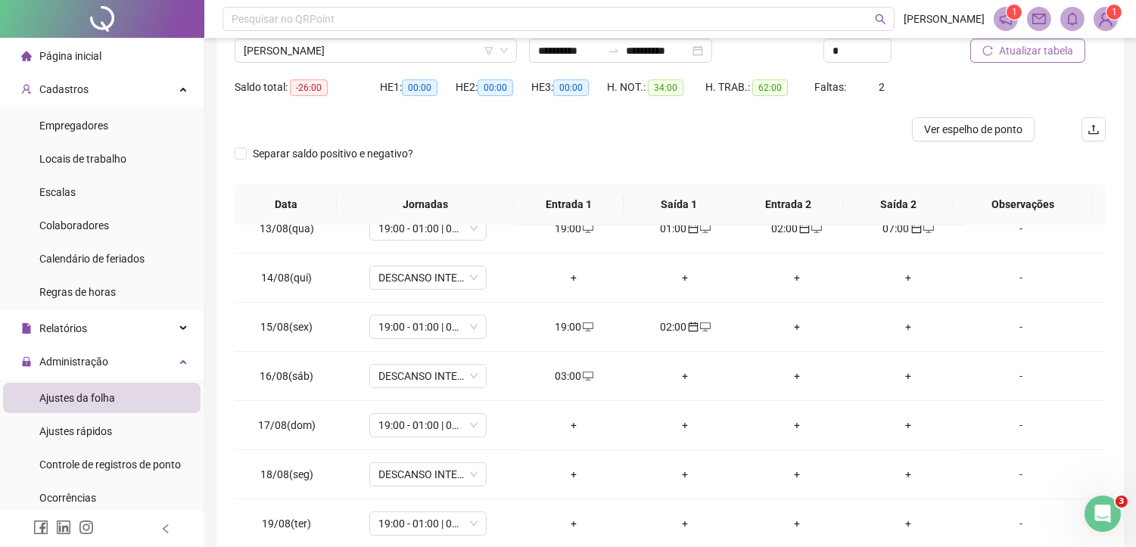
click at [1037, 51] on span "Atualizar tabela" at bounding box center [1036, 50] width 74 height 17
click at [900, 375] on div "+" at bounding box center [907, 376] width 87 height 17
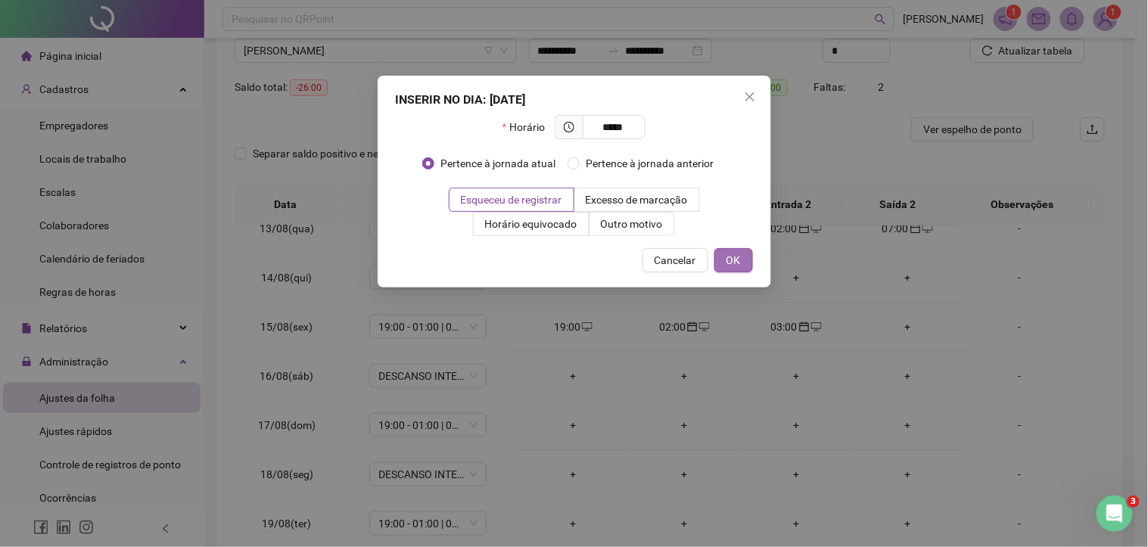
type input "*****"
click at [732, 260] on span "OK" at bounding box center [733, 260] width 14 height 17
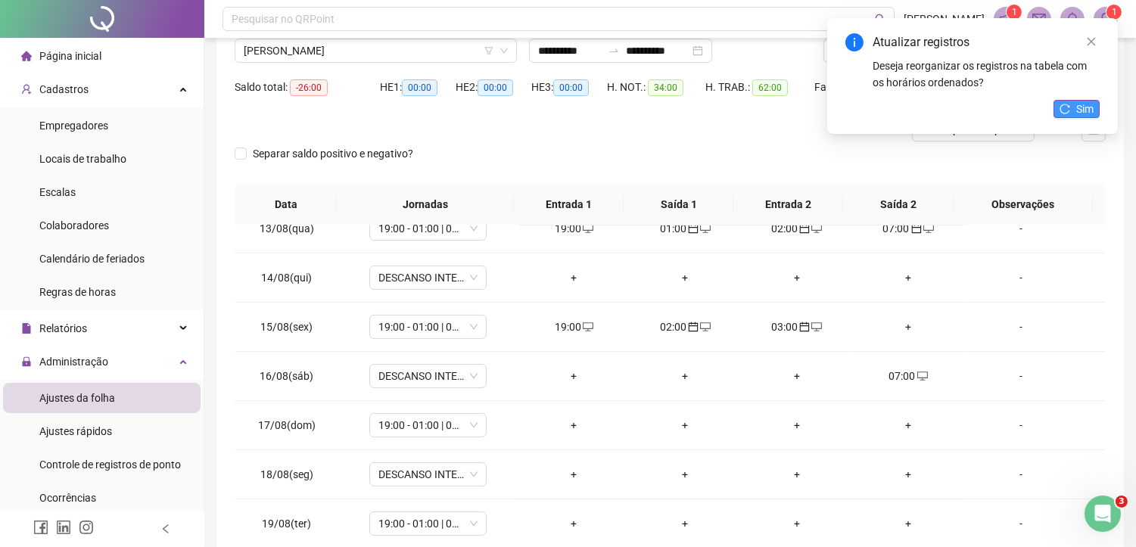
click at [1099, 111] on div "Atualizar registros Deseja reorganizar os registros na tabela com os horários o…" at bounding box center [972, 76] width 291 height 116
click at [1084, 110] on span "Sim" at bounding box center [1084, 109] width 17 height 17
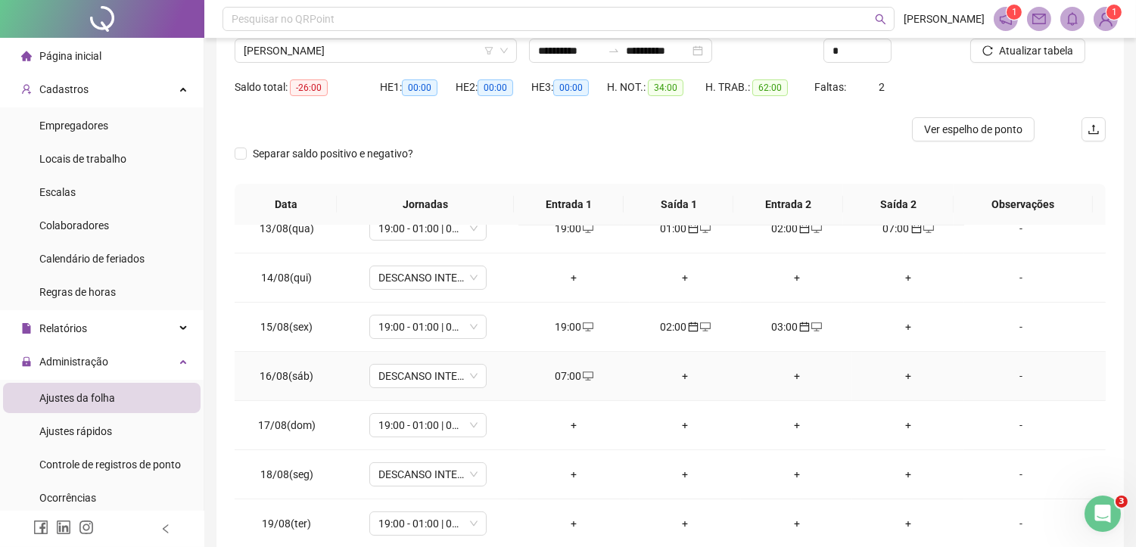
click at [567, 371] on div "07:00" at bounding box center [573, 376] width 87 height 17
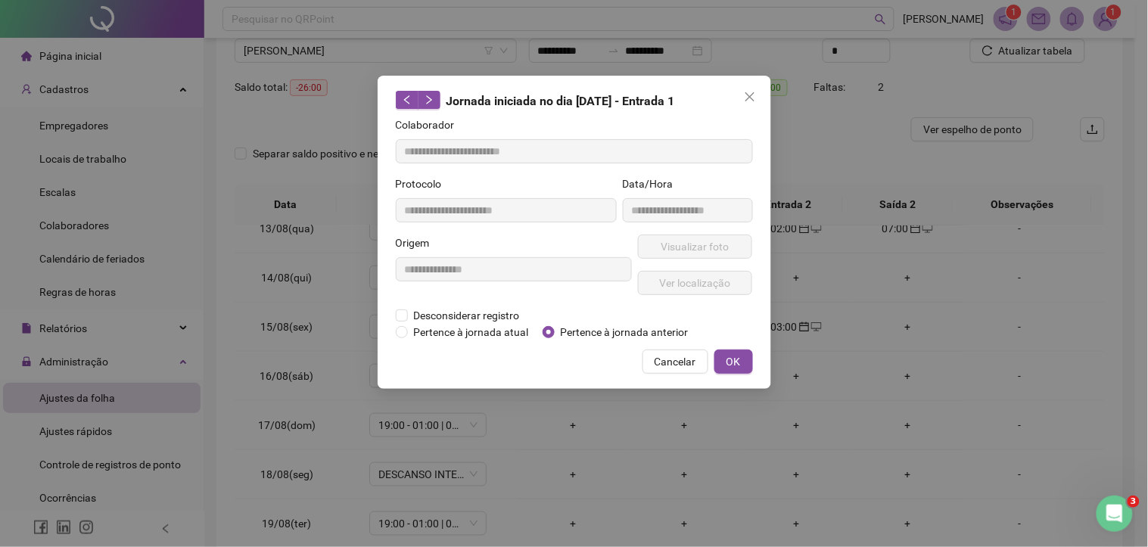
type input "**********"
click at [577, 327] on span "Pertence à jornada anterior" at bounding box center [625, 332] width 140 height 17
click at [714, 359] on button "OK" at bounding box center [733, 362] width 39 height 24
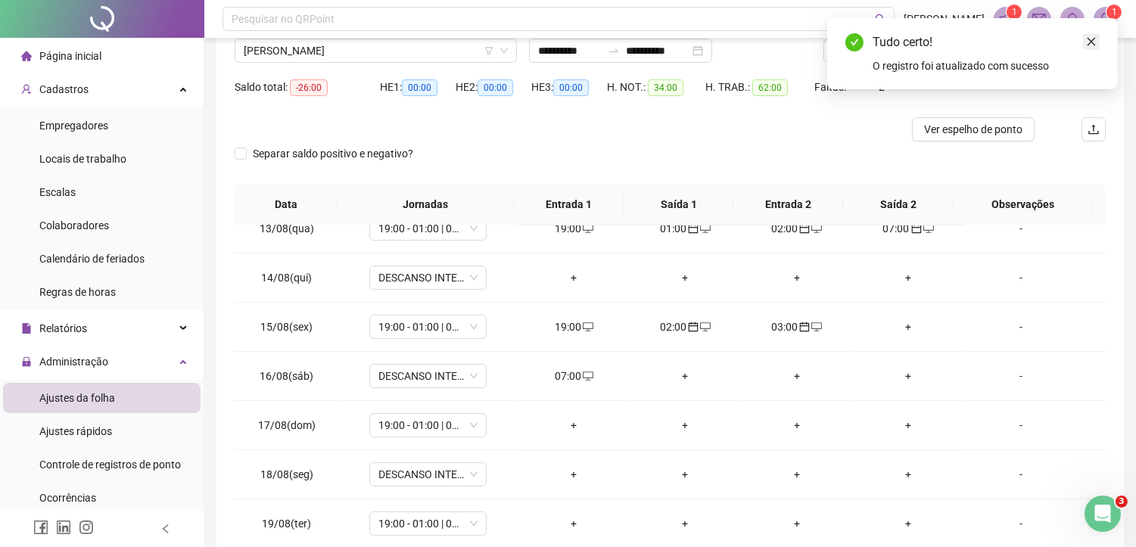
click at [1087, 41] on icon "close" at bounding box center [1091, 41] width 11 height 11
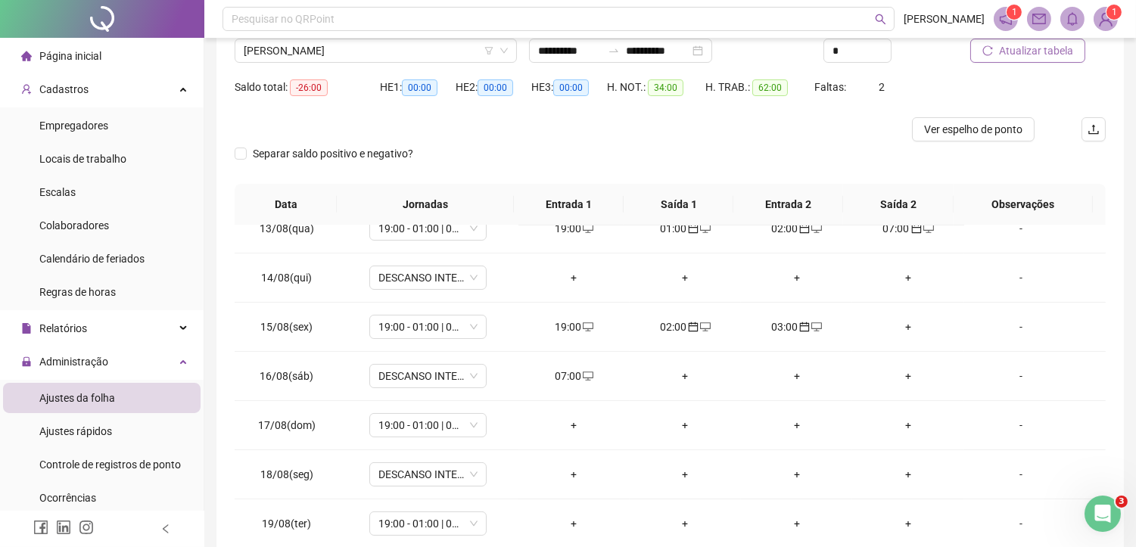
click at [1003, 56] on span "Atualizar tabela" at bounding box center [1036, 50] width 74 height 17
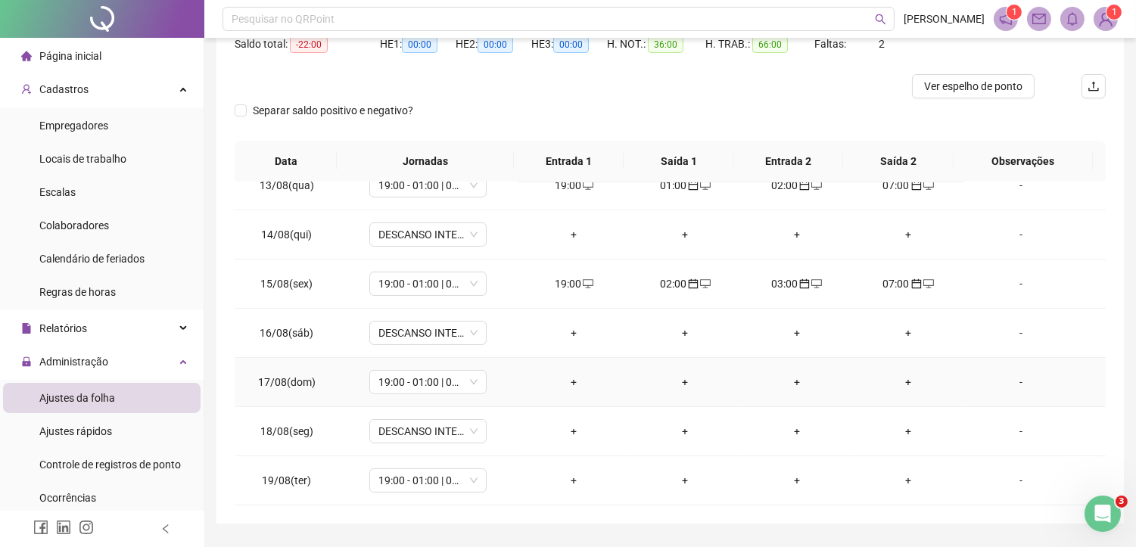
scroll to position [207, 0]
